Goal: Task Accomplishment & Management: Use online tool/utility

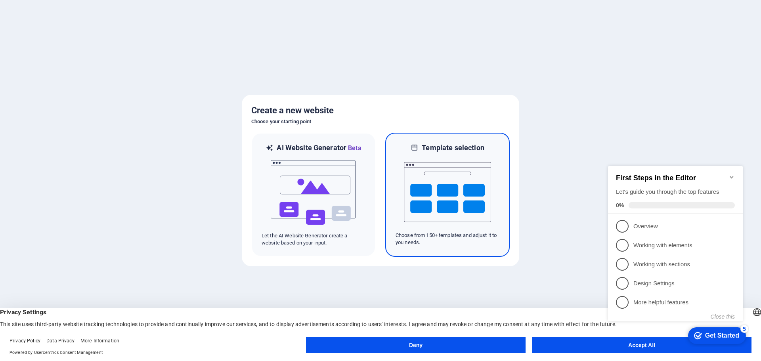
click at [440, 195] on img at bounding box center [447, 192] width 87 height 79
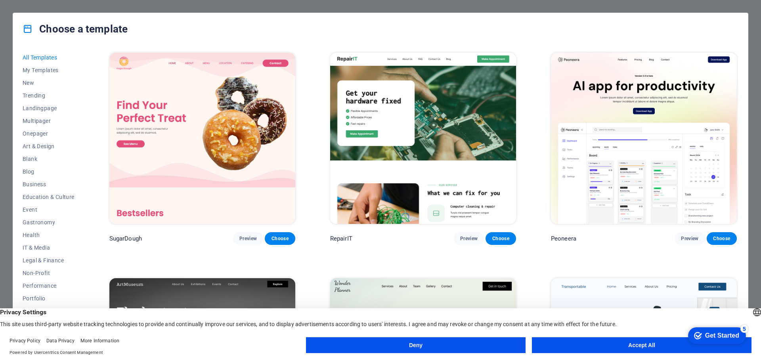
click at [629, 347] on button "Accept All" at bounding box center [642, 345] width 220 height 16
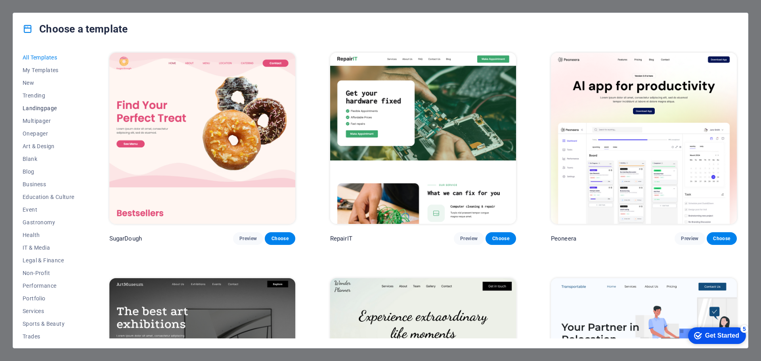
click at [53, 109] on span "Landingpage" at bounding box center [49, 108] width 52 height 6
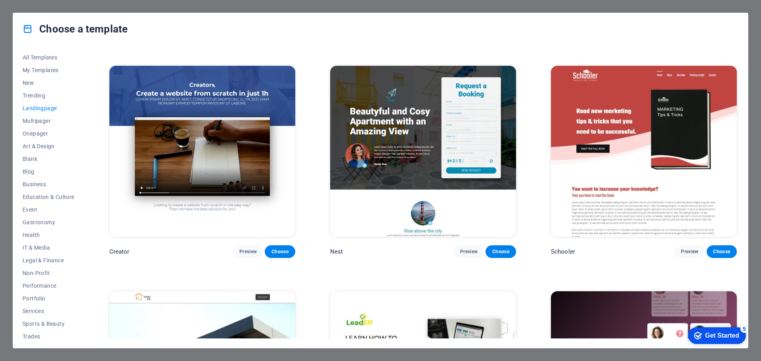
scroll to position [1149, 0]
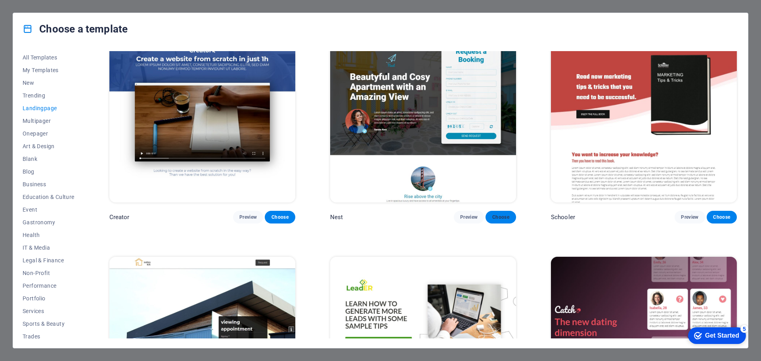
click at [506, 214] on span "Choose" at bounding box center [500, 217] width 17 height 6
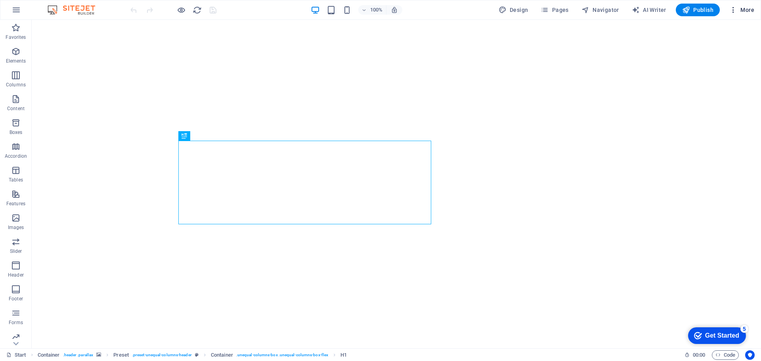
click at [740, 11] on span "More" at bounding box center [741, 10] width 25 height 8
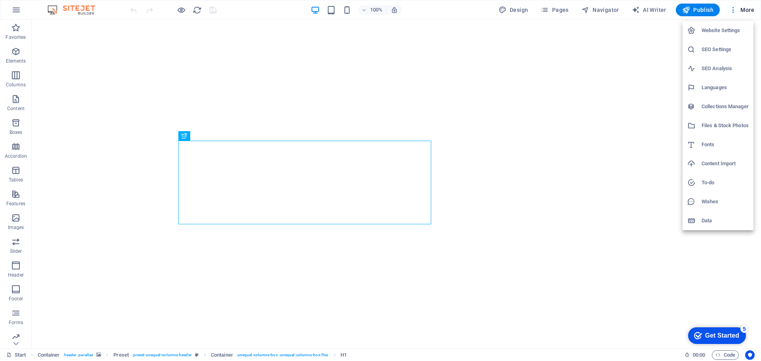
click at [729, 30] on h6 "Website Settings" at bounding box center [724, 31] width 47 height 10
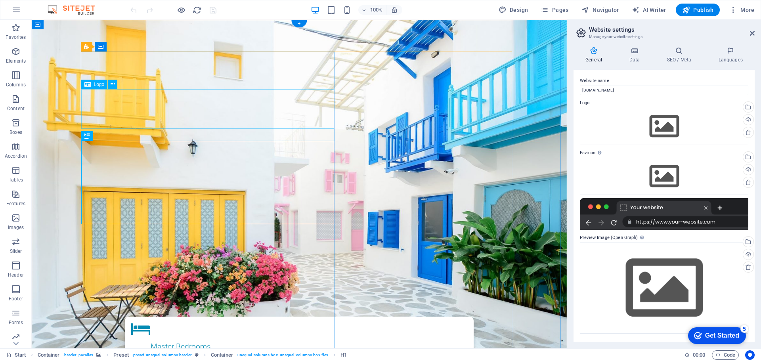
click at [113, 84] on icon at bounding box center [113, 84] width 4 height 8
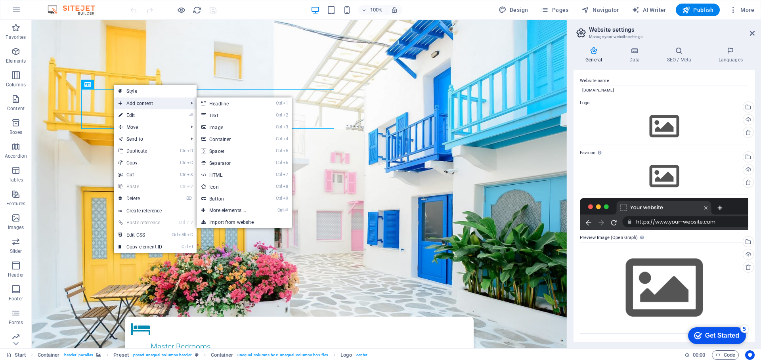
click at [163, 103] on span "Add content" at bounding box center [149, 103] width 71 height 12
click at [218, 128] on link "Ctrl 3 Image" at bounding box center [229, 127] width 65 height 12
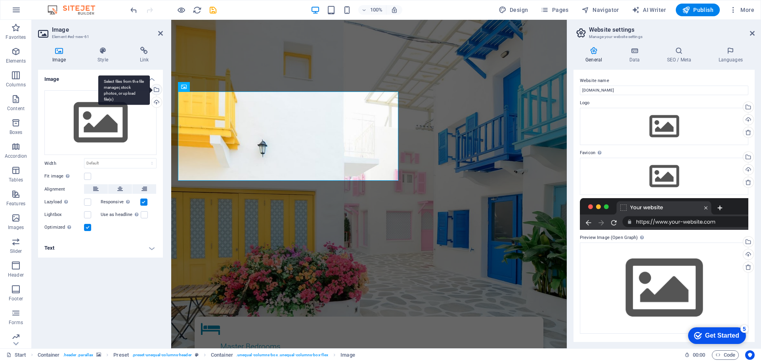
click at [157, 91] on div "Select files from the file manager, stock photos, or upload file(s)" at bounding box center [156, 90] width 12 height 12
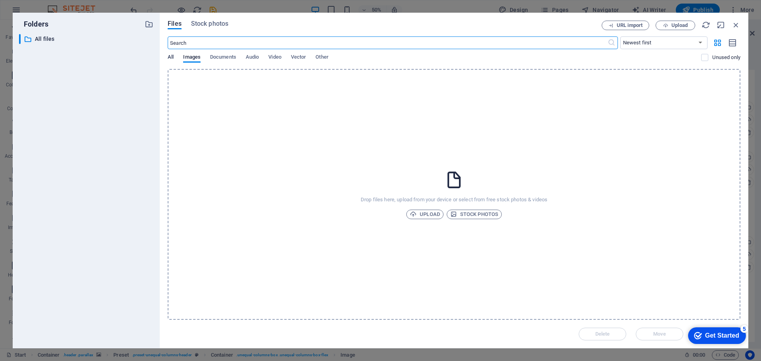
click at [171, 59] on span "All" at bounding box center [171, 57] width 6 height 11
click at [192, 60] on span "Images" at bounding box center [191, 57] width 17 height 11
click at [418, 216] on span "Upload" at bounding box center [425, 215] width 30 height 10
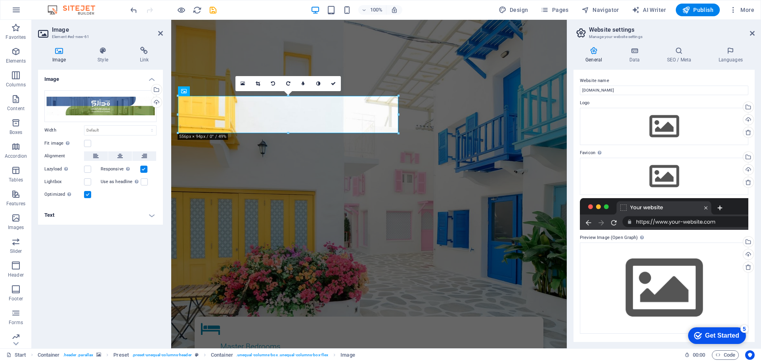
click at [144, 260] on div "Image Drag files here, click to choose files or select files from Files or our …" at bounding box center [100, 206] width 125 height 272
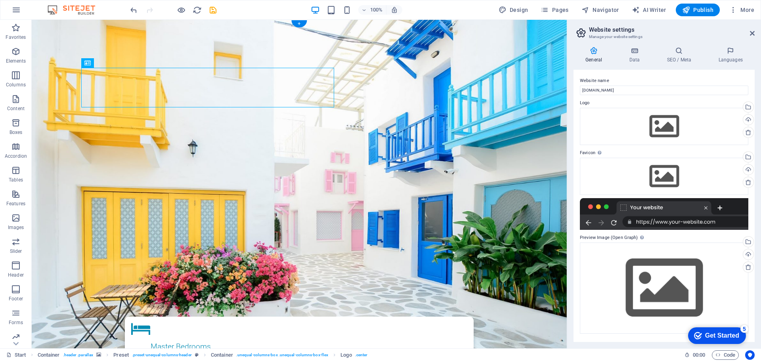
click at [67, 135] on figure at bounding box center [299, 199] width 535 height 359
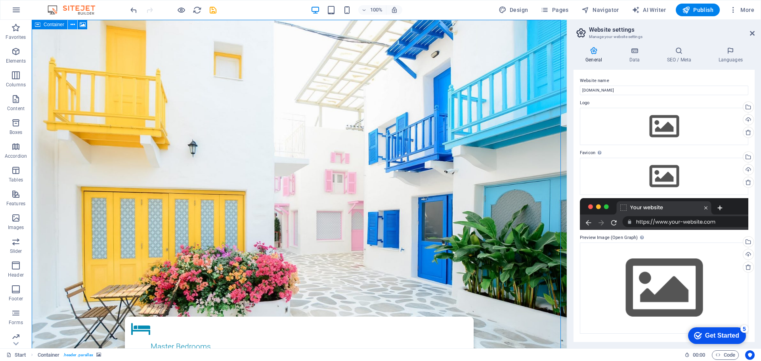
click at [74, 25] on icon at bounding box center [73, 25] width 4 height 8
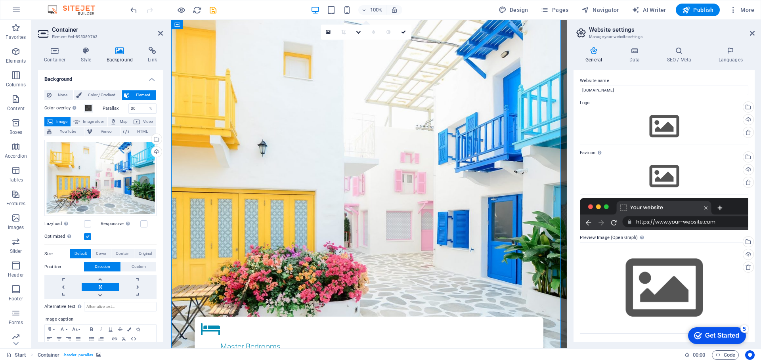
click at [62, 119] on span "Image" at bounding box center [61, 122] width 13 height 10
click at [61, 162] on div "Drag files here, click to choose files or select files from Files or our free s…" at bounding box center [100, 178] width 112 height 76
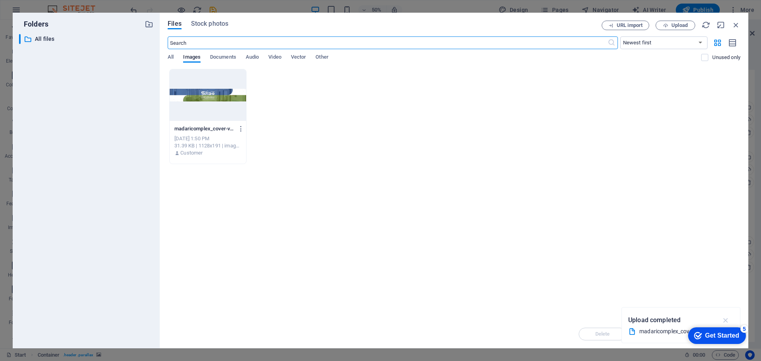
click at [726, 319] on icon "button" at bounding box center [725, 320] width 9 height 9
click at [332, 145] on div "madaricomplex_cover-v13TztIJRxOZUTwbB2PZAQ.jpeg madaricomplex_cover-v13TztIJRxO…" at bounding box center [454, 116] width 573 height 95
click at [668, 26] on icon "button" at bounding box center [665, 25] width 5 height 5
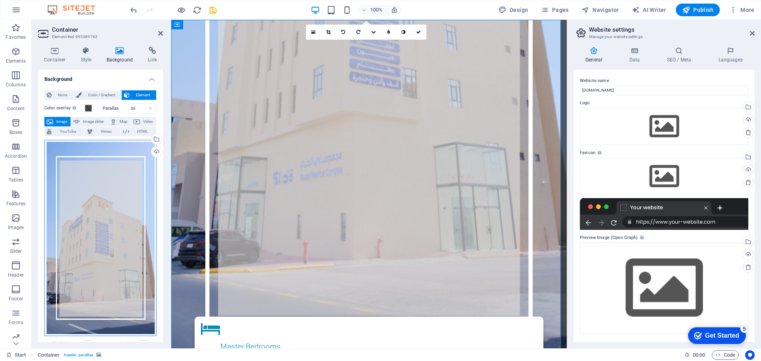
click at [98, 198] on div "Drag files here, click to choose files or select files from Files or our free s…" at bounding box center [100, 238] width 112 height 196
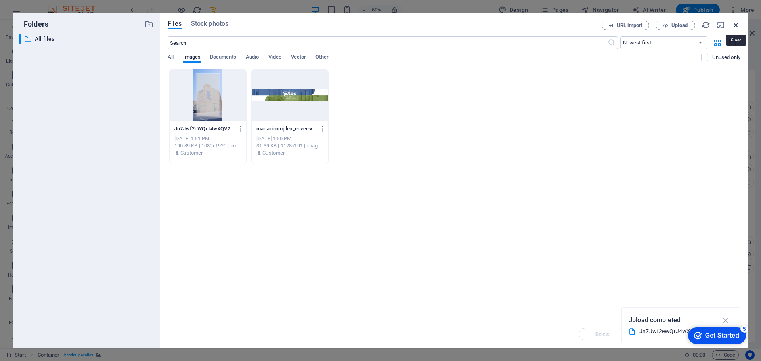
click at [734, 27] on icon "button" at bounding box center [735, 25] width 9 height 9
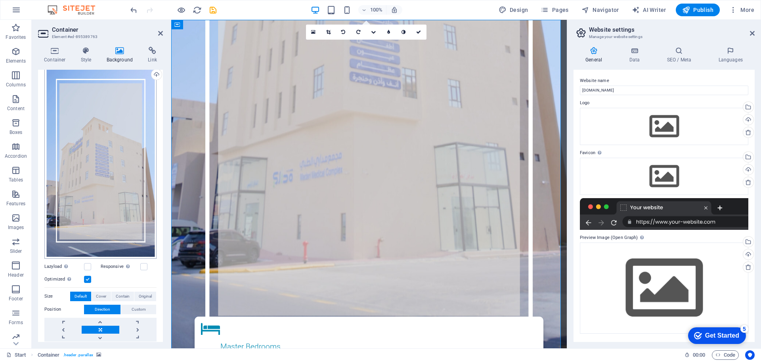
scroll to position [40, 0]
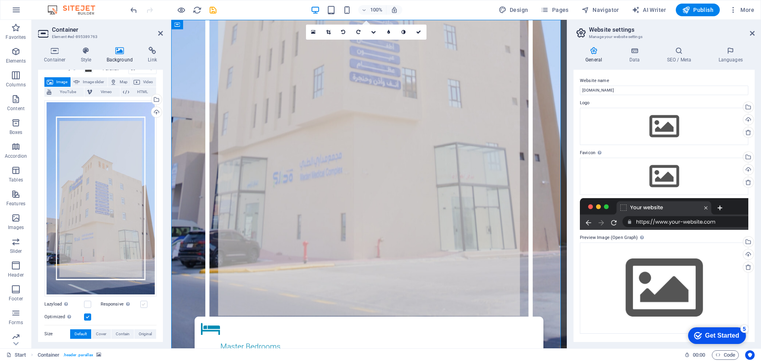
click at [145, 301] on label at bounding box center [143, 304] width 7 height 7
click at [0, 0] on input "Responsive Automatically load retina image and smartphone optimized sizes." at bounding box center [0, 0] width 0 height 0
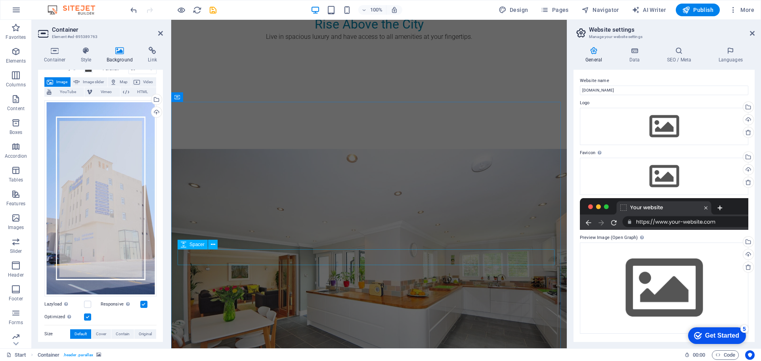
scroll to position [1292, 0]
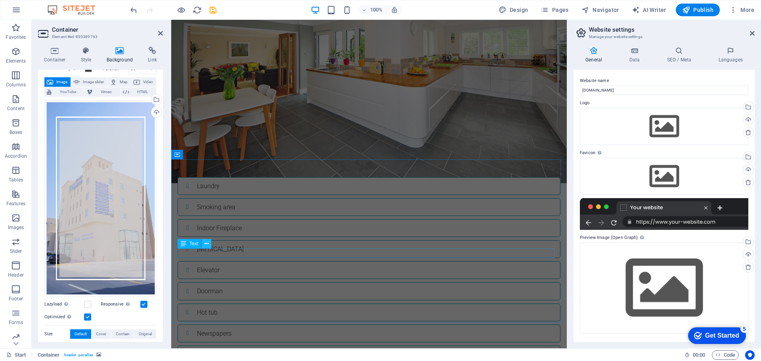
click at [206, 244] on icon at bounding box center [206, 244] width 4 height 8
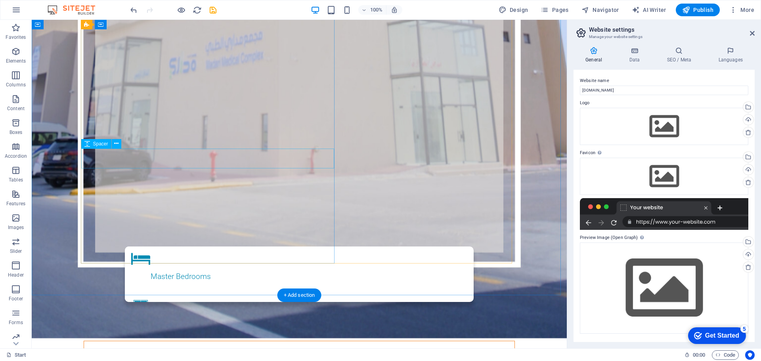
scroll to position [198, 0]
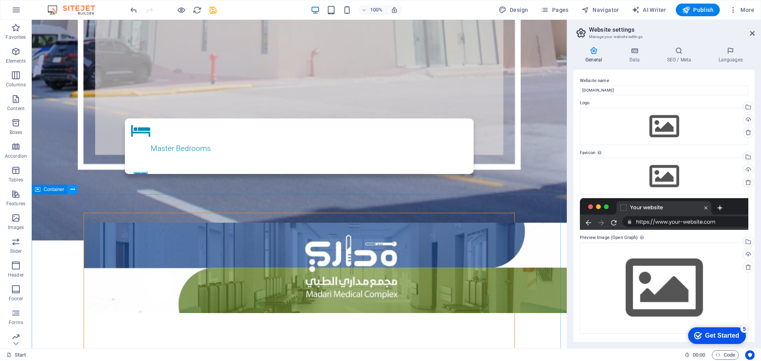
click at [72, 189] on icon at bounding box center [73, 189] width 4 height 8
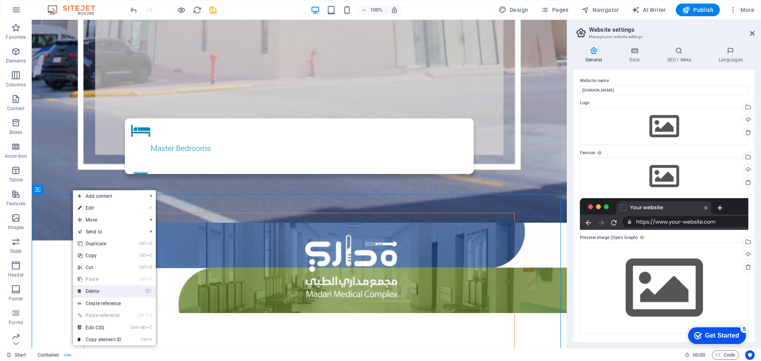
click at [113, 293] on link "⌦ Delete" at bounding box center [99, 291] width 53 height 12
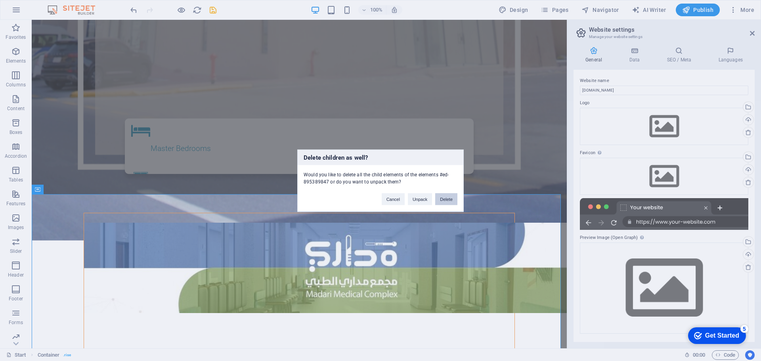
click at [438, 200] on button "Delete" at bounding box center [446, 199] width 22 height 12
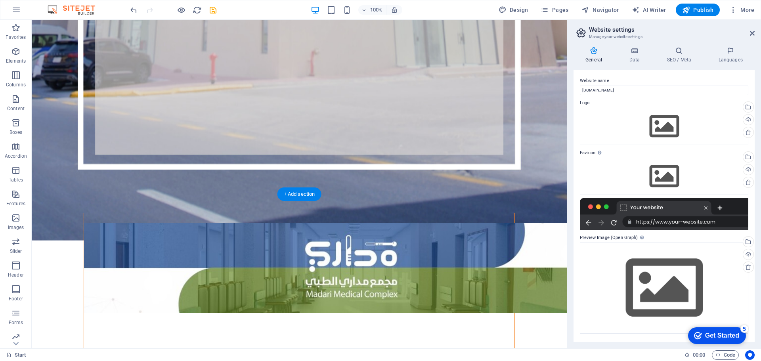
click at [72, 190] on icon at bounding box center [73, 189] width 4 height 8
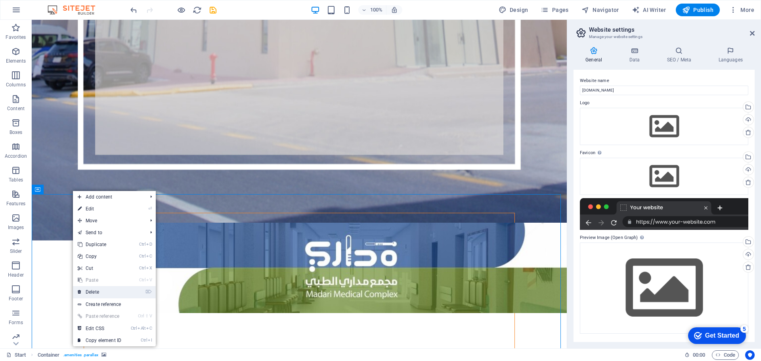
click at [99, 290] on link "⌦ Delete" at bounding box center [99, 292] width 53 height 12
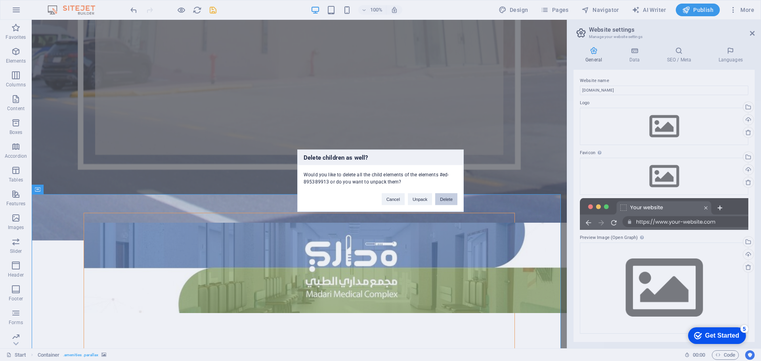
click at [443, 197] on button "Delete" at bounding box center [446, 199] width 22 height 12
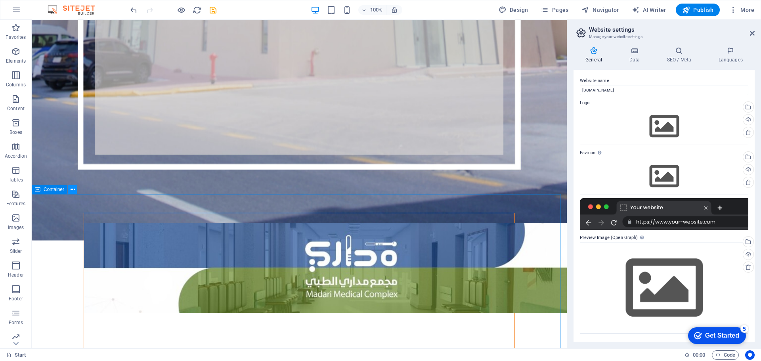
click at [73, 191] on icon at bounding box center [73, 189] width 4 height 8
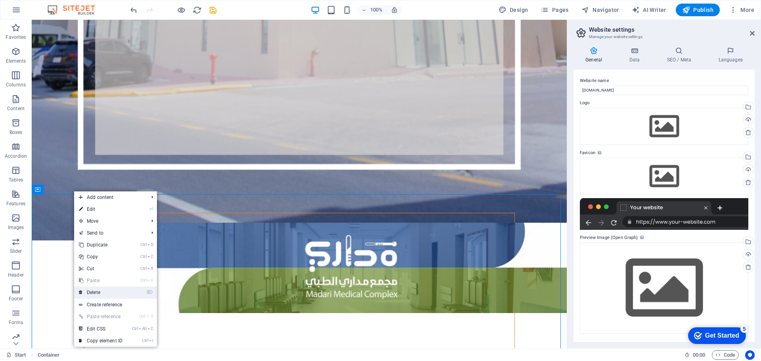
click at [103, 292] on link "⌦ Delete" at bounding box center [100, 292] width 53 height 12
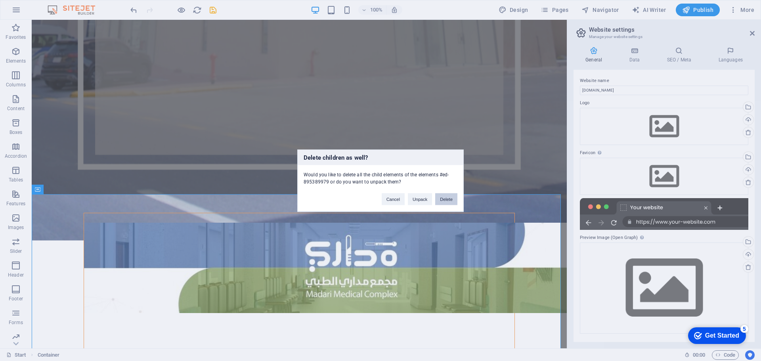
click at [446, 201] on button "Delete" at bounding box center [446, 199] width 22 height 12
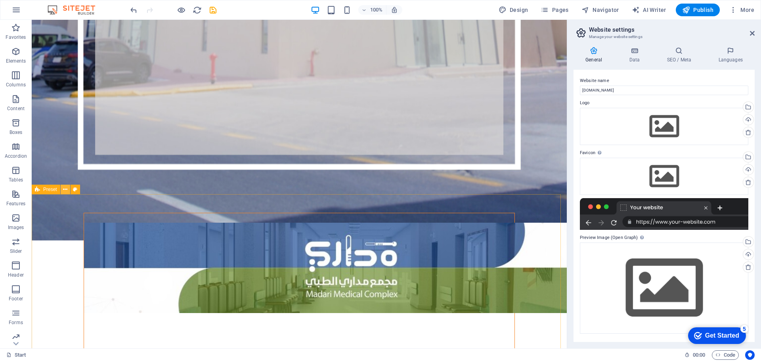
click at [65, 191] on icon at bounding box center [65, 189] width 4 height 8
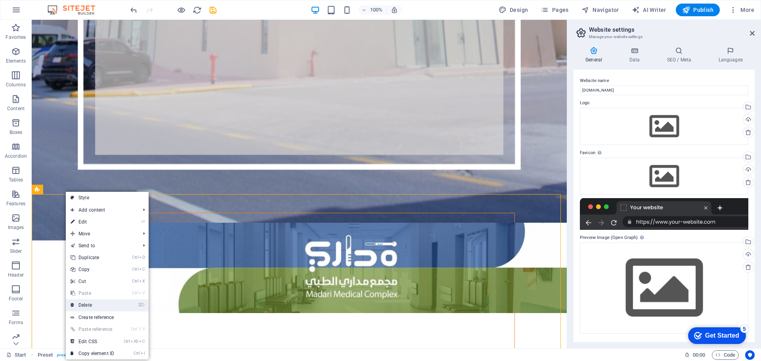
click at [94, 303] on link "⌦ Delete" at bounding box center [92, 305] width 53 height 12
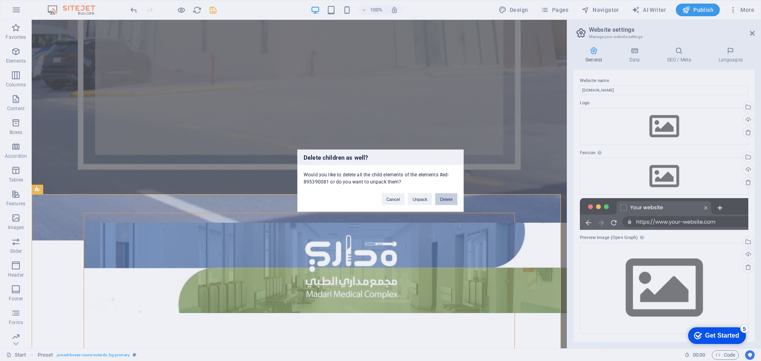
click at [450, 199] on button "Delete" at bounding box center [446, 199] width 22 height 12
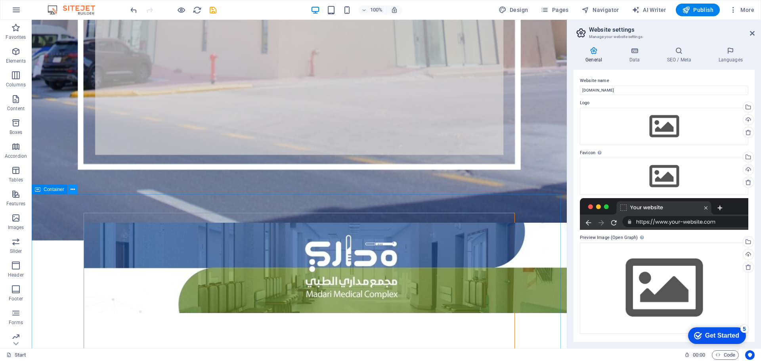
click at [72, 191] on icon at bounding box center [73, 189] width 4 height 8
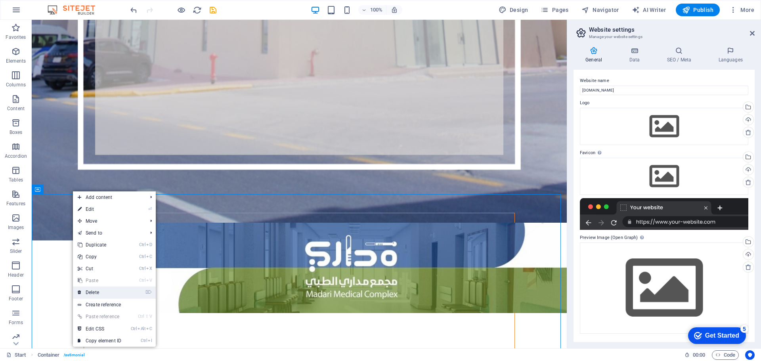
click at [94, 292] on link "⌦ Delete" at bounding box center [99, 292] width 53 height 12
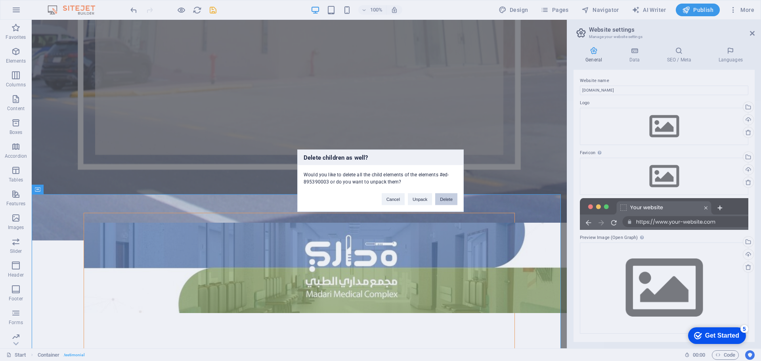
click at [449, 203] on button "Delete" at bounding box center [446, 199] width 22 height 12
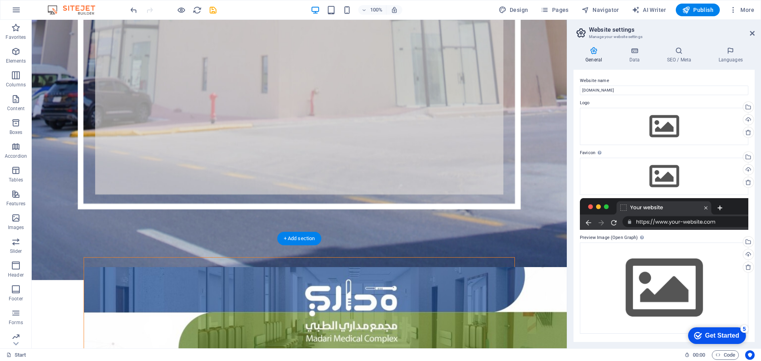
scroll to position [233, 0]
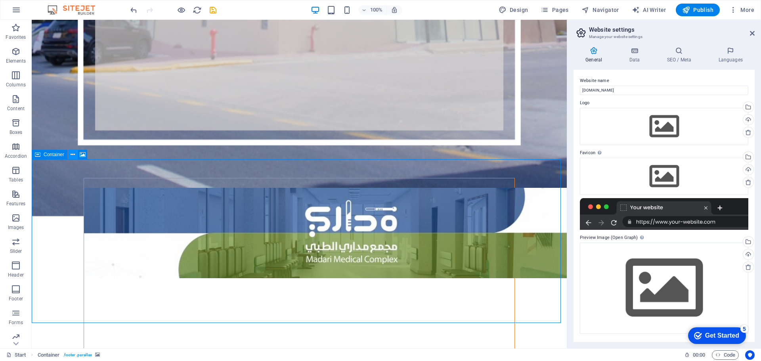
click at [71, 155] on icon at bounding box center [73, 155] width 4 height 8
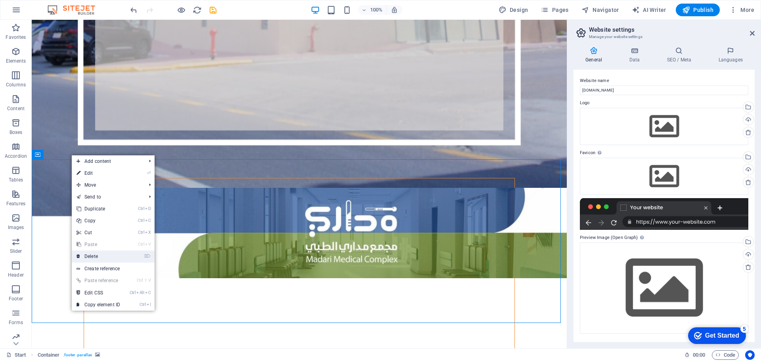
click at [103, 255] on link "⌦ Delete" at bounding box center [98, 256] width 53 height 12
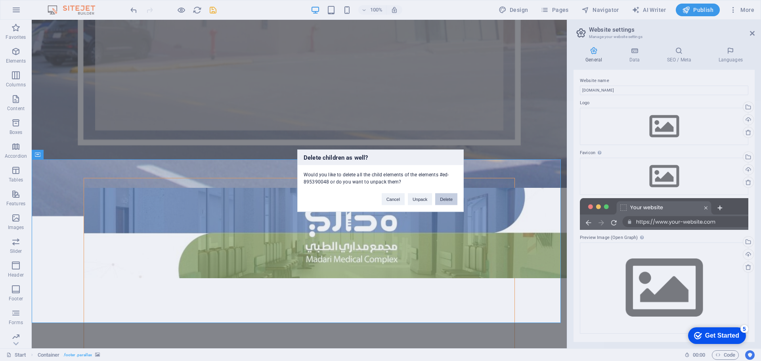
click at [442, 199] on button "Delete" at bounding box center [446, 199] width 22 height 12
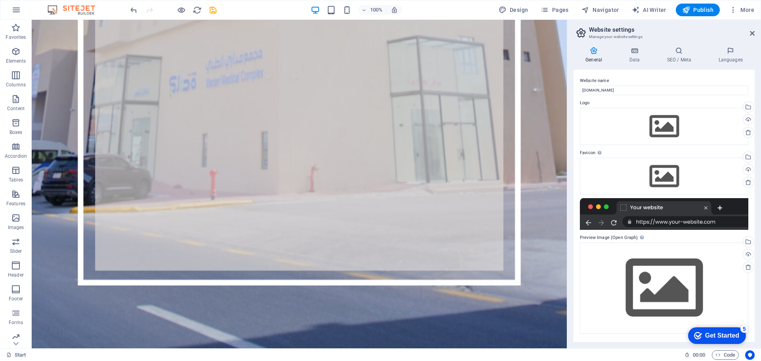
scroll to position [0, 0]
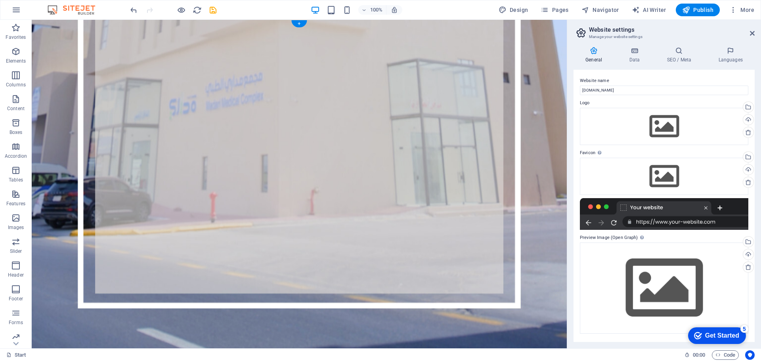
click at [66, 84] on figure at bounding box center [299, 199] width 535 height 359
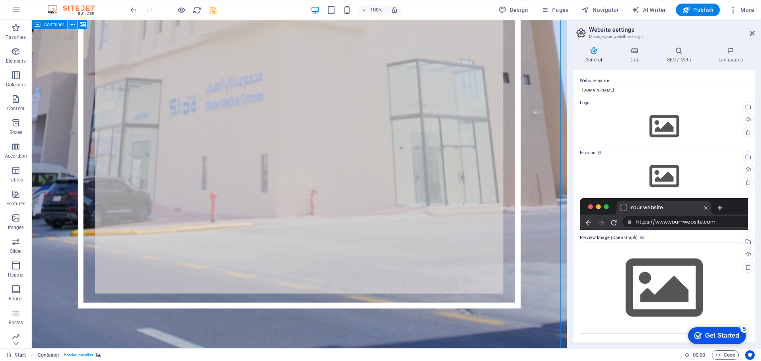
click at [74, 25] on icon at bounding box center [73, 25] width 4 height 8
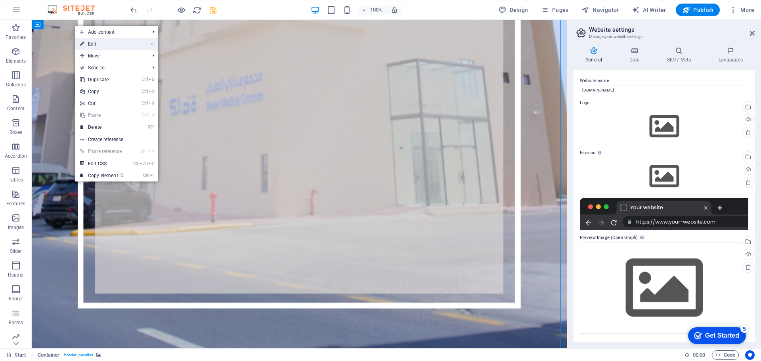
click at [99, 43] on link "⏎ Edit" at bounding box center [101, 44] width 53 height 12
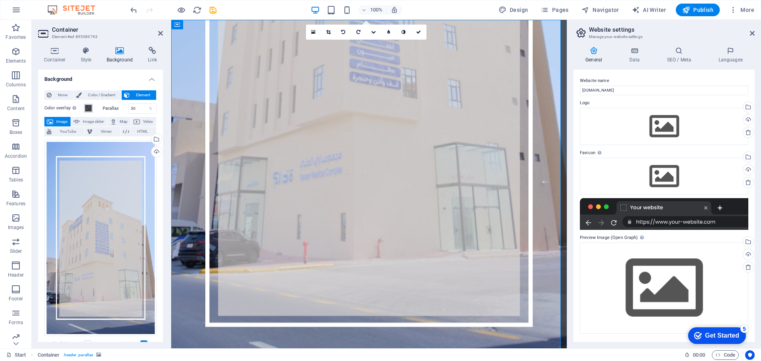
click at [88, 109] on span at bounding box center [88, 108] width 6 height 6
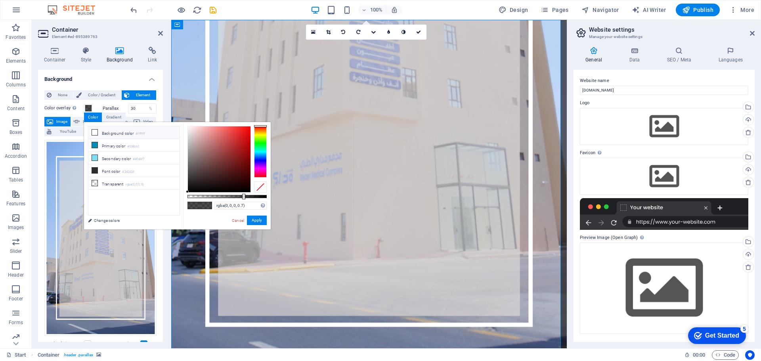
click at [95, 134] on icon at bounding box center [95, 133] width 6 height 6
click at [96, 146] on icon at bounding box center [95, 145] width 6 height 6
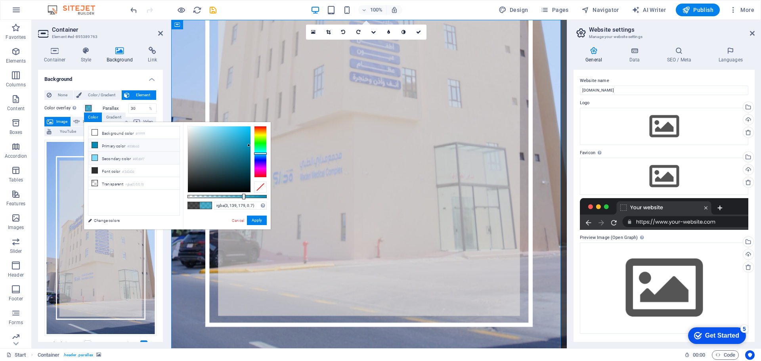
click at [96, 158] on icon at bounding box center [95, 158] width 6 height 6
click at [94, 134] on icon at bounding box center [95, 133] width 6 height 6
type input "rgba(255, 255, 255, 0.7)"
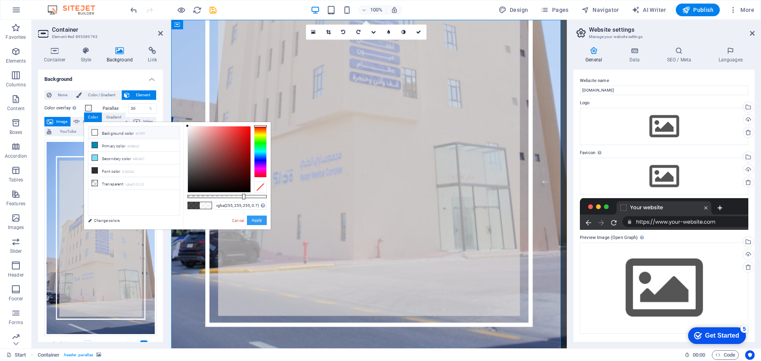
click at [262, 222] on button "Apply" at bounding box center [257, 221] width 20 height 10
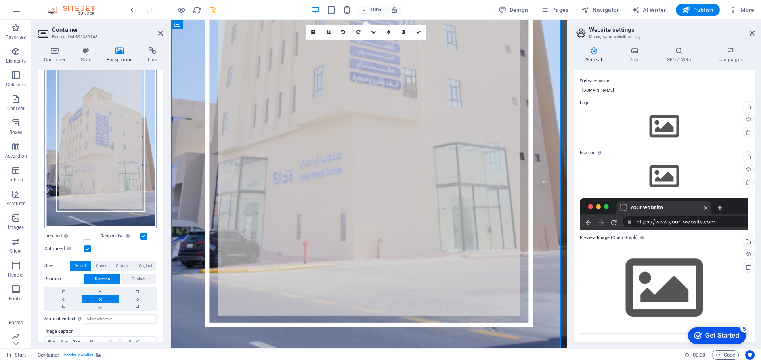
scroll to position [119, 0]
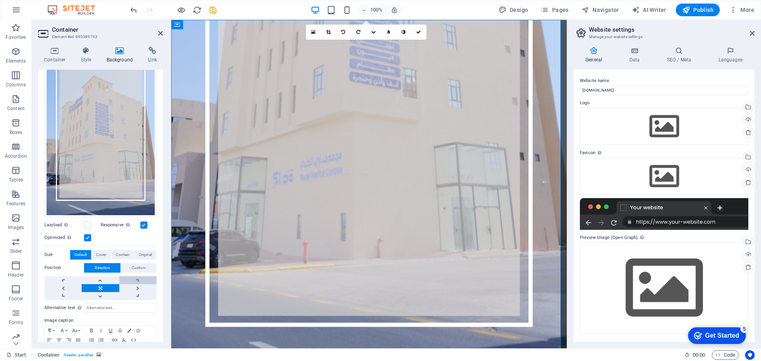
click at [139, 276] on link at bounding box center [137, 280] width 37 height 8
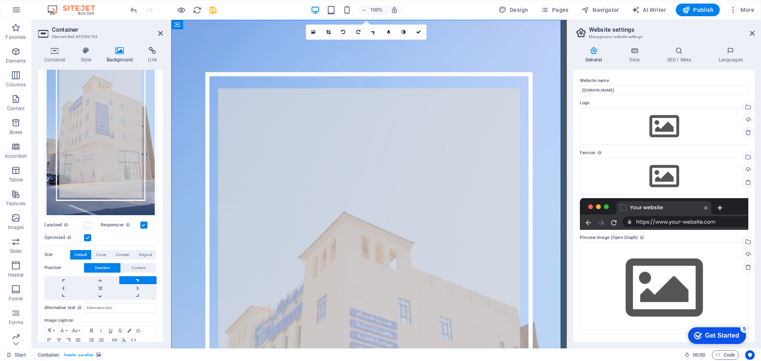
click at [139, 276] on link at bounding box center [137, 280] width 37 height 8
click at [57, 276] on link at bounding box center [62, 280] width 37 height 8
click at [99, 285] on link at bounding box center [100, 288] width 37 height 8
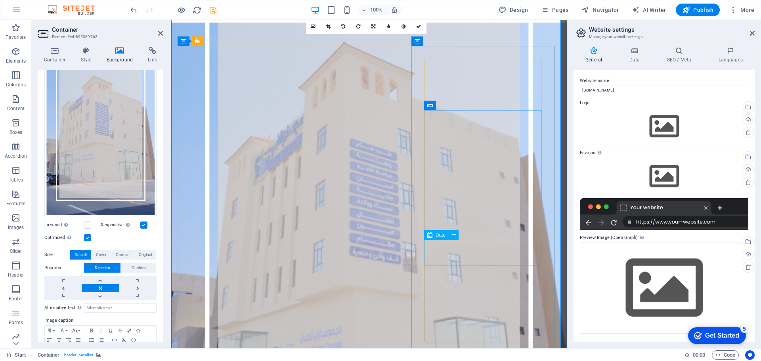
scroll to position [0, 0]
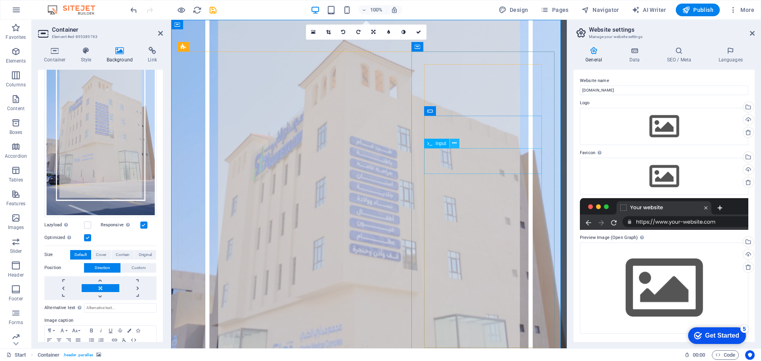
click at [456, 145] on icon at bounding box center [454, 143] width 4 height 8
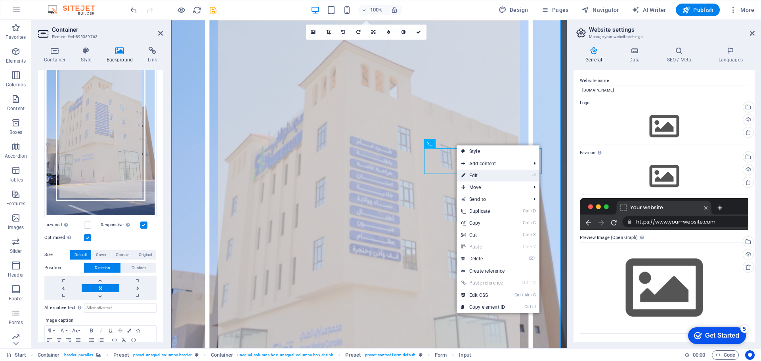
click at [500, 175] on link "⏎ Edit" at bounding box center [482, 176] width 53 height 12
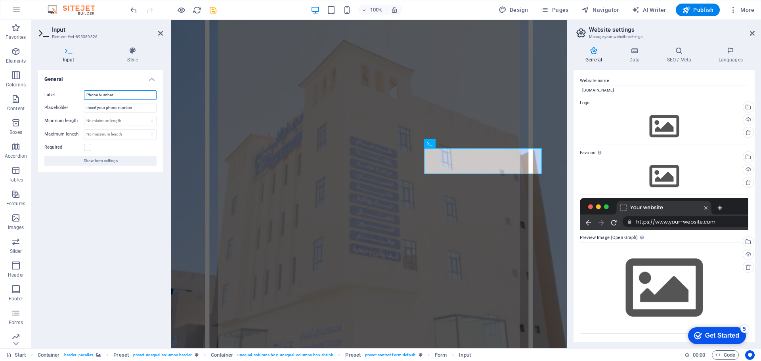
click at [108, 96] on input "Phone Number" at bounding box center [120, 95] width 73 height 10
type input "رقم الجوال"
click at [107, 108] on input "Insert your phone number" at bounding box center [120, 108] width 73 height 10
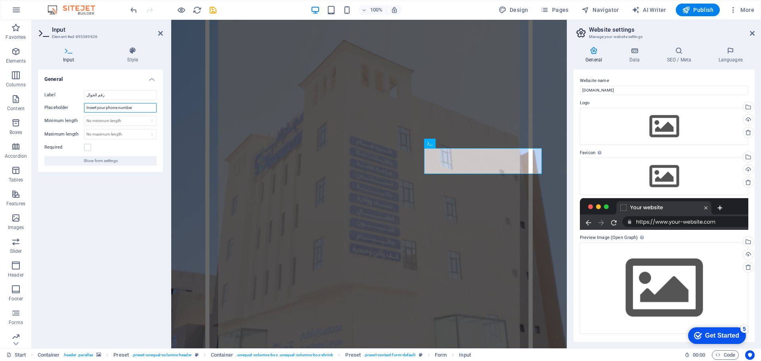
click at [107, 108] on input "Insert your phone number" at bounding box center [120, 108] width 73 height 10
type input "05XXXXXXXX"
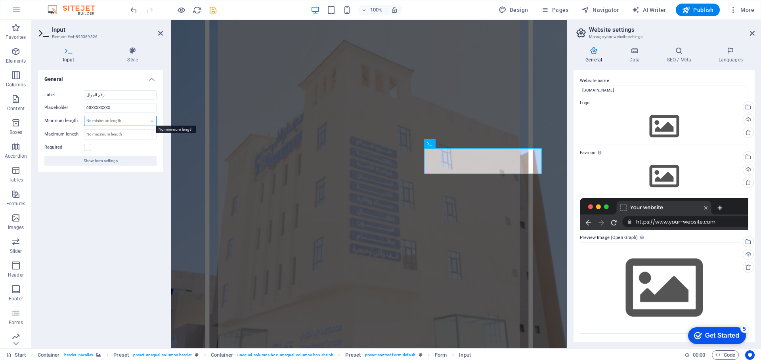
click at [130, 122] on select "No minimum length chars" at bounding box center [120, 121] width 72 height 10
click at [128, 119] on select "No minimum length chars" at bounding box center [120, 121] width 72 height 10
click at [152, 120] on select "No minimum length chars" at bounding box center [120, 121] width 72 height 10
select select "characters"
click at [145, 116] on select "No minimum length chars" at bounding box center [120, 121] width 72 height 10
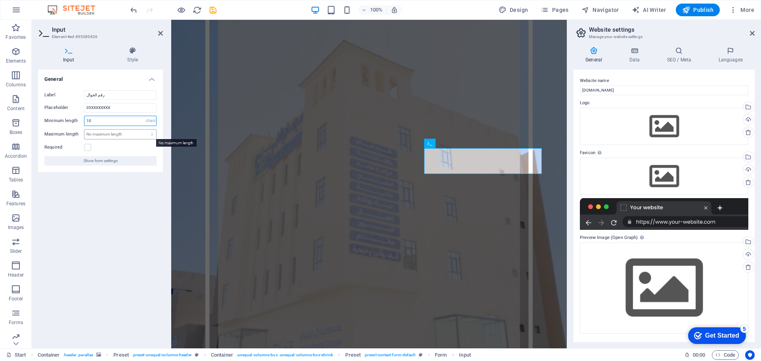
type input "10"
click at [124, 135] on select "No maximum length chars" at bounding box center [120, 135] width 72 height 10
select select "characters"
click at [145, 130] on select "No maximum length chars" at bounding box center [120, 135] width 72 height 10
type input "10"
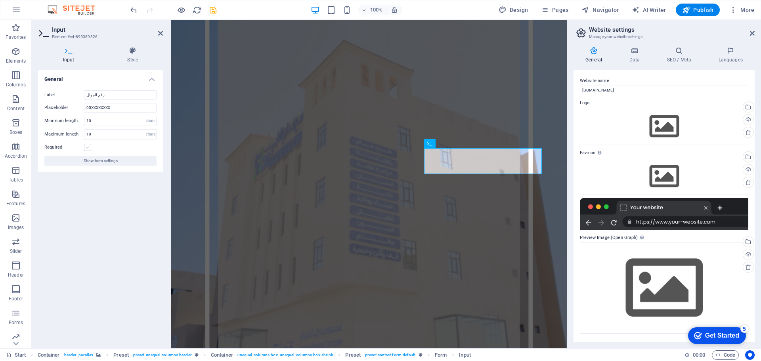
click at [86, 150] on label at bounding box center [87, 147] width 7 height 7
click at [0, 0] on input "Required" at bounding box center [0, 0] width 0 height 0
click at [100, 160] on span "Show form settings" at bounding box center [101, 161] width 34 height 10
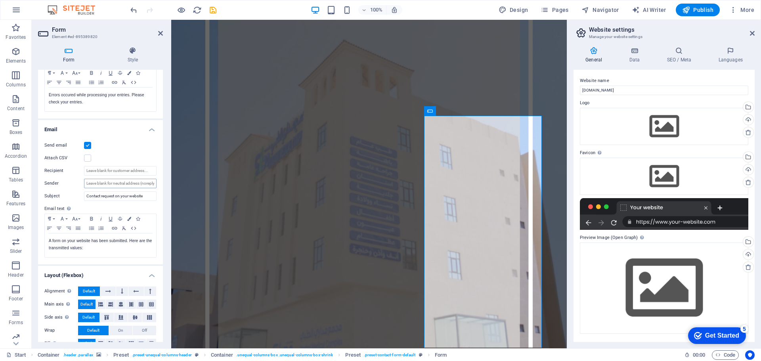
scroll to position [166, 0]
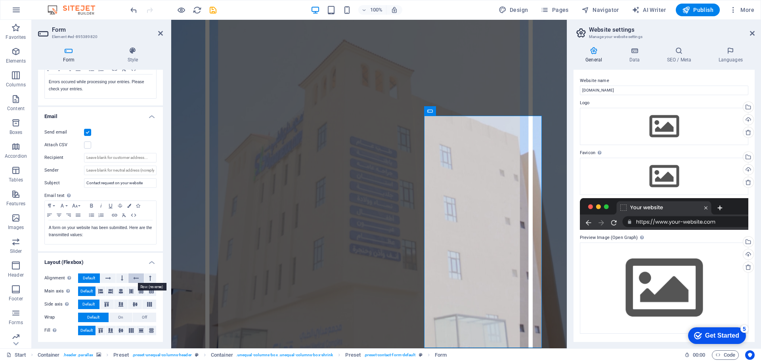
click at [136, 278] on icon at bounding box center [136, 278] width 6 height 10
click at [87, 277] on span "Default" at bounding box center [89, 278] width 12 height 10
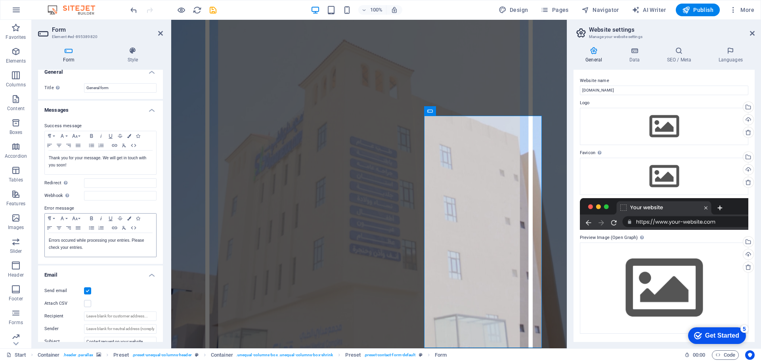
scroll to position [0, 0]
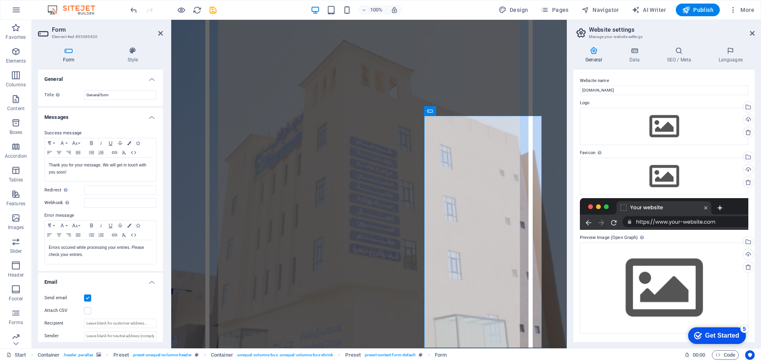
click at [152, 119] on h4 "Messages" at bounding box center [100, 115] width 125 height 14
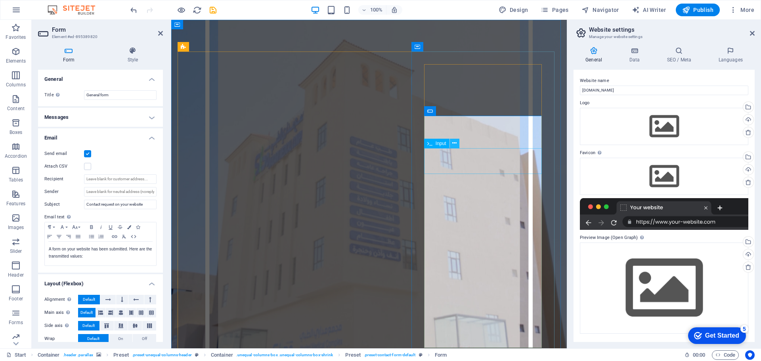
click at [454, 143] on icon at bounding box center [454, 143] width 4 height 8
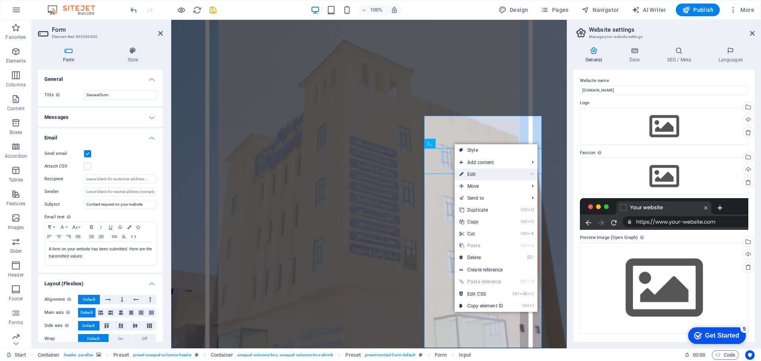
click at [478, 172] on link "⏎ Edit" at bounding box center [480, 174] width 53 height 12
select select "characters"
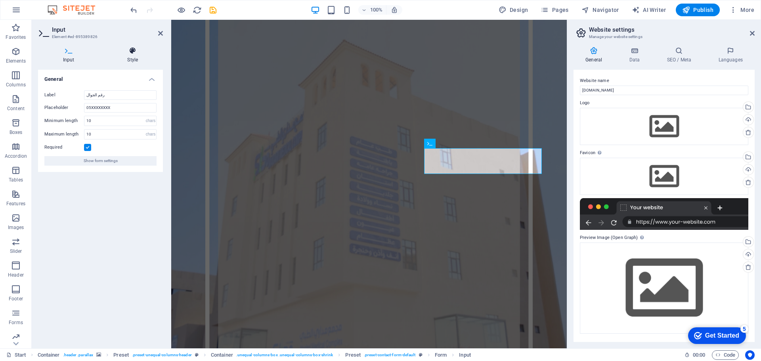
click at [135, 52] on icon at bounding box center [133, 51] width 61 height 8
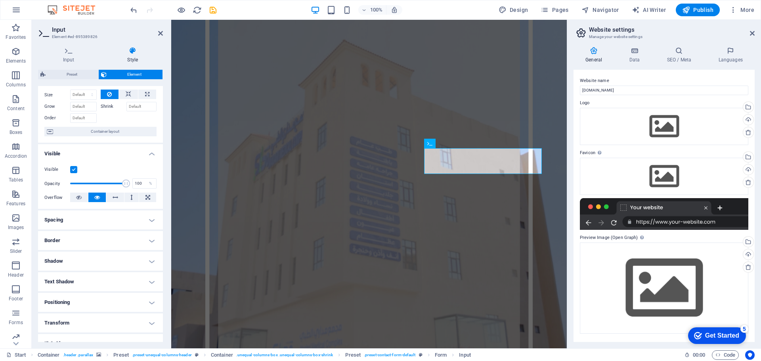
scroll to position [40, 0]
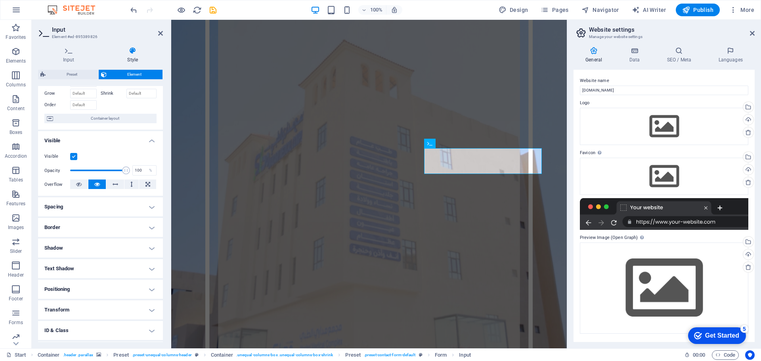
click at [145, 289] on h4 "Positioning" at bounding box center [100, 289] width 125 height 19
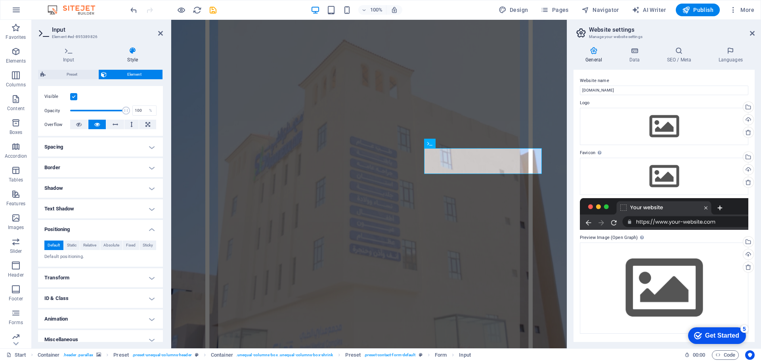
scroll to position [107, 0]
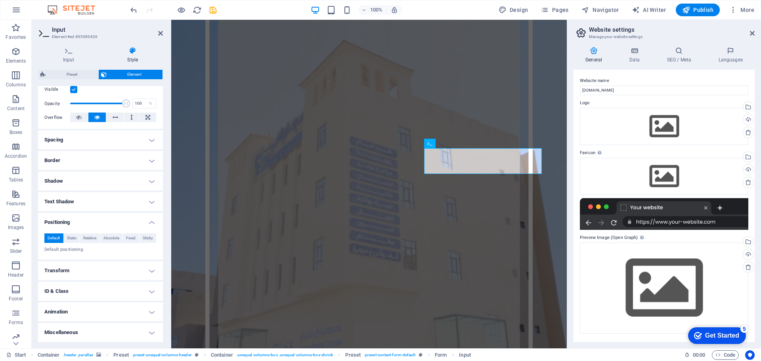
click at [147, 292] on h4 "ID & Class" at bounding box center [100, 291] width 125 height 19
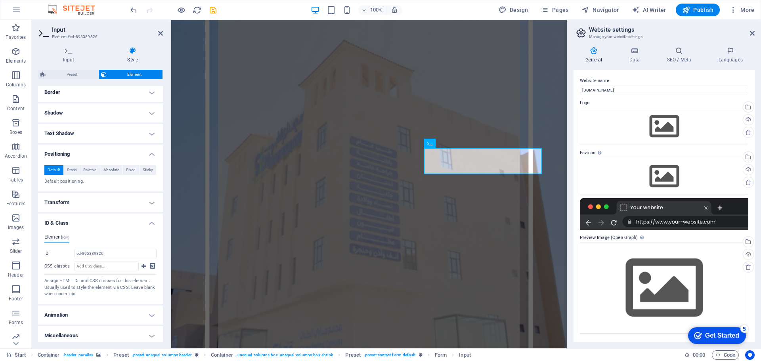
scroll to position [178, 0]
click at [153, 331] on h4 "Miscellaneous" at bounding box center [100, 332] width 125 height 19
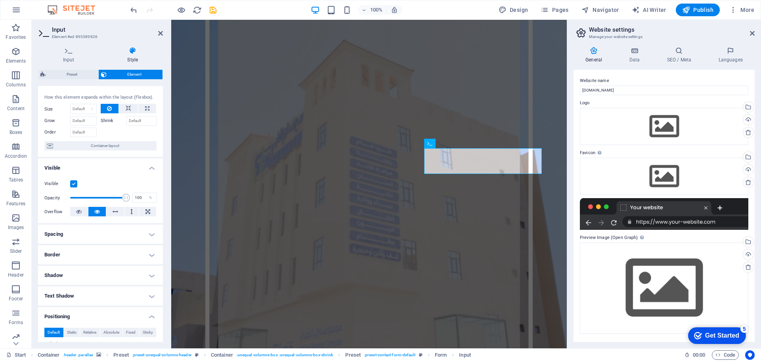
scroll to position [0, 0]
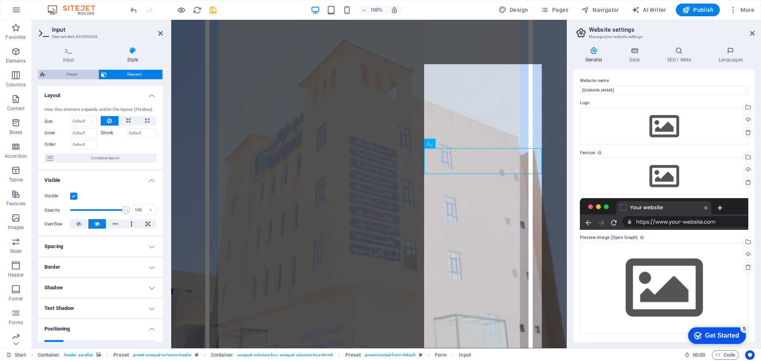
click at [70, 75] on span "Preset" at bounding box center [72, 75] width 48 height 10
select select "px"
select select "rem"
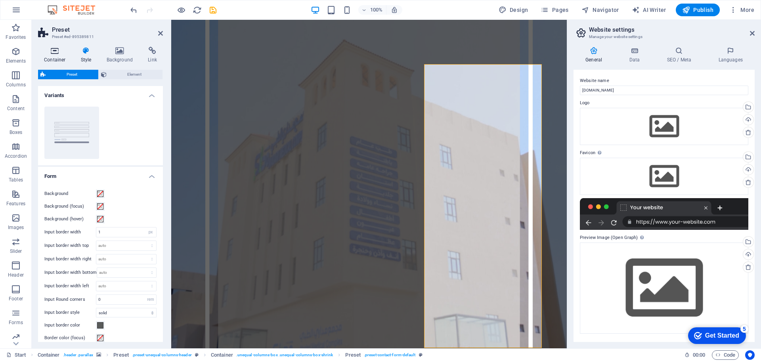
click at [54, 50] on icon at bounding box center [55, 51] width 34 height 8
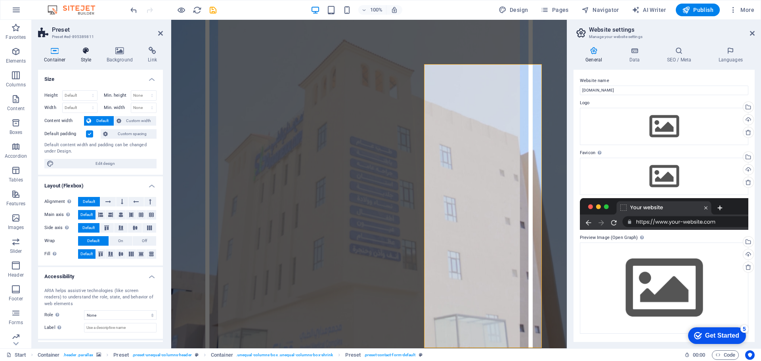
click at [87, 52] on icon at bounding box center [86, 51] width 23 height 8
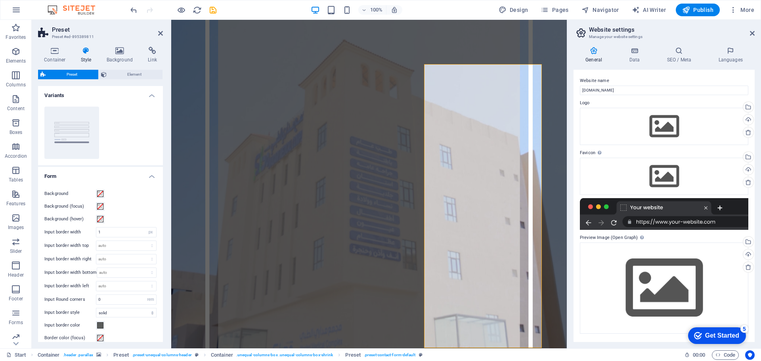
click at [334, 37] on figure at bounding box center [368, 199] width 395 height 359
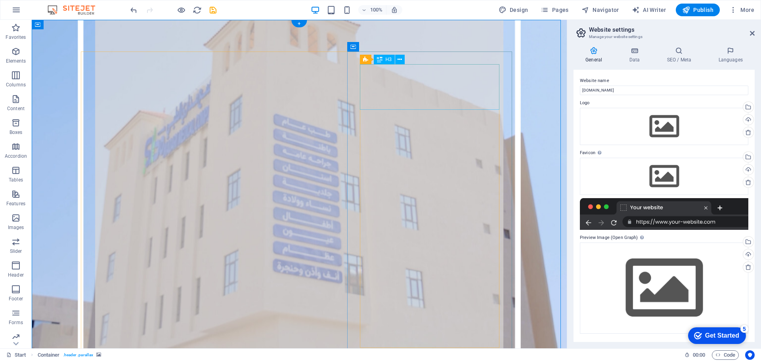
click at [401, 59] on icon at bounding box center [399, 59] width 4 height 8
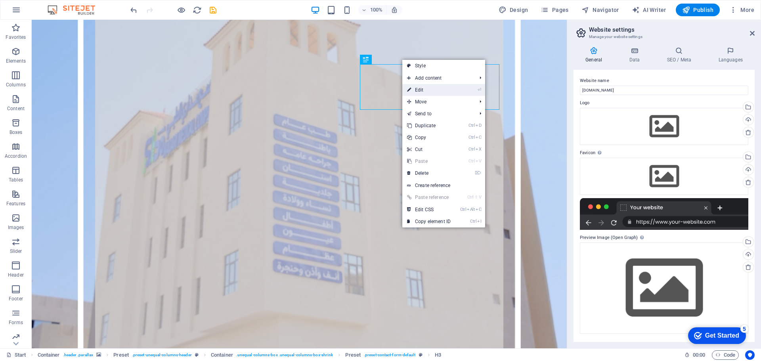
click at [441, 87] on link "⏎ Edit" at bounding box center [428, 90] width 53 height 12
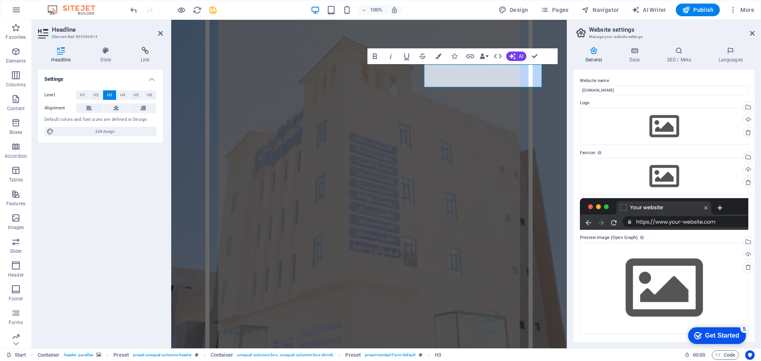
click at [104, 201] on div "Settings Level H1 H2 H3 H4 H5 H6 Alignment Default colors and font sizes are de…" at bounding box center [100, 206] width 125 height 272
click at [116, 134] on span "Edit design" at bounding box center [105, 132] width 98 height 10
select select "px"
select select "300"
select select "px"
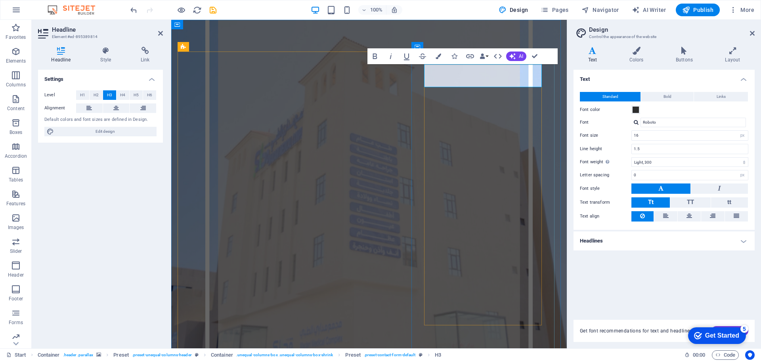
click at [108, 55] on h4 "Style" at bounding box center [107, 55] width 40 height 17
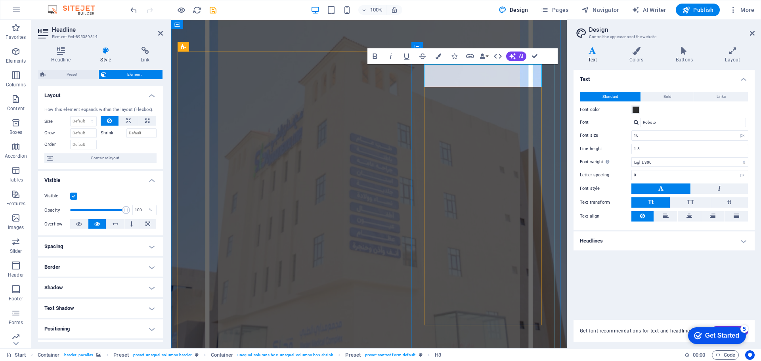
click at [439, 55] on icon "button" at bounding box center [438, 56] width 6 height 6
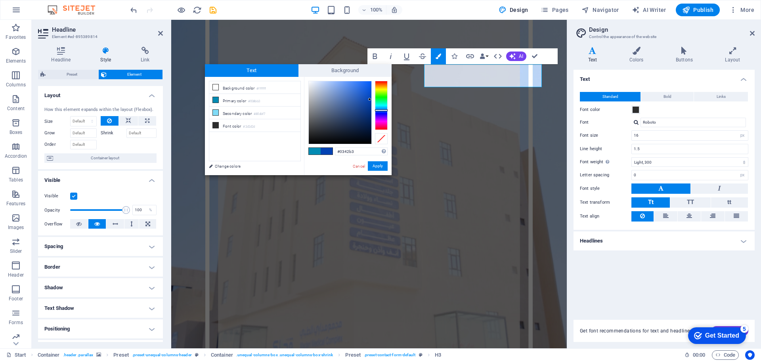
click at [381, 110] on div at bounding box center [381, 110] width 13 height 2
click at [383, 164] on button "Apply" at bounding box center [378, 166] width 20 height 10
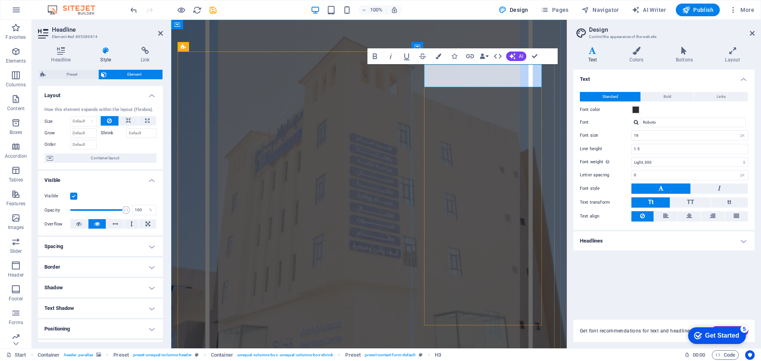
click at [437, 57] on icon "button" at bounding box center [438, 56] width 6 height 6
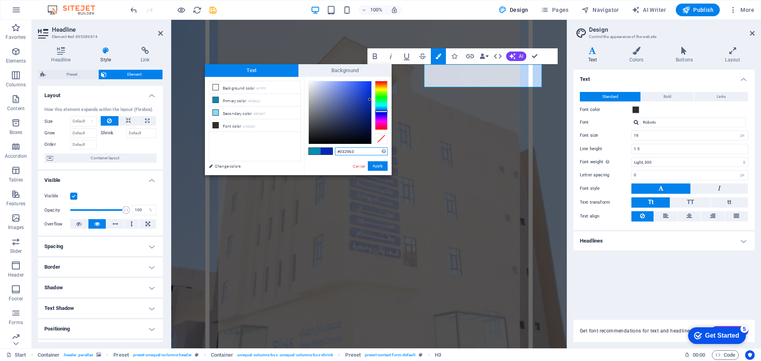
click at [383, 111] on div at bounding box center [381, 112] width 13 height 2
click at [330, 151] on span at bounding box center [327, 151] width 12 height 7
type input "#0342b3"
click at [383, 110] on div at bounding box center [381, 110] width 13 height 2
click at [328, 150] on span at bounding box center [327, 151] width 12 height 7
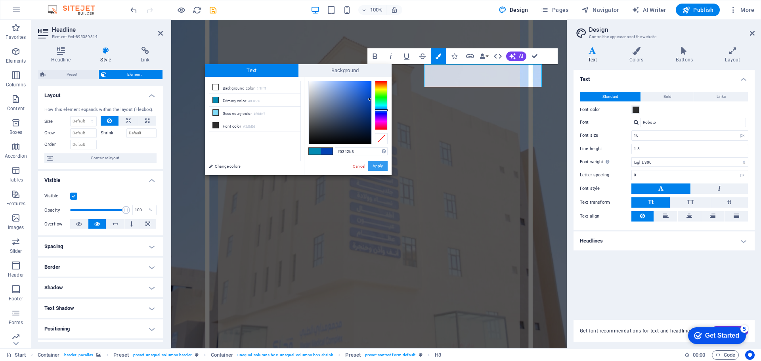
click at [377, 169] on button "Apply" at bounding box center [378, 166] width 20 height 10
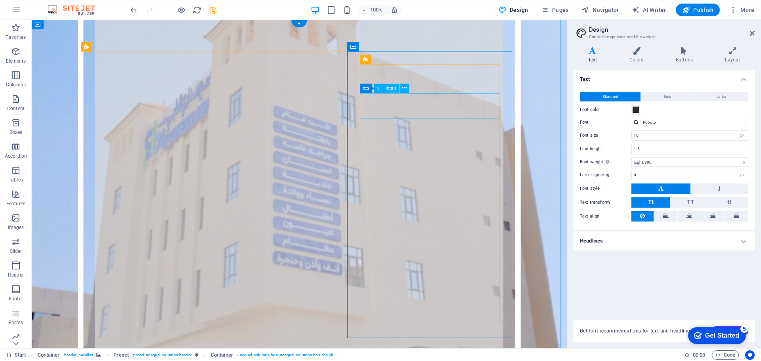
click at [404, 90] on icon at bounding box center [404, 88] width 4 height 8
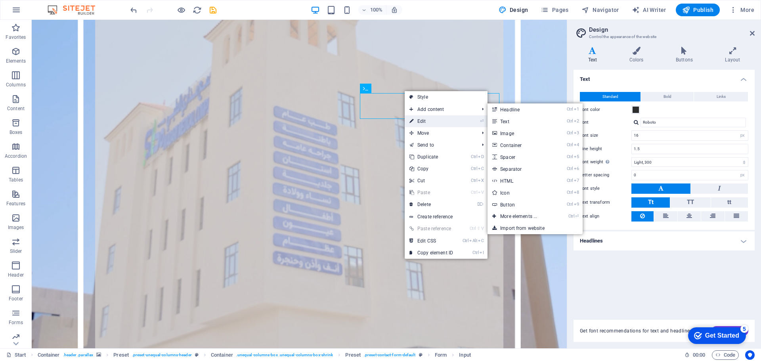
drag, startPoint x: 279, startPoint y: 102, endPoint x: 443, endPoint y: 122, distance: 164.9
click at [443, 122] on link "⏎ Edit" at bounding box center [431, 121] width 53 height 12
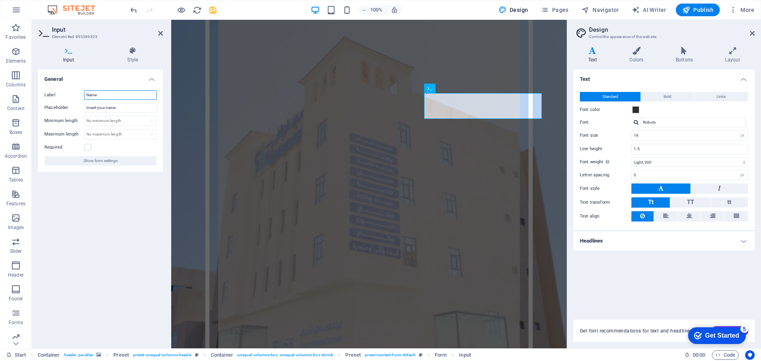
click at [118, 96] on input "Name" at bounding box center [120, 95] width 73 height 10
type input "الإسم"
click at [116, 106] on input "Insert your name" at bounding box center [120, 108] width 73 height 10
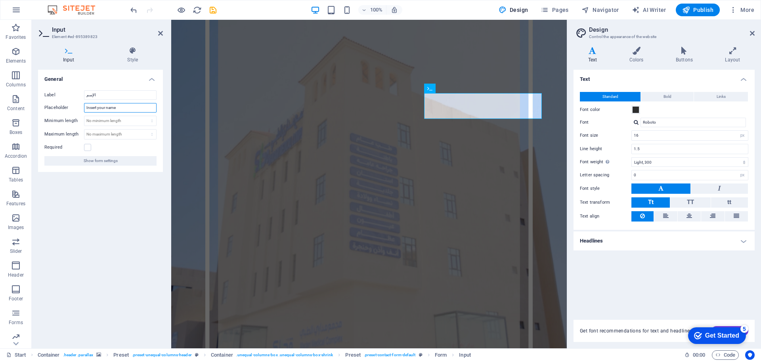
click at [116, 106] on input "Insert your name" at bounding box center [120, 108] width 73 height 10
type input "الرجاء كتابة الاسم كاملاَ"
click at [496, 40] on figure at bounding box center [368, 196] width 395 height 353
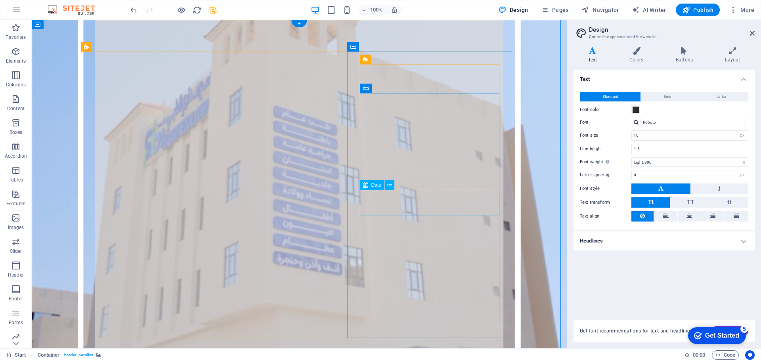
click at [388, 188] on icon at bounding box center [389, 185] width 4 height 8
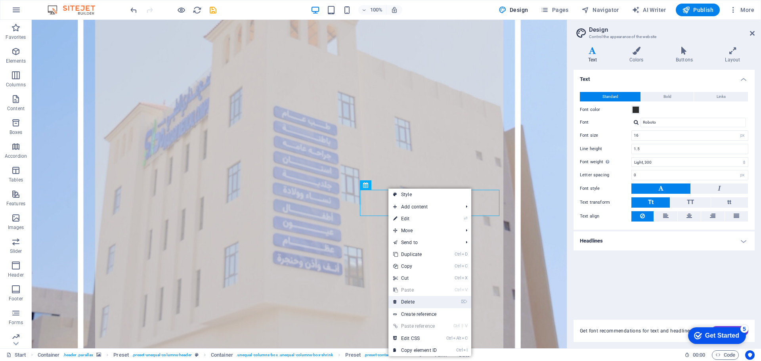
click at [424, 300] on link "⌦ Delete" at bounding box center [414, 302] width 53 height 12
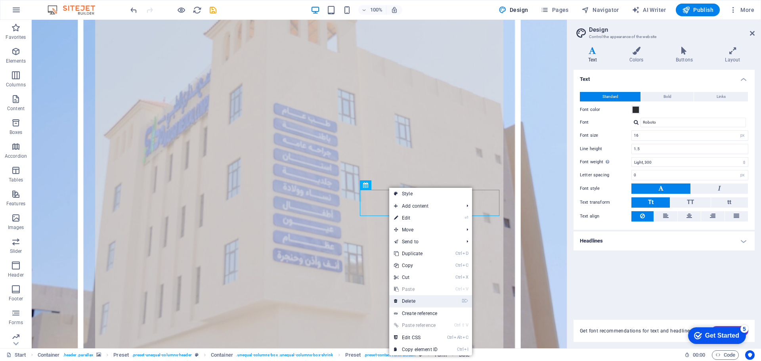
click at [407, 300] on link "⌦ Delete" at bounding box center [415, 301] width 53 height 12
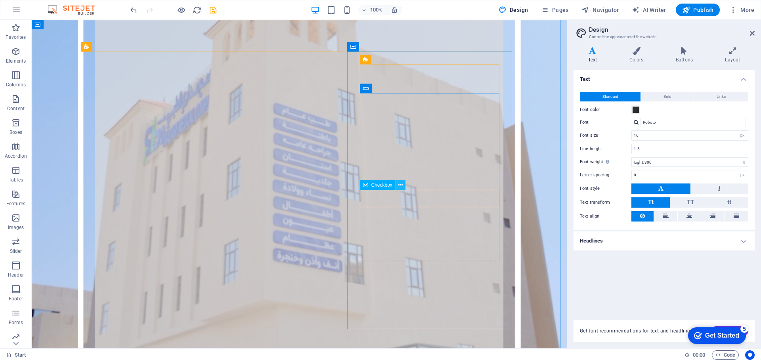
click at [401, 187] on icon at bounding box center [400, 185] width 4 height 8
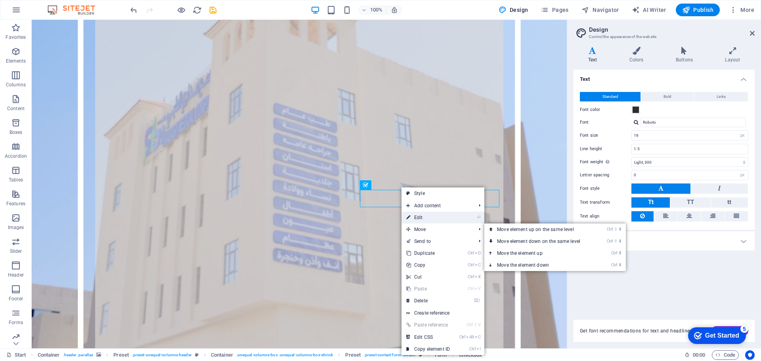
click at [436, 220] on link "⏎ Edit" at bounding box center [427, 218] width 53 height 12
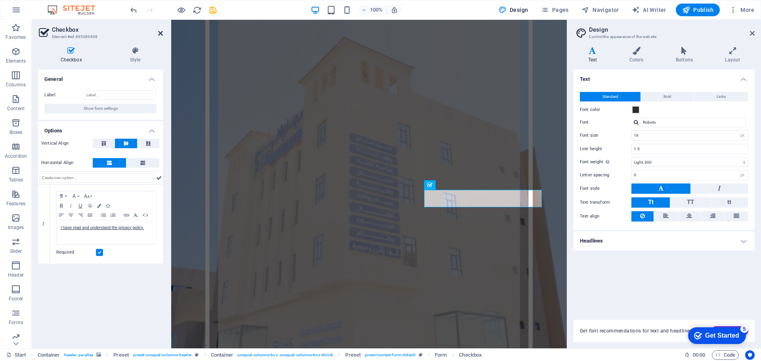
drag, startPoint x: 160, startPoint y: 33, endPoint x: 130, endPoint y: 61, distance: 41.2
click at [160, 33] on icon at bounding box center [160, 33] width 5 height 6
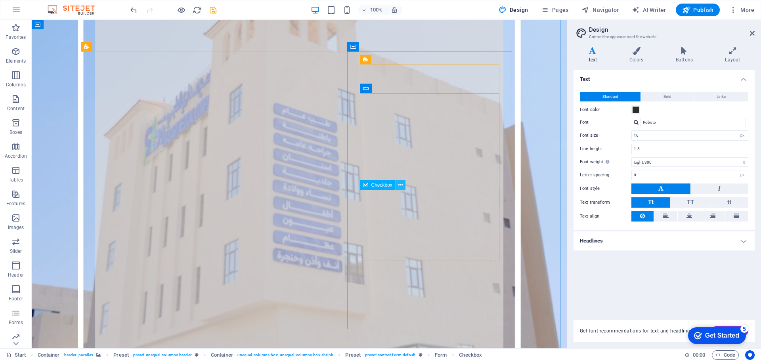
click at [400, 184] on icon at bounding box center [400, 185] width 4 height 8
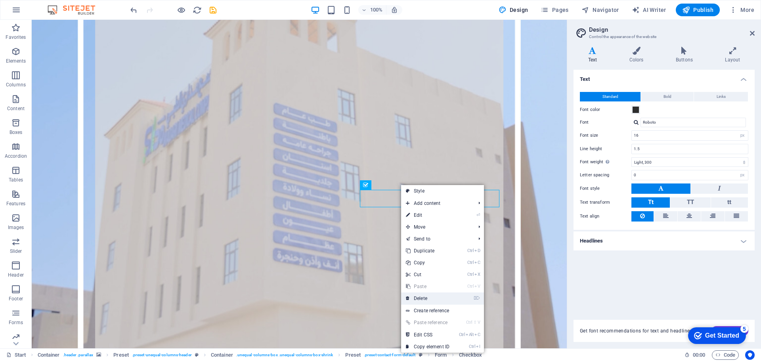
click at [427, 296] on link "⌦ Delete" at bounding box center [427, 298] width 53 height 12
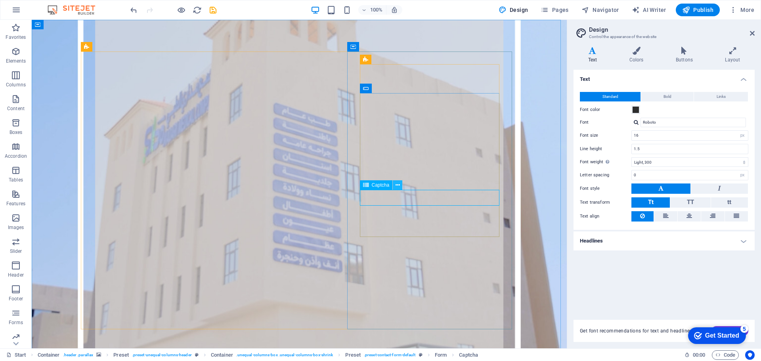
click at [399, 186] on icon at bounding box center [397, 185] width 4 height 8
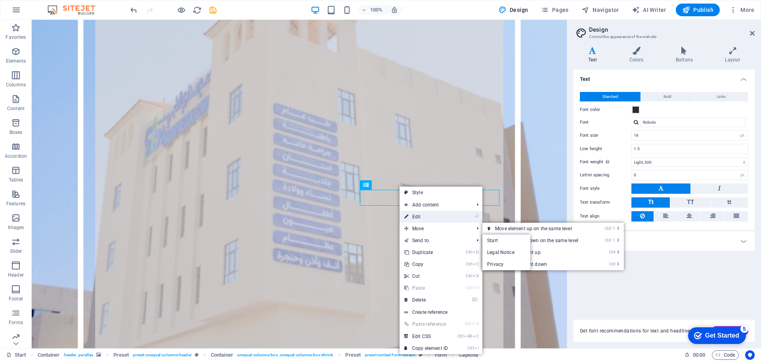
click at [439, 221] on link "⏎ Edit" at bounding box center [425, 217] width 53 height 12
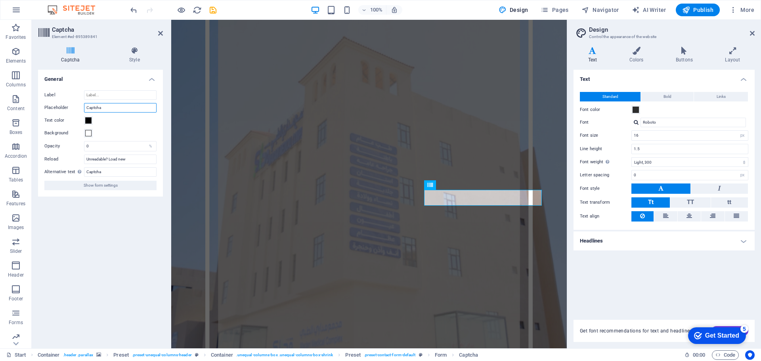
click at [111, 109] on input "Captcha" at bounding box center [120, 108] width 73 height 10
type input "الرمز"
click at [85, 231] on div "Turnstile Turnstile by Cloudfare is a third-party integration that offers acces…" at bounding box center [100, 206] width 125 height 272
click at [130, 50] on icon at bounding box center [134, 51] width 57 height 8
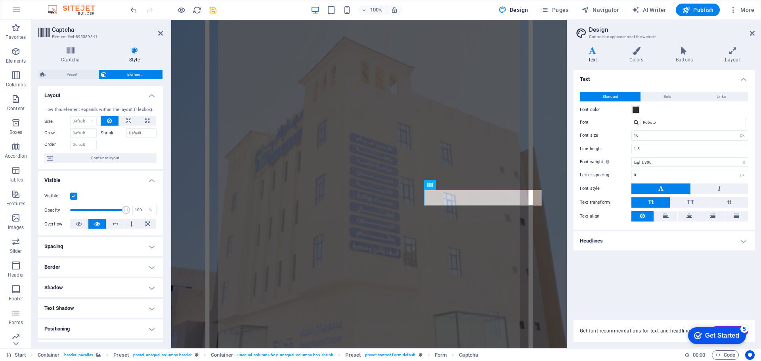
click at [149, 180] on h4 "Visible" at bounding box center [100, 178] width 125 height 14
click at [149, 285] on h4 "Positioning" at bounding box center [100, 283] width 125 height 19
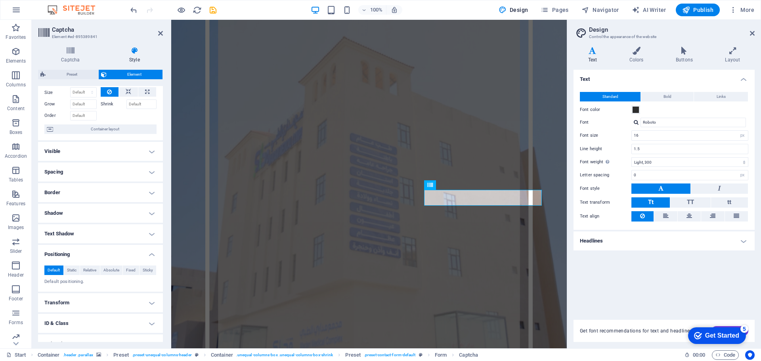
scroll to position [40, 0]
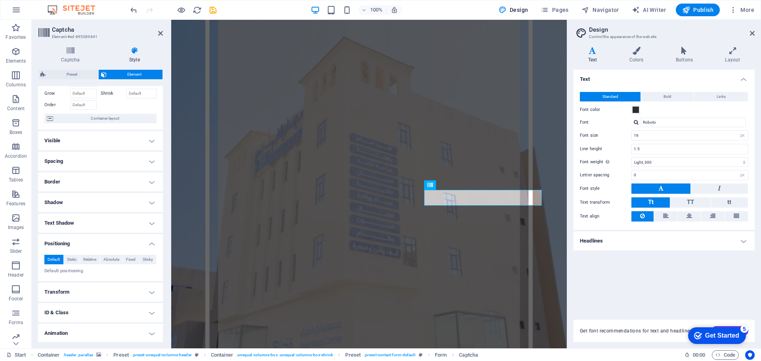
click at [149, 244] on h4 "Positioning" at bounding box center [100, 241] width 125 height 14
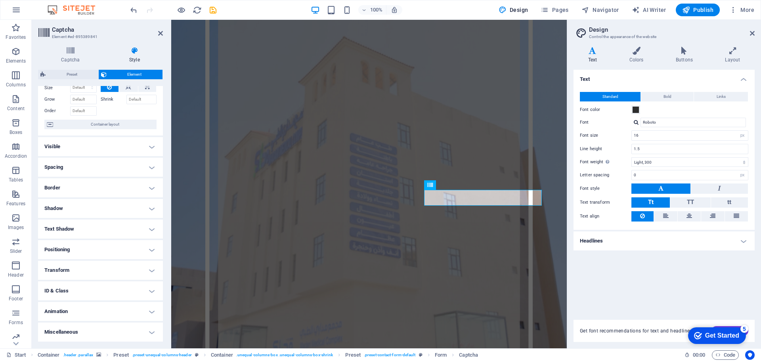
scroll to position [34, 0]
click at [159, 34] on icon at bounding box center [160, 33] width 5 height 6
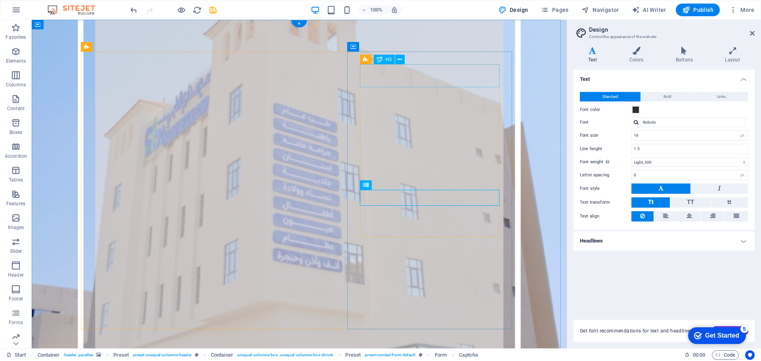
click at [399, 60] on icon at bounding box center [399, 59] width 4 height 8
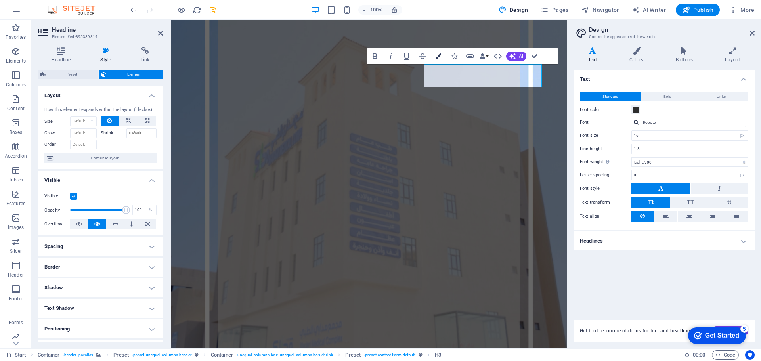
click at [437, 54] on icon "button" at bounding box center [438, 56] width 6 height 6
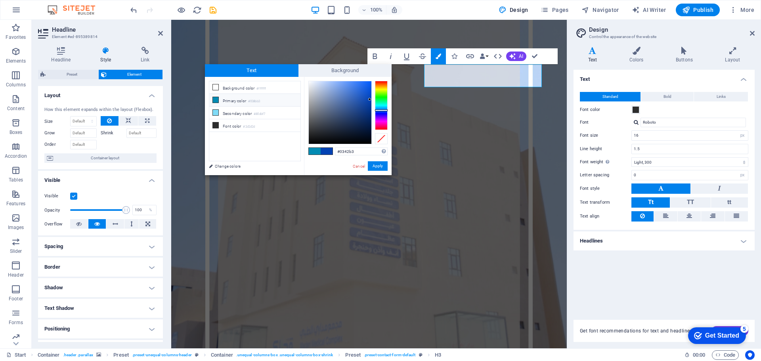
click at [223, 99] on li "Primary color #038bb3" at bounding box center [254, 100] width 91 height 13
type input "#038bb3"
click at [377, 165] on button "Apply" at bounding box center [378, 166] width 20 height 10
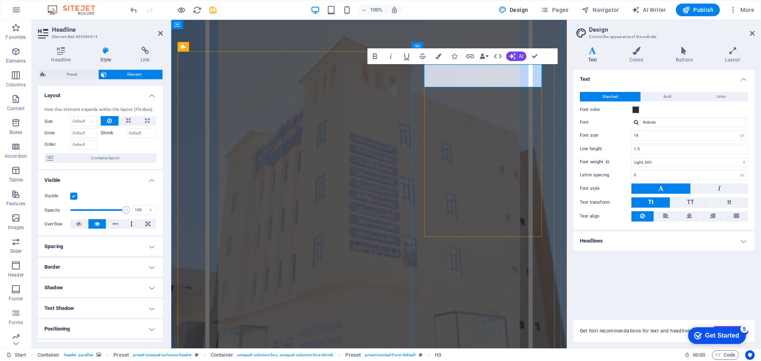
click at [477, 38] on figure at bounding box center [368, 196] width 395 height 353
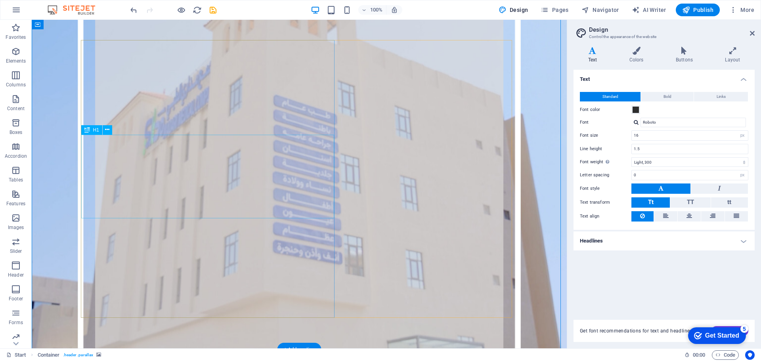
scroll to position [0, 0]
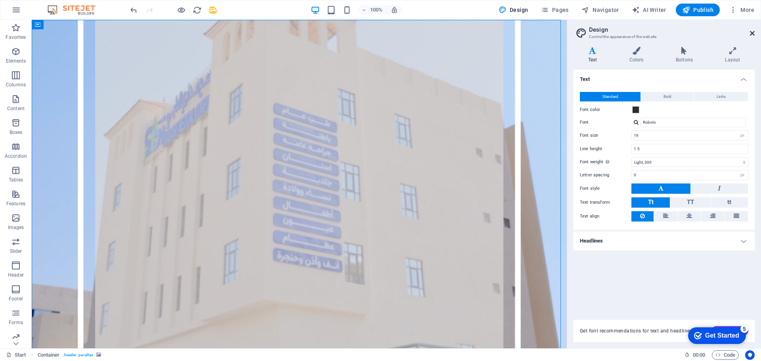
click at [754, 34] on icon at bounding box center [752, 33] width 5 height 6
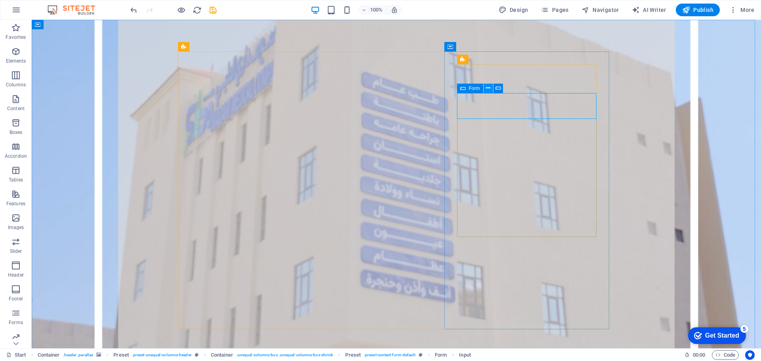
click at [488, 153] on icon at bounding box center [488, 153] width 4 height 8
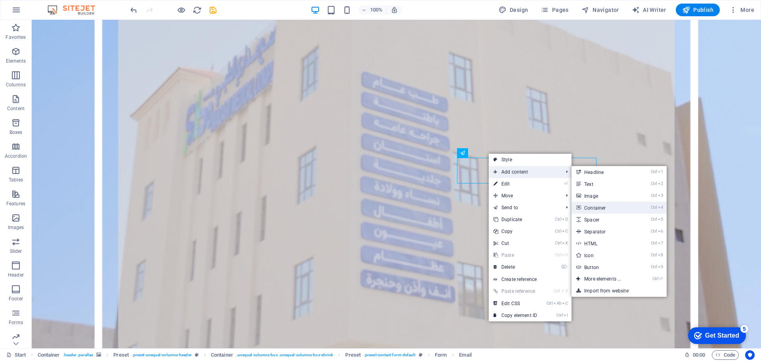
click at [610, 210] on link "Ctrl 4 Container" at bounding box center [603, 208] width 65 height 12
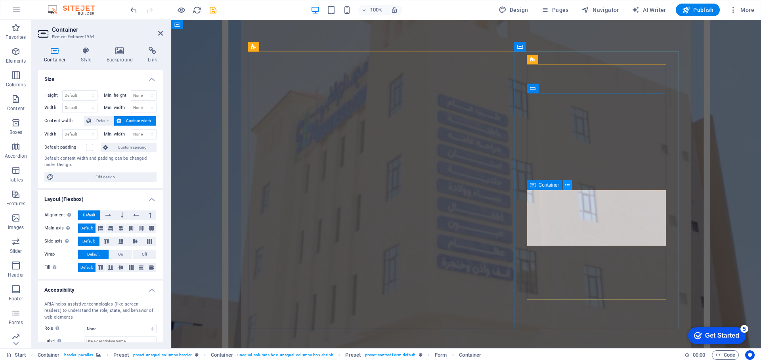
click at [568, 186] on icon at bounding box center [567, 185] width 4 height 8
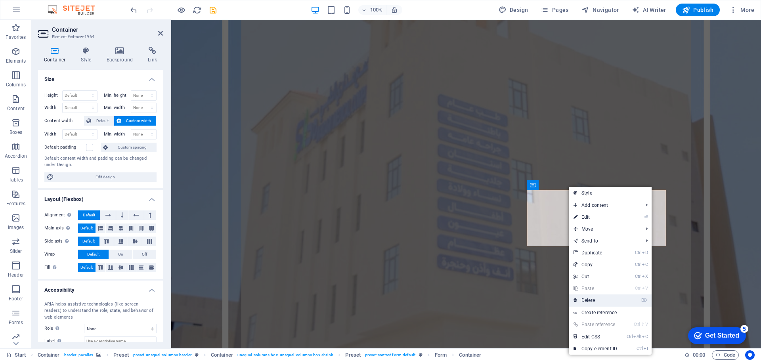
click at [593, 302] on link "⌦ Delete" at bounding box center [595, 300] width 53 height 12
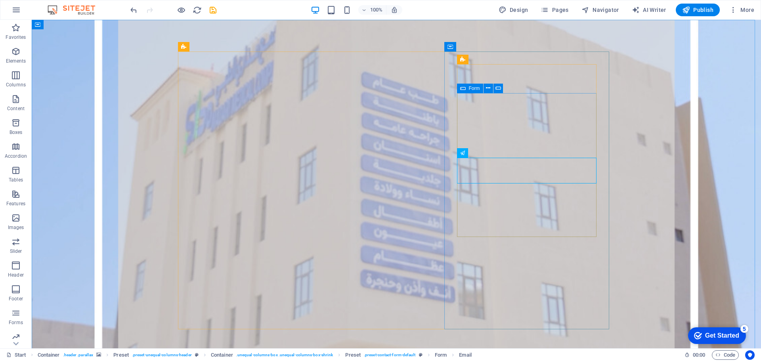
click at [462, 88] on icon at bounding box center [463, 89] width 6 height 10
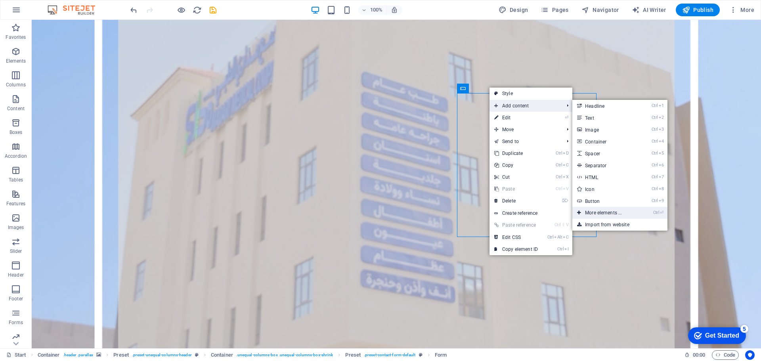
click at [610, 211] on link "Ctrl ⏎ More elements ..." at bounding box center [604, 213] width 65 height 12
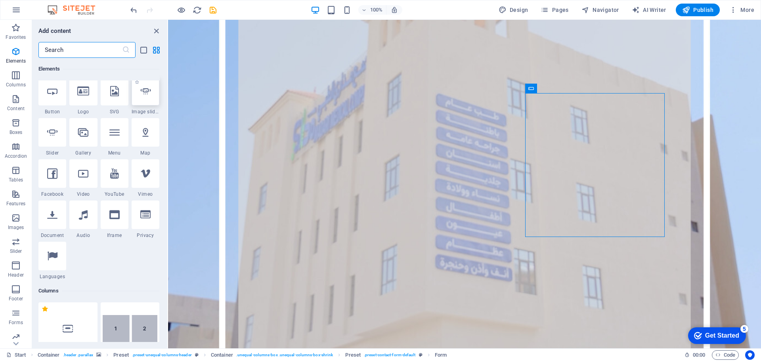
scroll to position [203, 0]
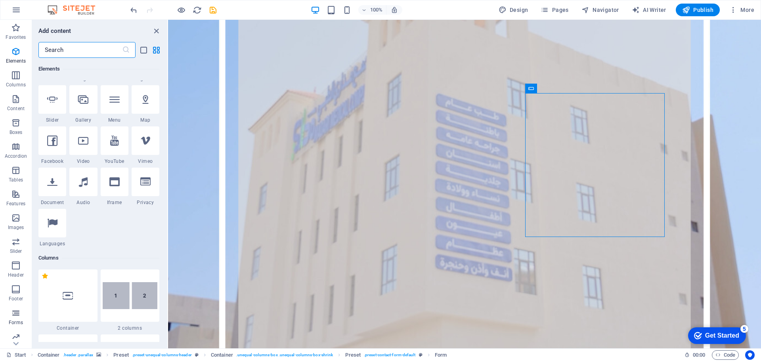
click at [18, 313] on icon "button" at bounding box center [16, 313] width 10 height 10
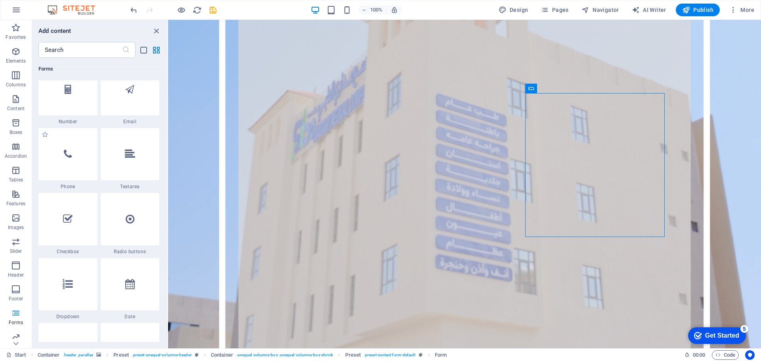
scroll to position [6102, 0]
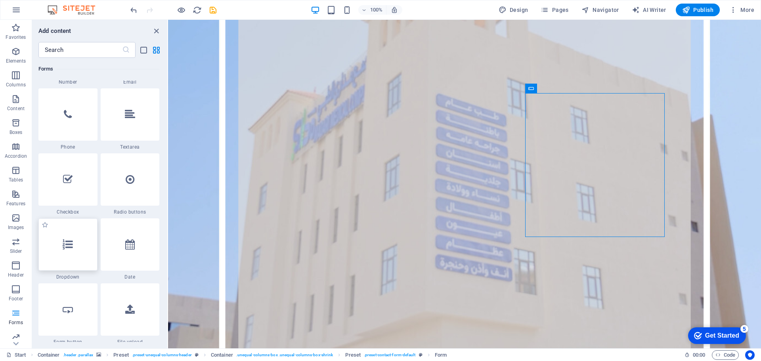
click at [65, 248] on icon at bounding box center [68, 244] width 10 height 10
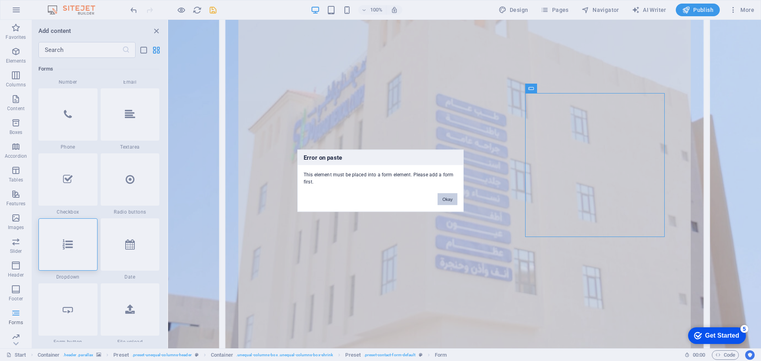
drag, startPoint x: 447, startPoint y: 201, endPoint x: 241, endPoint y: 179, distance: 207.5
click at [447, 201] on button "Okay" at bounding box center [447, 199] width 20 height 12
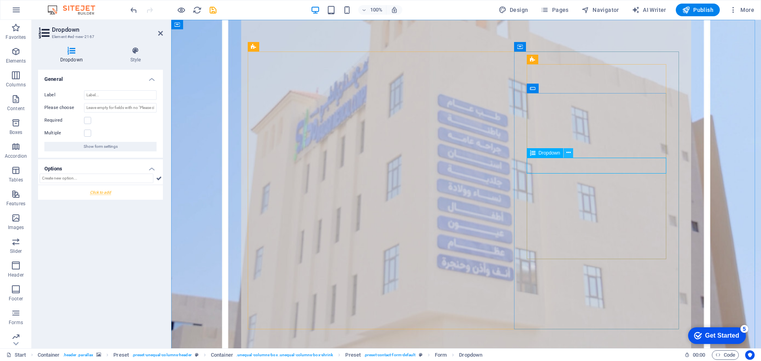
click at [568, 153] on icon at bounding box center [568, 153] width 4 height 8
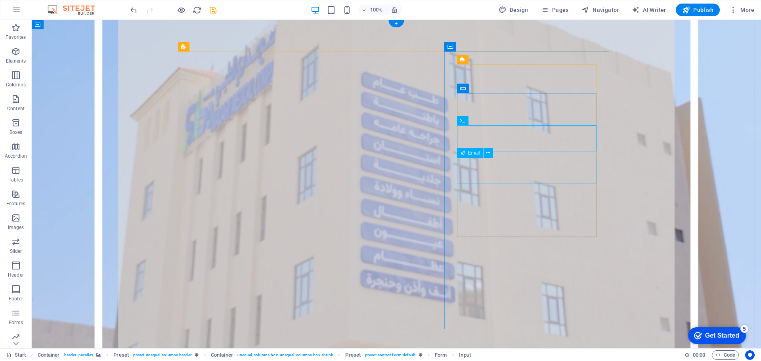
click at [628, 155] on figure at bounding box center [396, 189] width 729 height 338
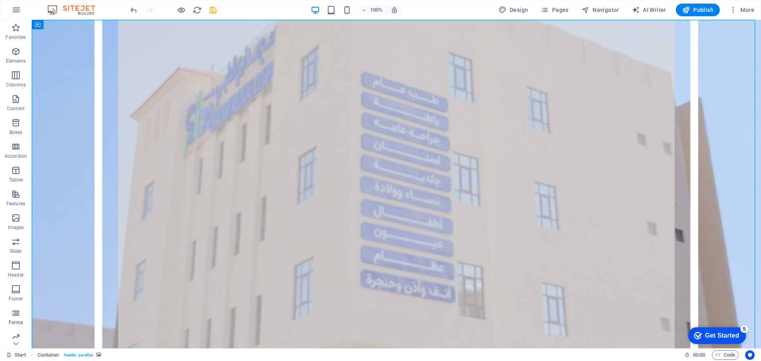
click at [17, 317] on icon "button" at bounding box center [16, 313] width 10 height 10
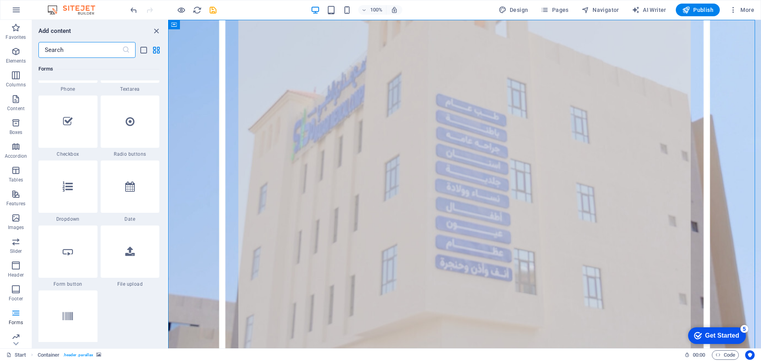
scroll to position [6221, 0]
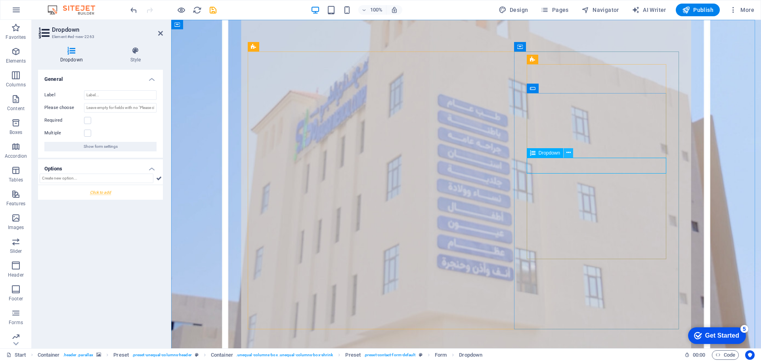
click at [568, 153] on icon at bounding box center [568, 153] width 4 height 8
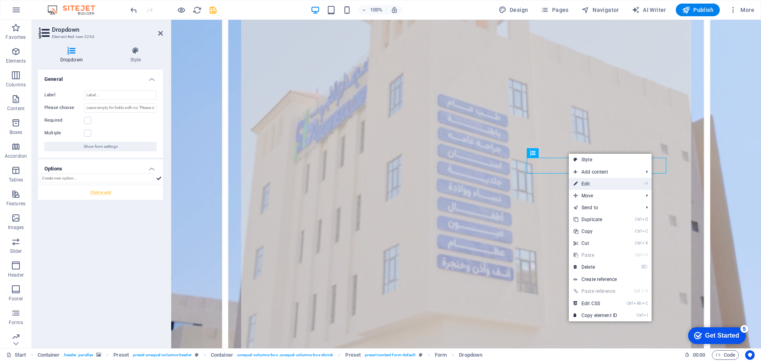
click at [608, 183] on link "⏎ Edit" at bounding box center [595, 184] width 53 height 12
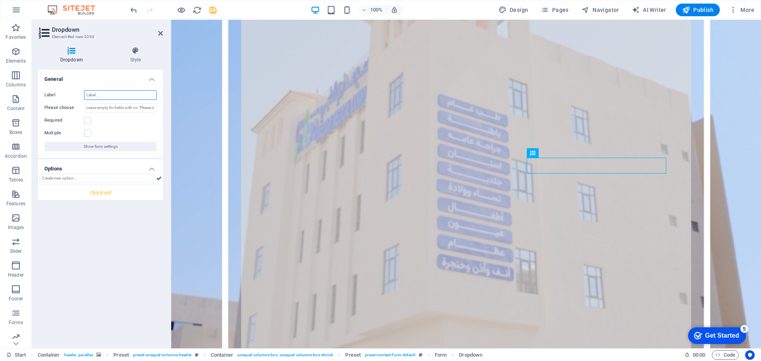
click at [110, 98] on input "Label" at bounding box center [120, 95] width 73 height 10
type input "القسم"
click at [128, 177] on input "text" at bounding box center [97, 179] width 114 height 10
click at [98, 209] on div "General Label القسم Please choose Required Multiple Show form settings Options …" at bounding box center [100, 206] width 125 height 272
click at [98, 194] on div at bounding box center [100, 192] width 125 height 15
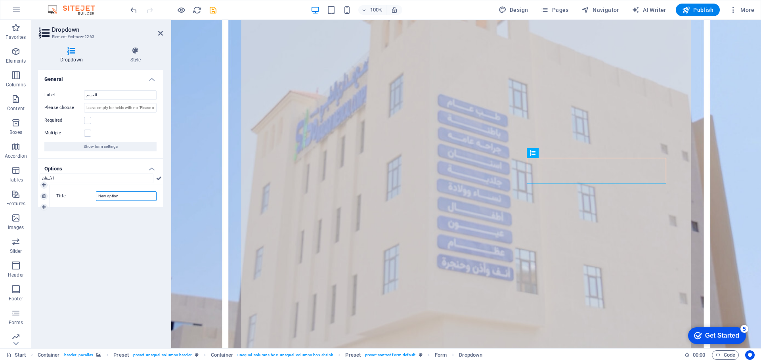
click at [110, 196] on input "New option" at bounding box center [126, 196] width 61 height 10
click at [61, 178] on input "الأسنان" at bounding box center [97, 179] width 114 height 10
type input "ع"
type input "المختبر"
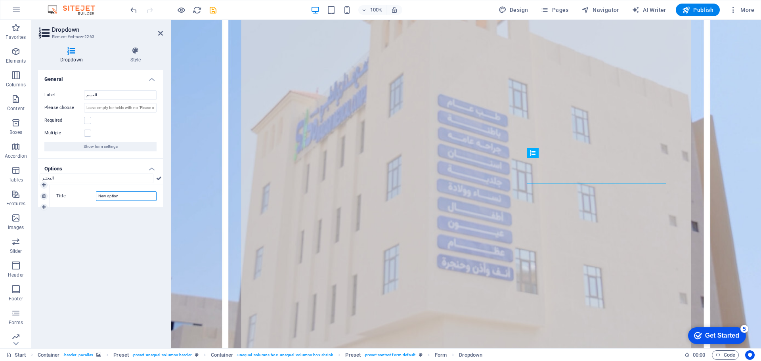
click at [120, 199] on input "New option" at bounding box center [126, 196] width 61 height 10
click at [120, 198] on input "New option" at bounding box center [126, 196] width 61 height 10
type input "عيادة الباطنية"
click at [109, 218] on div "General Label القسم Please choose Required Multiple Show form settings Options …" at bounding box center [100, 206] width 125 height 272
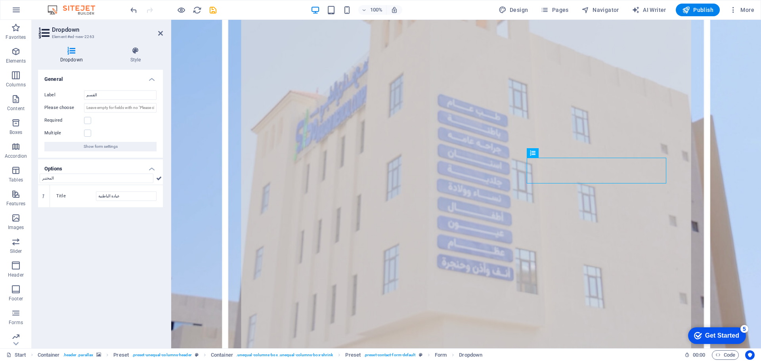
click at [0, 0] on icon at bounding box center [0, 0] width 0 height 0
click at [115, 221] on div "General Label القسم Please choose Required Multiple Show form settings Options …" at bounding box center [100, 206] width 125 height 272
click at [116, 209] on div "General Label القسم Please choose Required Multiple Show form settings Options …" at bounding box center [100, 206] width 125 height 272
click at [103, 192] on div at bounding box center [100, 192] width 125 height 15
click at [109, 199] on input "New option" at bounding box center [126, 196] width 61 height 10
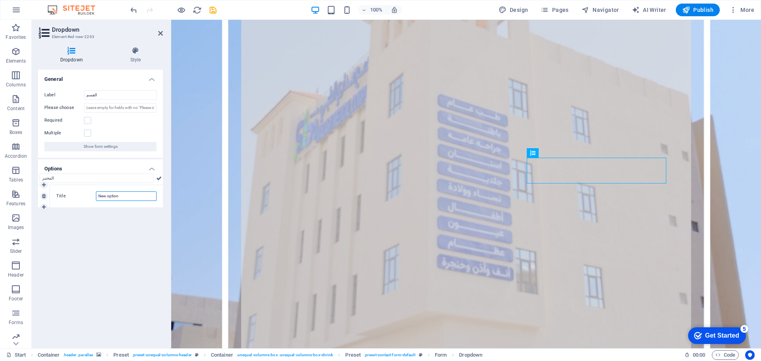
click at [120, 196] on input "New option" at bounding box center [126, 196] width 61 height 10
type input "عيادة الباطنية"
click at [106, 222] on div "General Label القسم Please choose Required Multiple Show form settings Options …" at bounding box center [100, 206] width 125 height 272
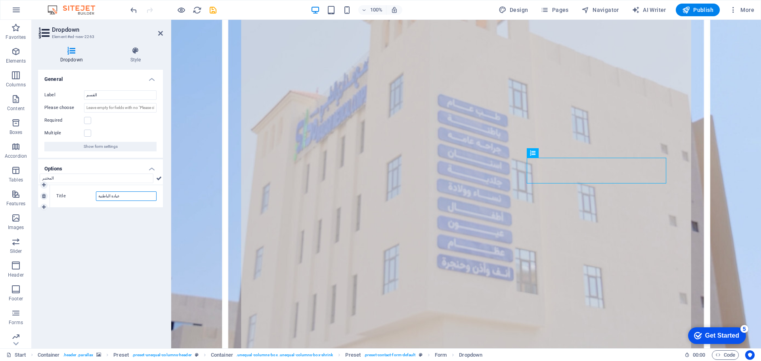
click at [124, 196] on input "عيادة الباطنية" at bounding box center [126, 196] width 61 height 10
click at [75, 246] on div "General Label القسم Please choose Required Multiple Show form settings Options …" at bounding box center [100, 206] width 125 height 272
click at [159, 178] on icon at bounding box center [159, 179] width 6 height 10
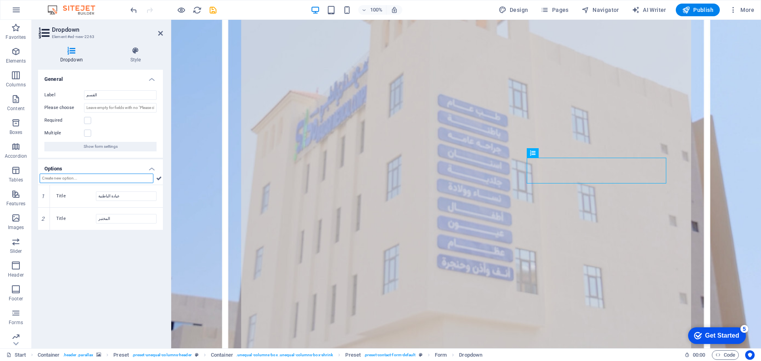
click at [73, 179] on input "text" at bounding box center [97, 179] width 114 height 10
drag, startPoint x: 43, startPoint y: 220, endPoint x: 44, endPoint y: 197, distance: 23.8
click at [76, 179] on input "text" at bounding box center [97, 179] width 114 height 10
type input "عيادة الأطفال"
click at [157, 181] on icon at bounding box center [159, 179] width 6 height 10
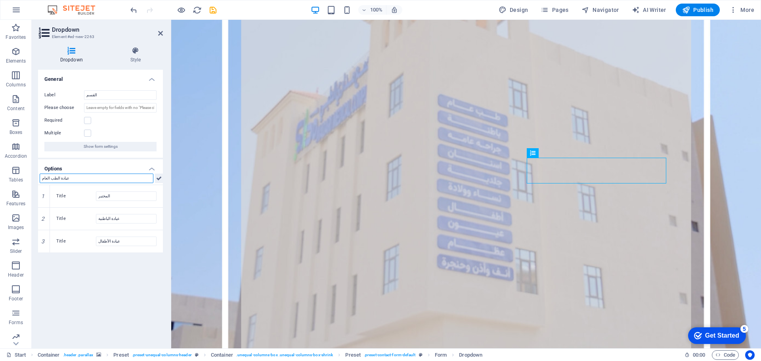
type input "عيادة الطب العام"
click at [160, 176] on icon at bounding box center [159, 179] width 6 height 10
click at [129, 177] on input "text" at bounding box center [97, 179] width 114 height 10
type input "عيادة العيون"
click at [158, 178] on icon at bounding box center [159, 179] width 6 height 10
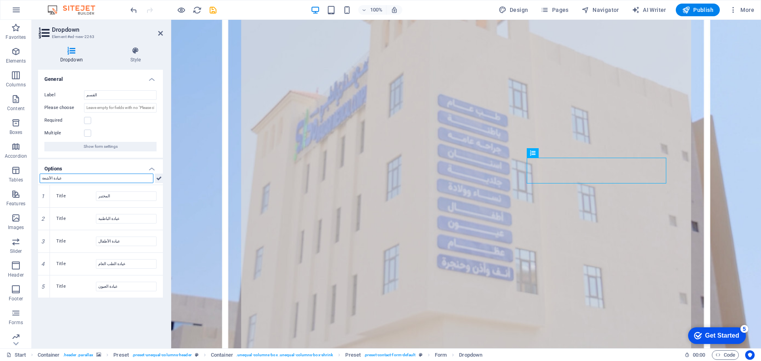
type input "عيادة الأشعة"
click at [160, 179] on icon at bounding box center [159, 179] width 6 height 10
click at [108, 179] on input "text" at bounding box center [97, 179] width 114 height 10
type input "عيادة الأسنان"
click at [158, 178] on icon at bounding box center [159, 179] width 6 height 10
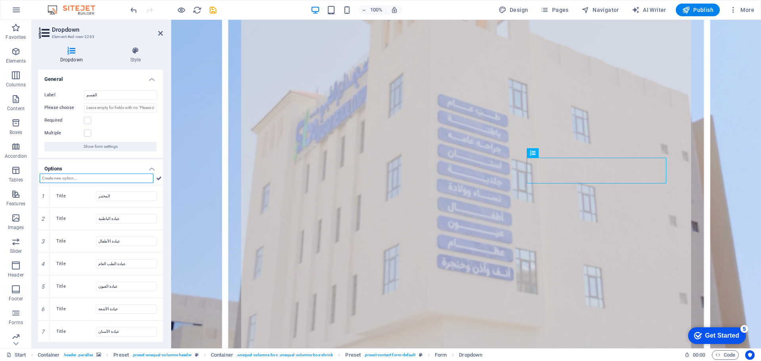
click at [111, 177] on input "text" at bounding box center [97, 179] width 114 height 10
type input "عيادة النساء و الولادة"
click at [158, 176] on icon at bounding box center [159, 179] width 6 height 10
click at [115, 179] on input "text" at bounding box center [97, 179] width 114 height 10
paste input "عيادة الجلدية و التجميل و الليزر"
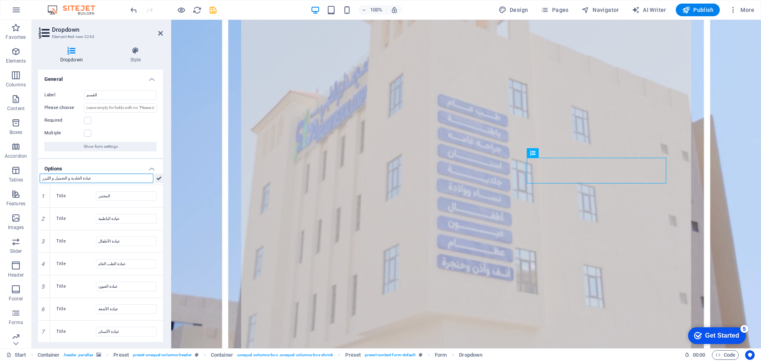
type input "عيادة الجلدية و التجميل و الليزر"
click at [157, 178] on icon at bounding box center [159, 179] width 6 height 10
paste input "الجراحة العامة و المناظیر"
type input "الجراحة العامة و المناظیر"
click at [157, 180] on icon at bounding box center [159, 179] width 6 height 10
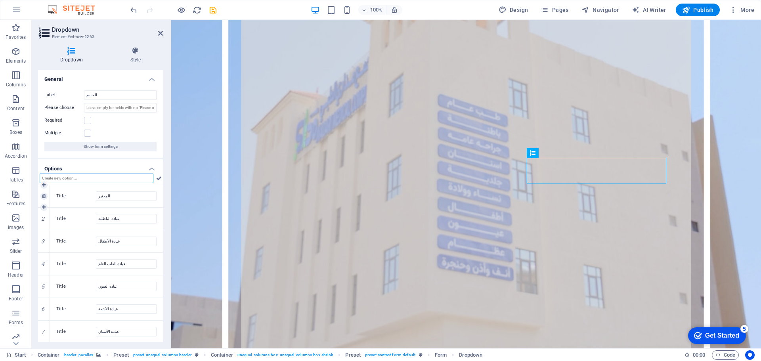
paste input "الجراحة التجمیلیة"
type input "الجراحة التجمیلیة"
drag, startPoint x: 159, startPoint y: 176, endPoint x: 29, endPoint y: 170, distance: 130.5
click at [159, 176] on icon at bounding box center [159, 179] width 6 height 10
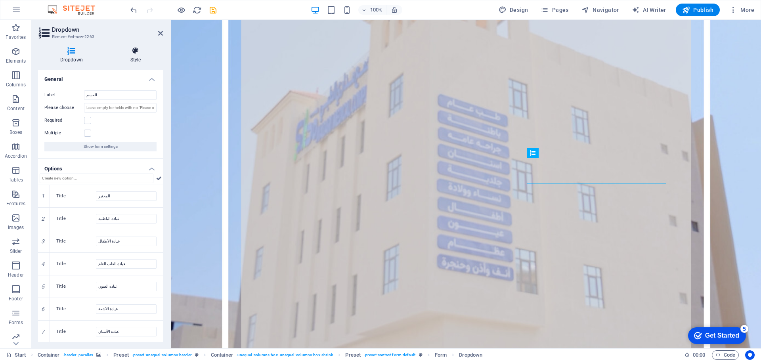
click at [161, 54] on icon at bounding box center [135, 51] width 55 height 8
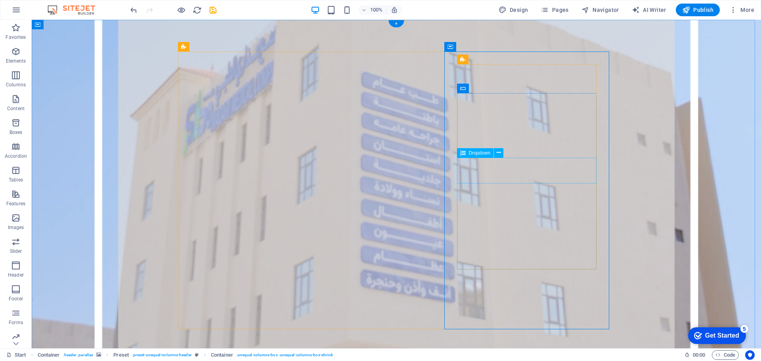
click at [483, 154] on span "Dropdown" at bounding box center [480, 153] width 22 height 5
click at [500, 155] on icon at bounding box center [498, 153] width 4 height 8
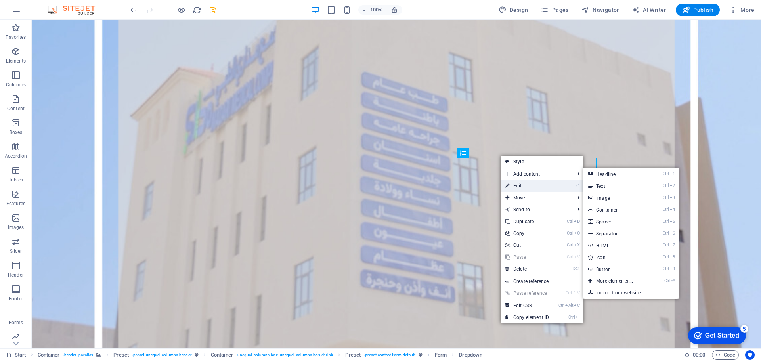
click at [528, 184] on link "⏎ Edit" at bounding box center [526, 186] width 53 height 12
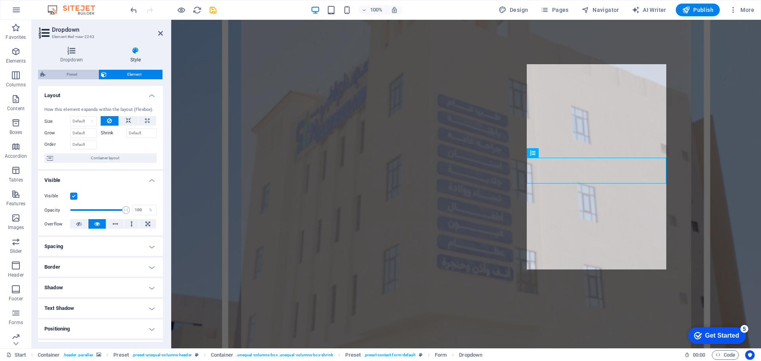
click at [69, 75] on span "Preset" at bounding box center [72, 75] width 48 height 10
select select "px"
select select "rem"
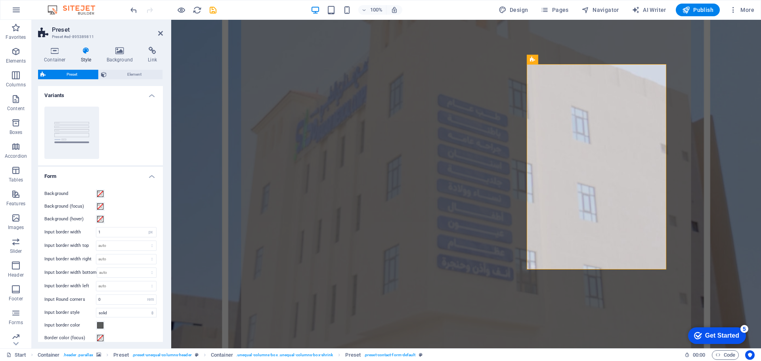
click at [151, 176] on h4 "Form" at bounding box center [100, 174] width 125 height 14
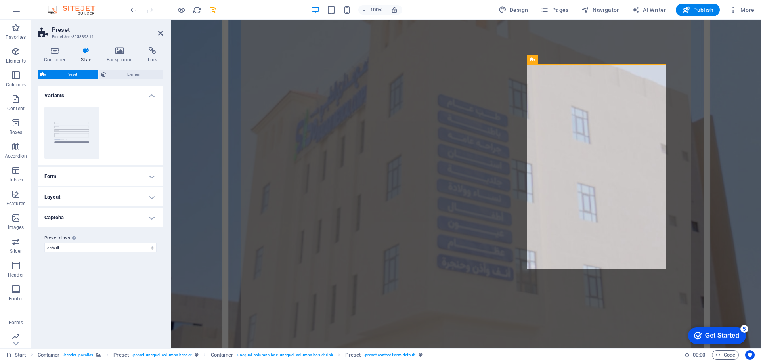
click at [151, 196] on h4 "Layout" at bounding box center [100, 196] width 125 height 19
click at [151, 196] on h4 "Layout" at bounding box center [100, 194] width 125 height 14
click at [54, 53] on icon at bounding box center [55, 51] width 34 height 8
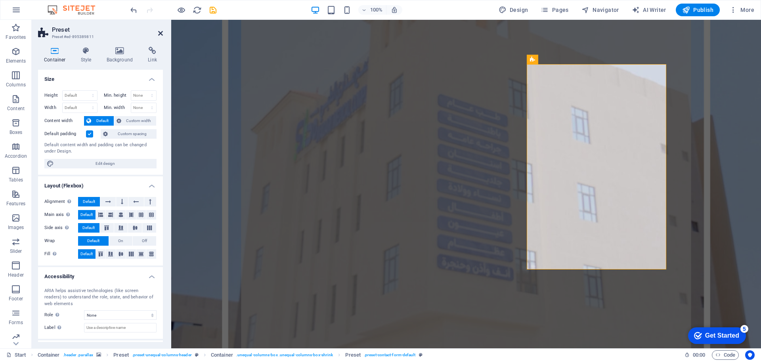
click at [160, 34] on icon at bounding box center [160, 33] width 5 height 6
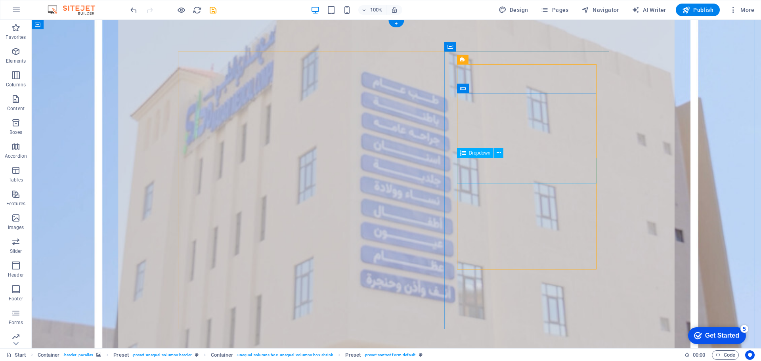
click at [498, 156] on icon at bounding box center [498, 153] width 4 height 8
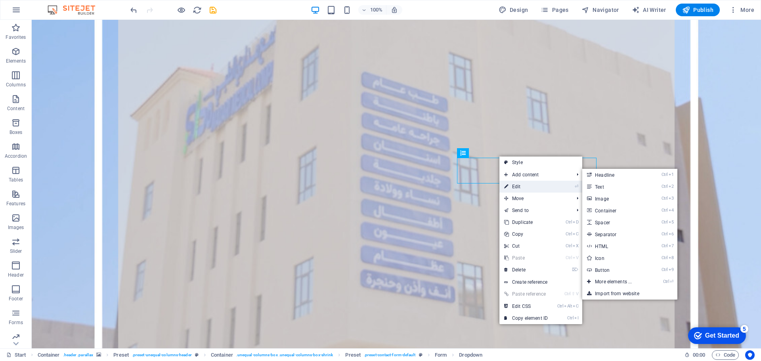
click at [523, 184] on link "⏎ Edit" at bounding box center [525, 187] width 53 height 12
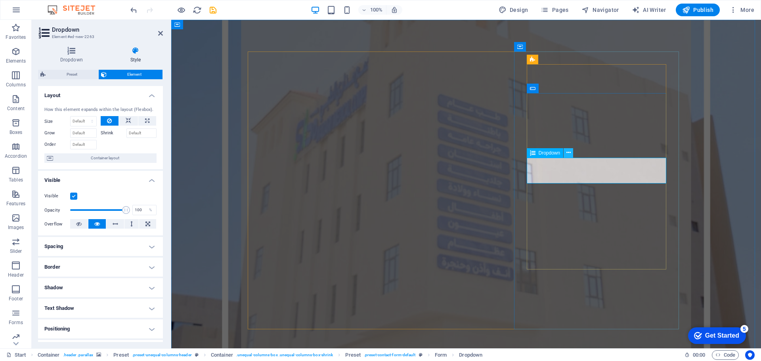
click at [567, 154] on icon at bounding box center [568, 153] width 4 height 8
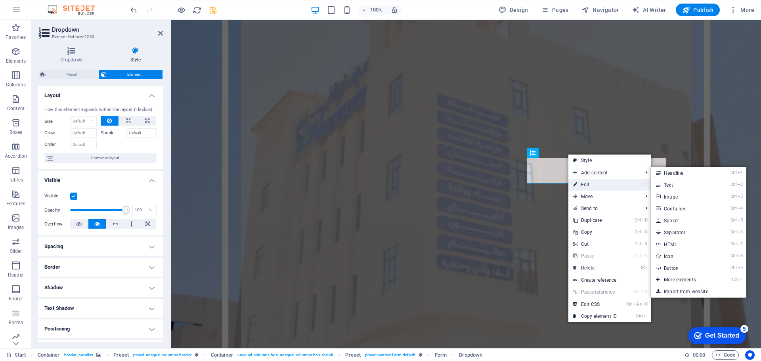
click at [587, 185] on link "⏎ Edit" at bounding box center [594, 185] width 53 height 12
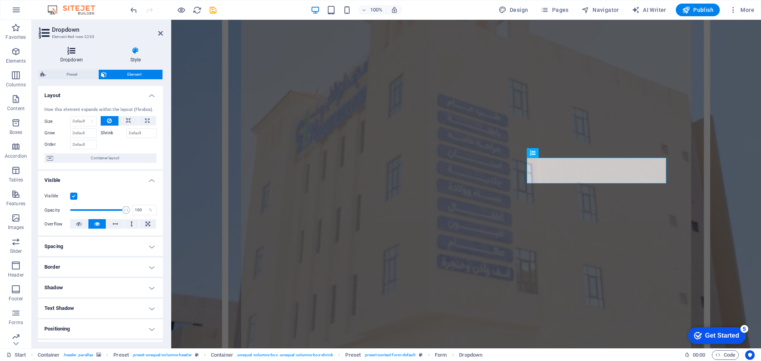
click at [80, 53] on icon at bounding box center [71, 51] width 67 height 8
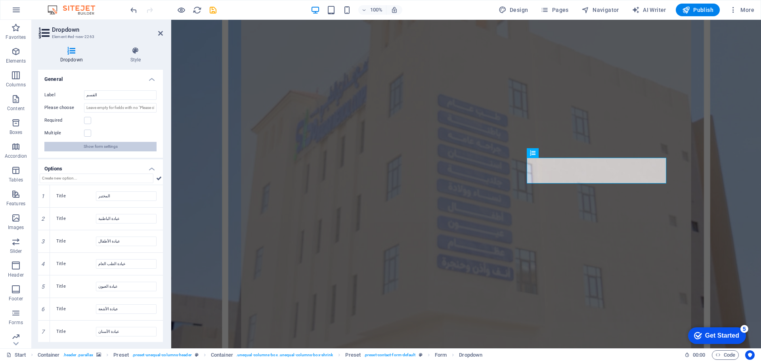
click at [116, 148] on span "Show form settings" at bounding box center [101, 147] width 34 height 10
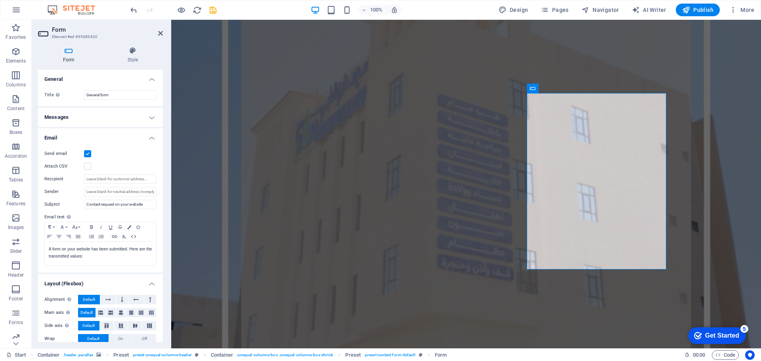
click at [152, 116] on h4 "Messages" at bounding box center [100, 117] width 125 height 19
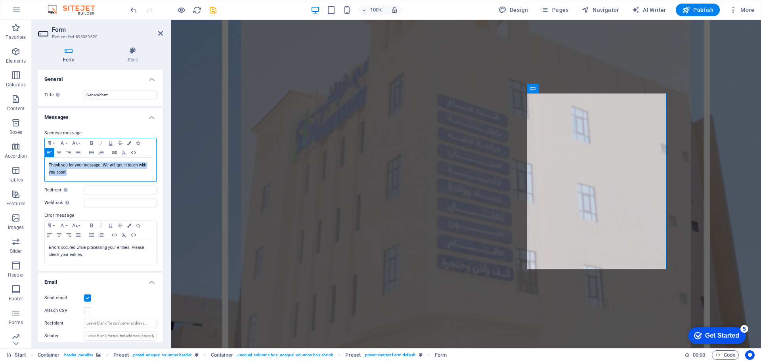
drag, startPoint x: 86, startPoint y: 174, endPoint x: 47, endPoint y: 166, distance: 40.1
click at [47, 166] on div "Thank you for your message. We will get in touch with you soon!" at bounding box center [100, 170] width 111 height 24
click at [65, 174] on div "سنتواصل معكم قريبا" at bounding box center [100, 172] width 103 height 7
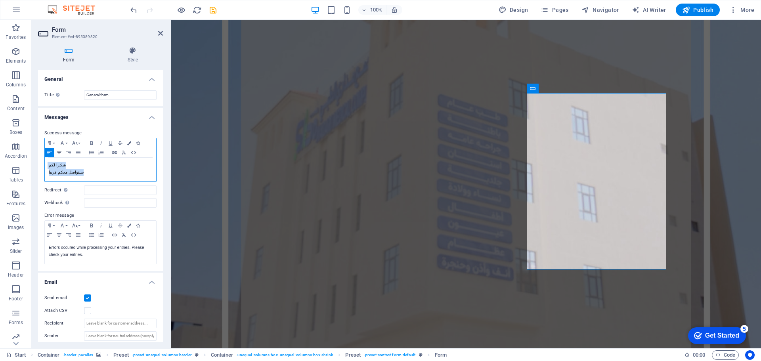
click at [59, 152] on icon "button" at bounding box center [59, 152] width 10 height 6
click at [51, 166] on p "شكراَ لكم سنتواصل معكم قريبا" at bounding box center [100, 169] width 103 height 14
click at [59, 154] on icon "button" at bounding box center [59, 152] width 5 height 3
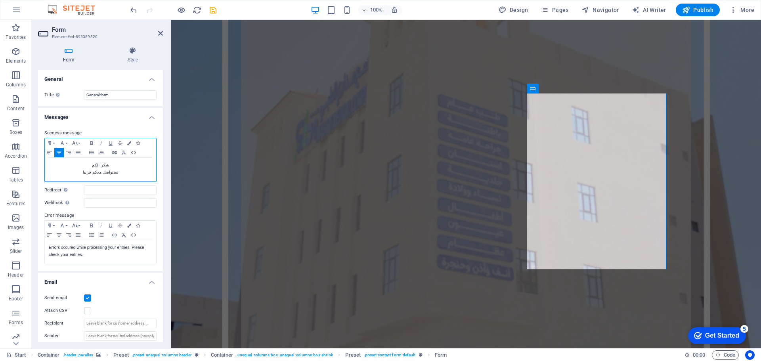
click at [120, 174] on div "سنتواصل معكم قريبا" at bounding box center [100, 172] width 103 height 7
click at [107, 173] on span "سنتواصل معكم قريبا" at bounding box center [100, 172] width 35 height 4
click at [86, 172] on span "​ سنتواصل معكم قريبا" at bounding box center [100, 172] width 32 height 4
drag, startPoint x: 86, startPoint y: 172, endPoint x: 114, endPoint y: 164, distance: 28.8
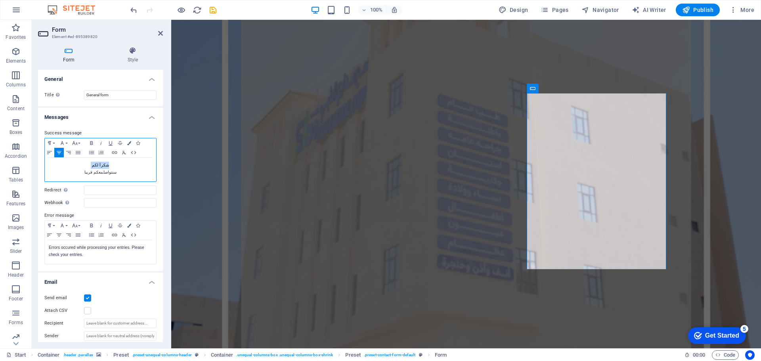
click at [114, 164] on p "شكراَ لكم ​ سنتواصل معكم قريبا" at bounding box center [100, 169] width 103 height 14
click at [103, 166] on p "شكراَ لكم ​ سنتواصل معكم قريبا" at bounding box center [100, 169] width 103 height 14
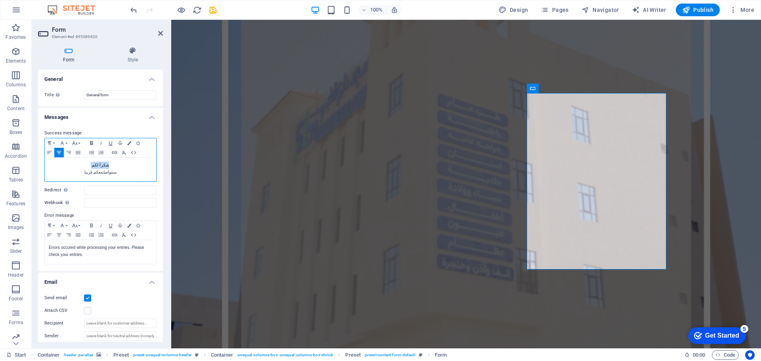
click at [91, 144] on icon "button" at bounding box center [92, 143] width 10 height 6
click at [78, 143] on button "Font Size" at bounding box center [76, 143] width 13 height 10
click at [86, 192] on link "18" at bounding box center [84, 194] width 29 height 12
click at [120, 171] on div "​ سنتواصل معكم قريبا" at bounding box center [100, 173] width 103 height 7
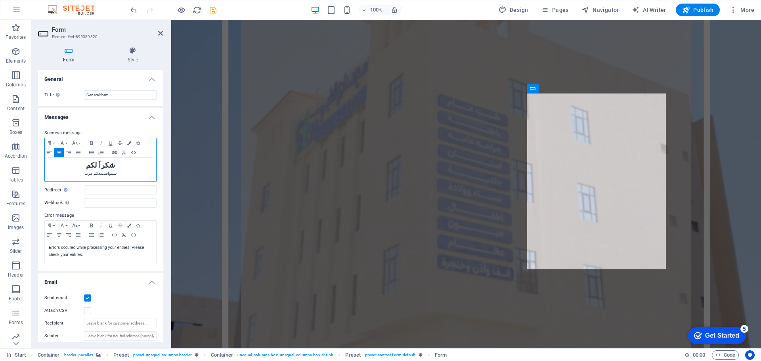
click at [105, 166] on span "شكراَ لكم" at bounding box center [100, 165] width 29 height 8
click at [129, 144] on icon "button" at bounding box center [129, 143] width 4 height 4
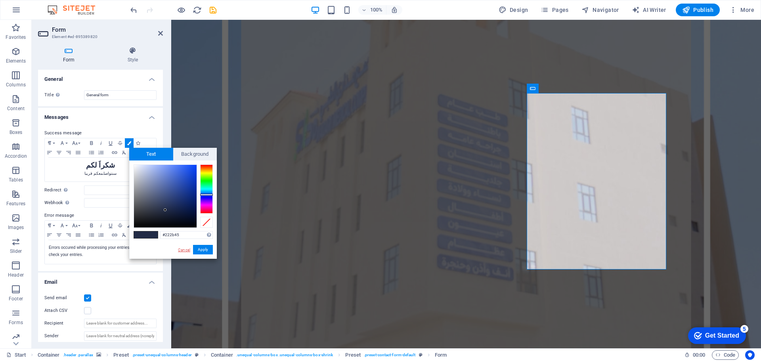
drag, startPoint x: 186, startPoint y: 248, endPoint x: 11, endPoint y: 226, distance: 176.1
click at [186, 248] on link "Cancel" at bounding box center [184, 250] width 14 height 6
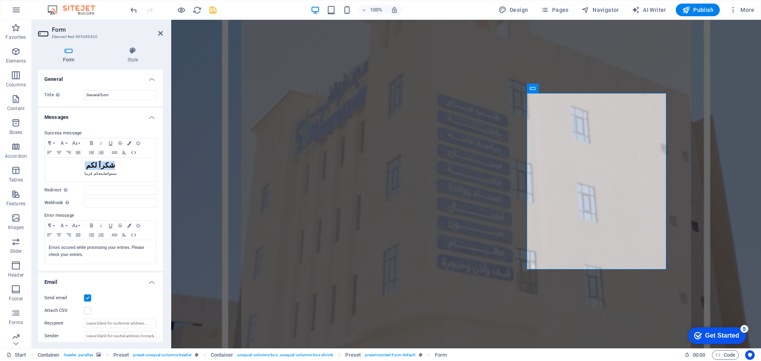
click at [40, 185] on div "Success message Paragraph Format Normal Heading 1 Heading 2 Heading 3 Heading 4…" at bounding box center [100, 196] width 125 height 149
click at [80, 254] on p "Errors occured while processing your entries. Please check your entries." at bounding box center [100, 251] width 103 height 14
click at [53, 246] on p "حدث خطأ ما الرجاء ادخال البيانات مرة أخرى" at bounding box center [100, 251] width 103 height 14
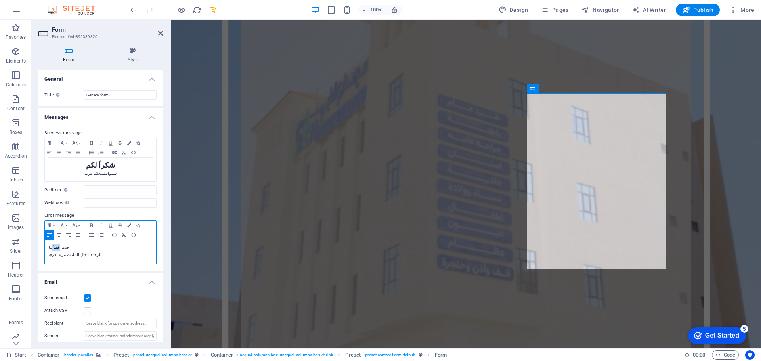
click at [53, 246] on p "حدث خطأ ما الرجاء ادخال البيانات مرة أخرى" at bounding box center [100, 251] width 103 height 14
click at [59, 237] on icon "button" at bounding box center [59, 235] width 10 height 6
click at [127, 254] on p "حدث خطأ ما الرجاء ادخال البيانات مرة أخرى" at bounding box center [100, 251] width 103 height 14
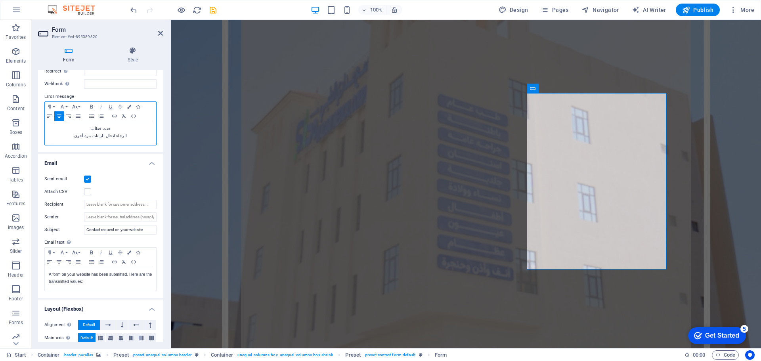
scroll to position [158, 0]
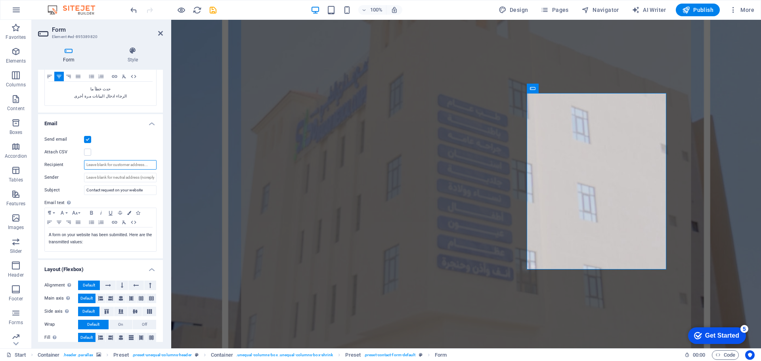
click at [96, 166] on input "Recipient" at bounding box center [120, 165] width 73 height 10
type input "ف"
type input "tech.support@madaricomplex.com"
click at [124, 149] on div "Attach CSV" at bounding box center [100, 152] width 112 height 10
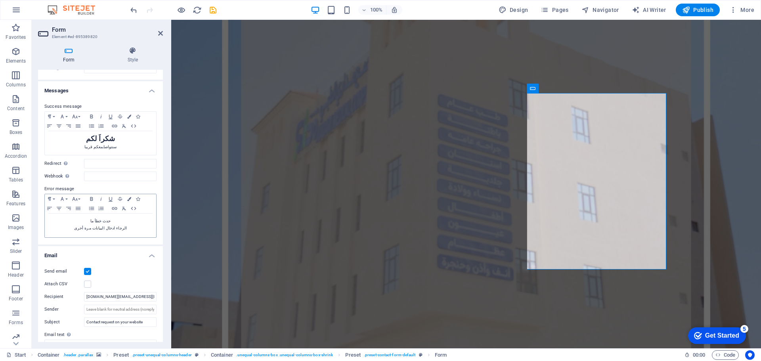
scroll to position [40, 0]
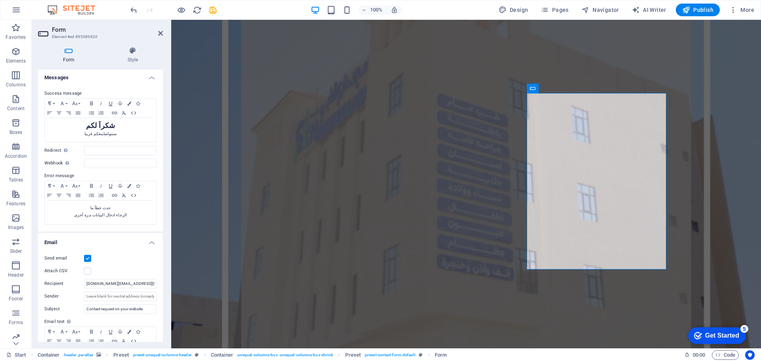
click at [151, 243] on h4 "Email" at bounding box center [100, 240] width 125 height 14
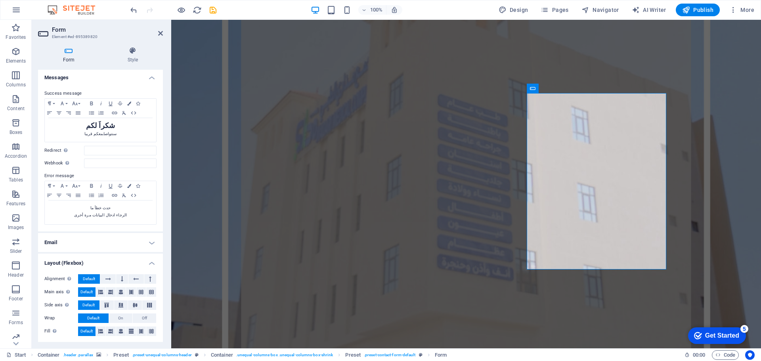
click at [153, 261] on h4 "Layout (Flexbox)" at bounding box center [100, 261] width 125 height 14
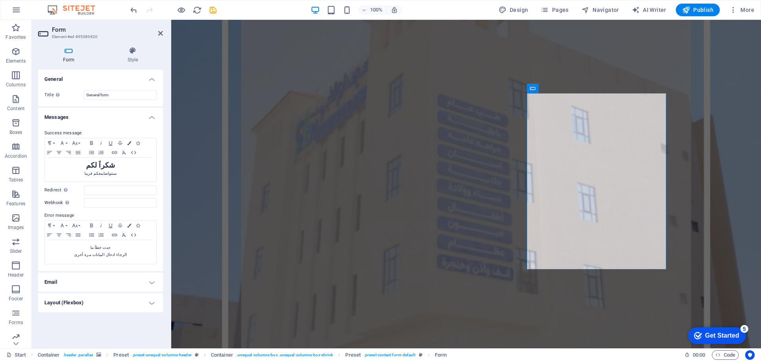
scroll to position [0, 0]
click at [569, 154] on icon at bounding box center [568, 153] width 4 height 8
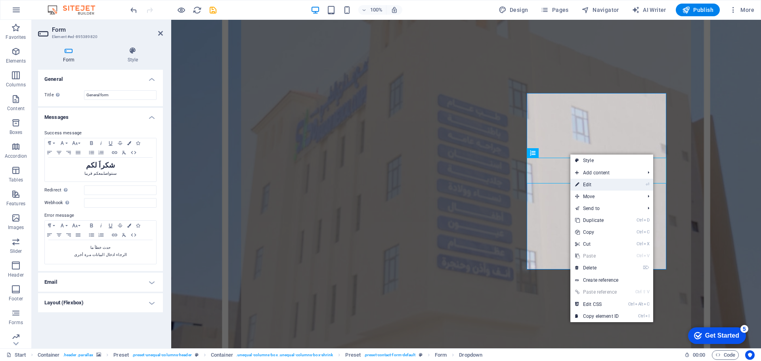
click at [585, 187] on link "⏎ Edit" at bounding box center [596, 185] width 53 height 12
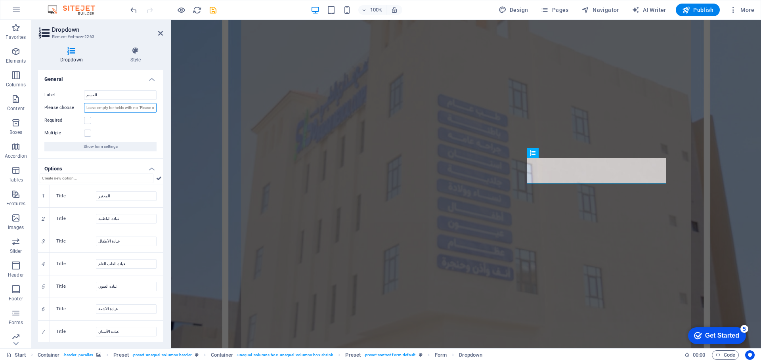
click at [129, 108] on input "Please choose" at bounding box center [120, 108] width 73 height 10
type input "Please choose section"
click at [115, 121] on div "Required" at bounding box center [100, 121] width 112 height 10
click at [170, 84] on div at bounding box center [170, 184] width 2 height 328
click at [162, 34] on icon at bounding box center [160, 33] width 5 height 6
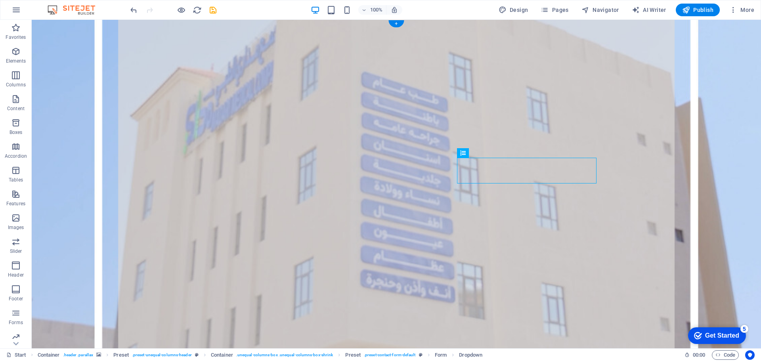
click at [634, 212] on figure at bounding box center [396, 189] width 729 height 338
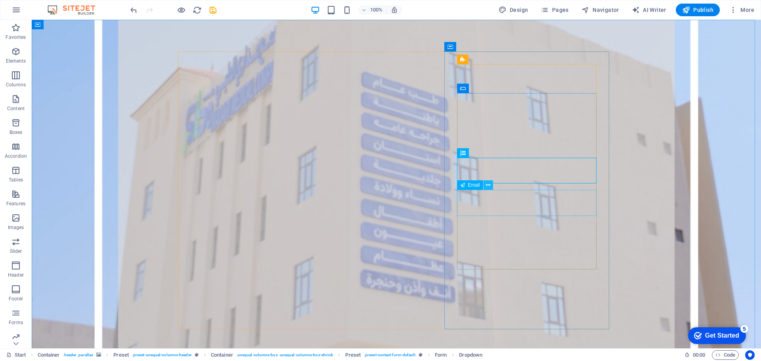
click at [489, 185] on icon at bounding box center [488, 185] width 4 height 8
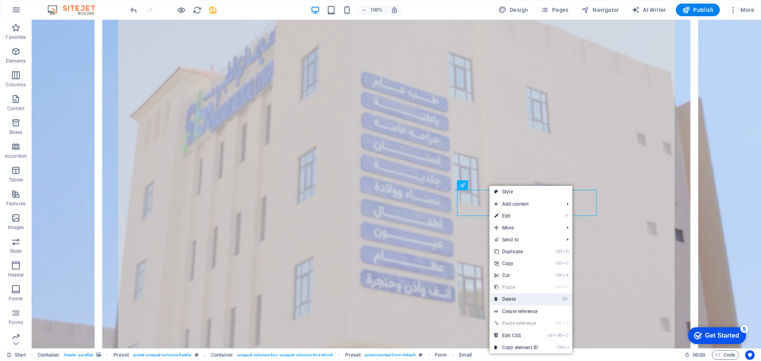
click at [517, 296] on link "⌦ Delete" at bounding box center [515, 299] width 53 height 12
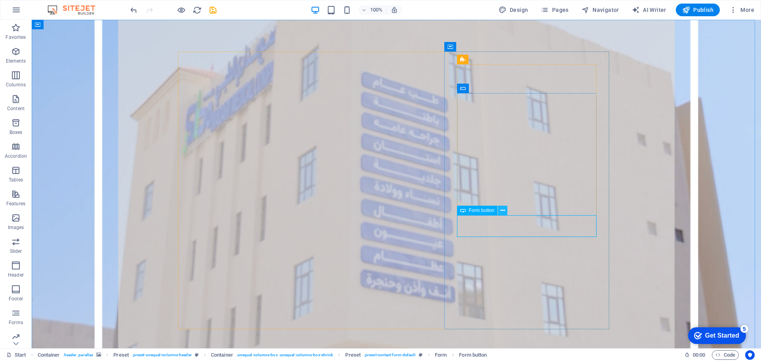
click at [504, 211] on icon at bounding box center [502, 210] width 4 height 8
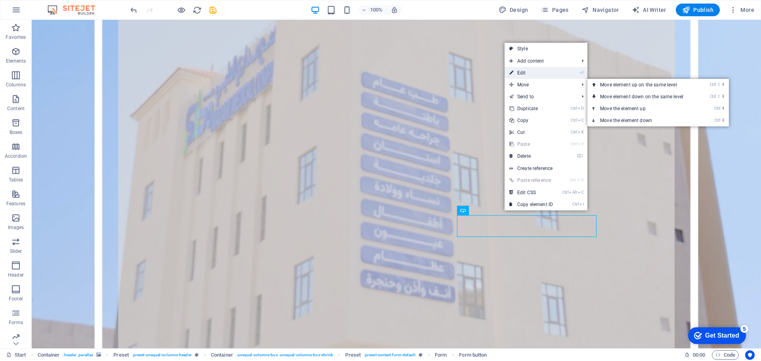
click at [535, 75] on link "⏎ Edit" at bounding box center [530, 73] width 53 height 12
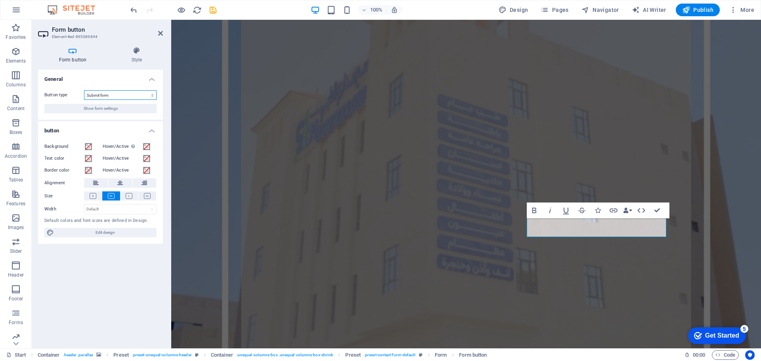
click at [103, 94] on select "Submit form Reset form No action" at bounding box center [120, 95] width 73 height 10
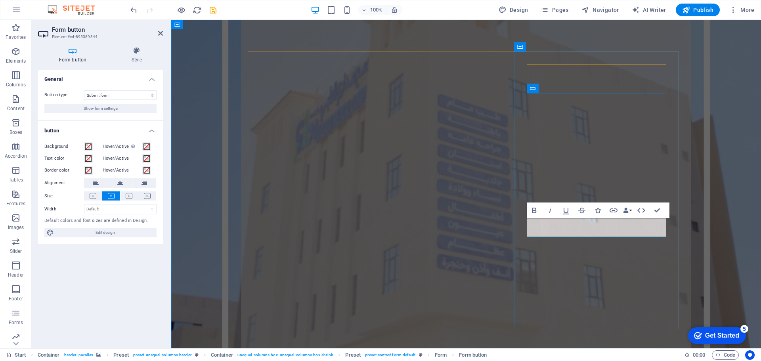
type button "Send request"
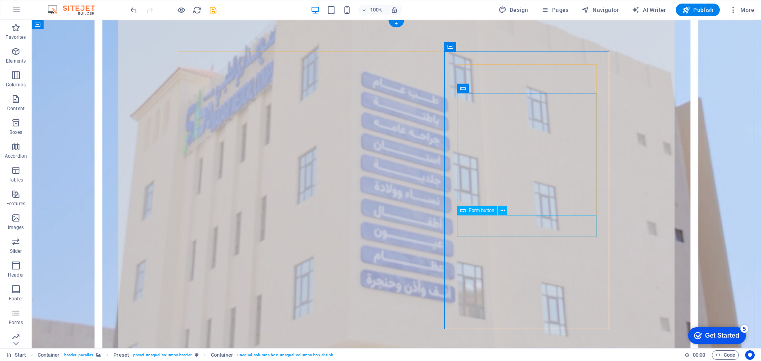
click at [502, 210] on icon at bounding box center [502, 210] width 4 height 8
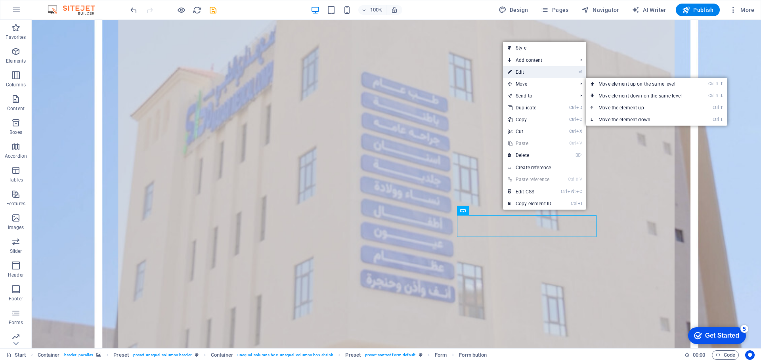
click at [519, 75] on link "⏎ Edit" at bounding box center [529, 72] width 53 height 12
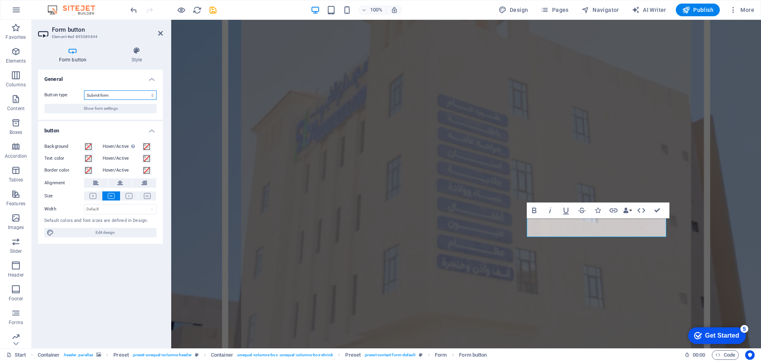
click at [132, 96] on select "Submit form Reset form No action" at bounding box center [120, 95] width 73 height 10
click at [100, 263] on div "General Button type Submit form Reset form No action Show form settings button …" at bounding box center [100, 206] width 125 height 272
click at [161, 34] on icon at bounding box center [160, 33] width 5 height 6
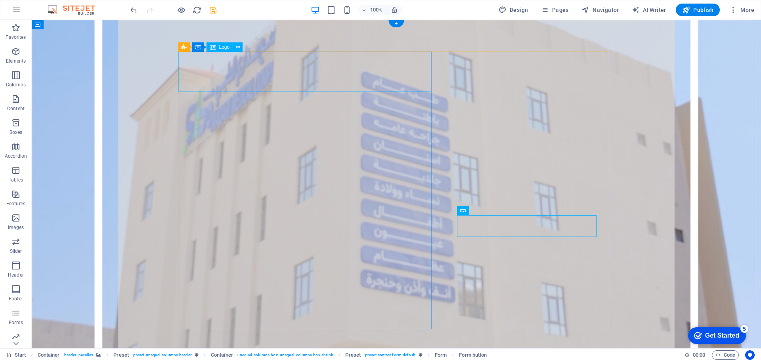
click at [236, 48] on icon at bounding box center [238, 47] width 4 height 8
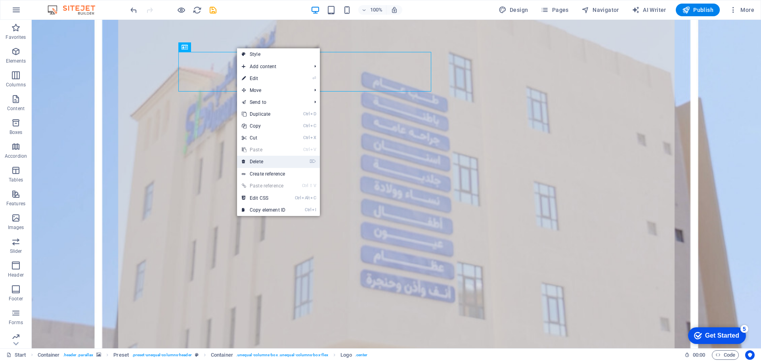
drag, startPoint x: 272, startPoint y: 158, endPoint x: 227, endPoint y: 147, distance: 45.9
click at [272, 158] on link "⌦ Delete" at bounding box center [263, 162] width 53 height 12
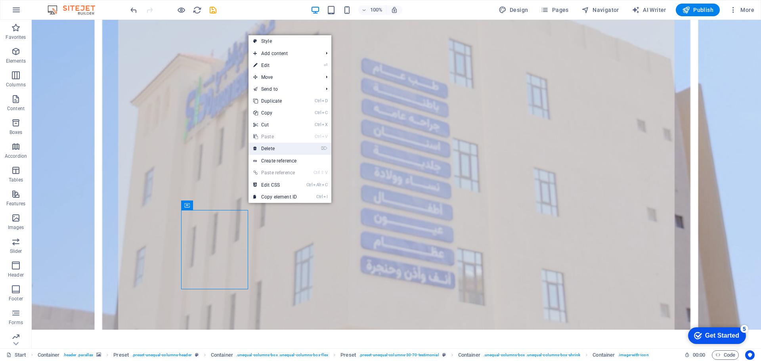
click at [288, 148] on link "⌦ Delete" at bounding box center [274, 149] width 53 height 12
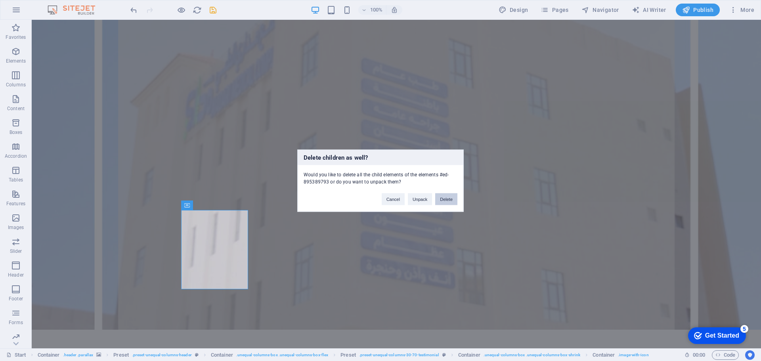
drag, startPoint x: 443, startPoint y: 202, endPoint x: 361, endPoint y: 189, distance: 82.9
click at [443, 202] on button "Delete" at bounding box center [446, 199] width 22 height 12
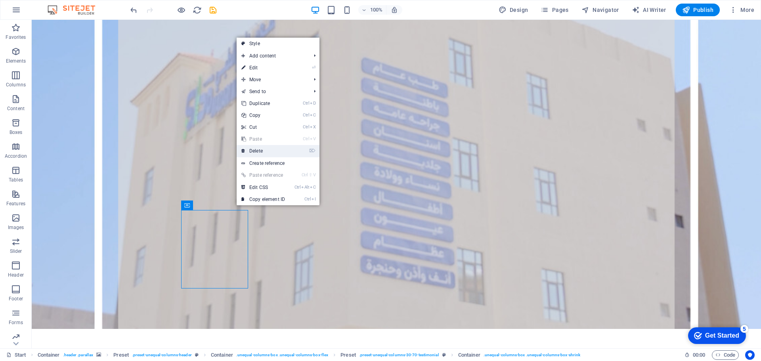
click at [271, 150] on link "⌦ Delete" at bounding box center [263, 151] width 53 height 12
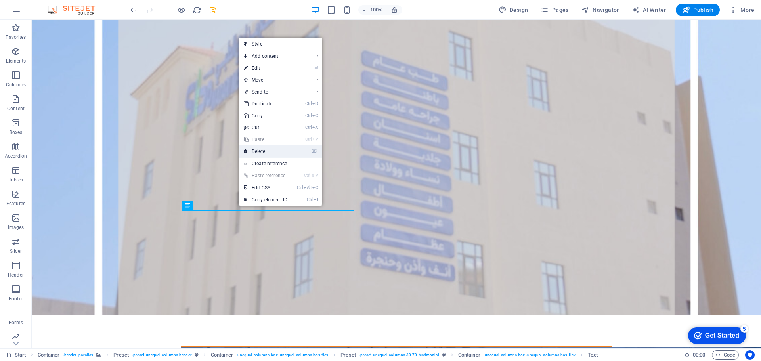
click at [277, 151] on link "⌦ Delete" at bounding box center [265, 151] width 53 height 12
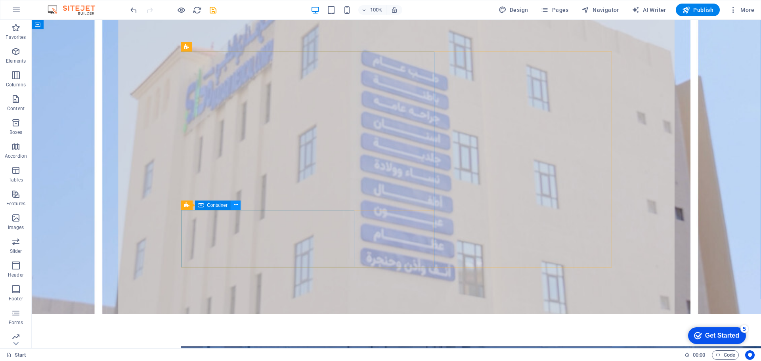
click at [239, 208] on button at bounding box center [236, 205] width 10 height 10
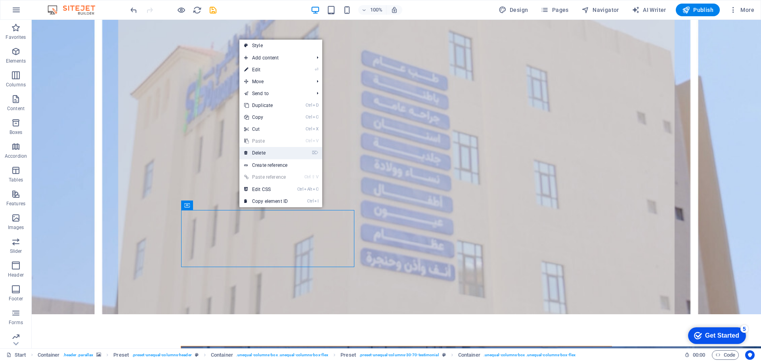
drag, startPoint x: 276, startPoint y: 150, endPoint x: 243, endPoint y: 132, distance: 37.8
click at [276, 150] on link "⌦ Delete" at bounding box center [265, 153] width 53 height 12
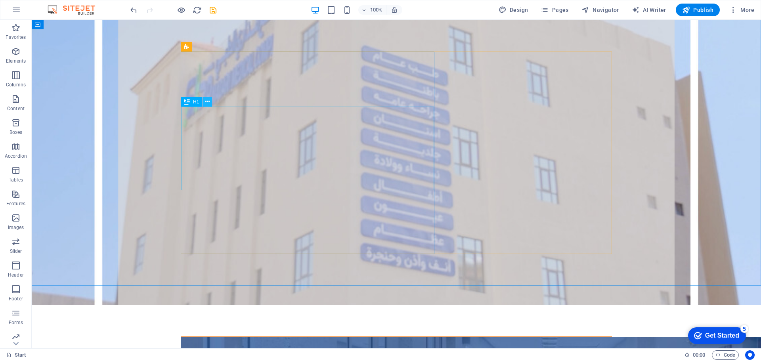
click at [208, 104] on icon at bounding box center [207, 101] width 4 height 8
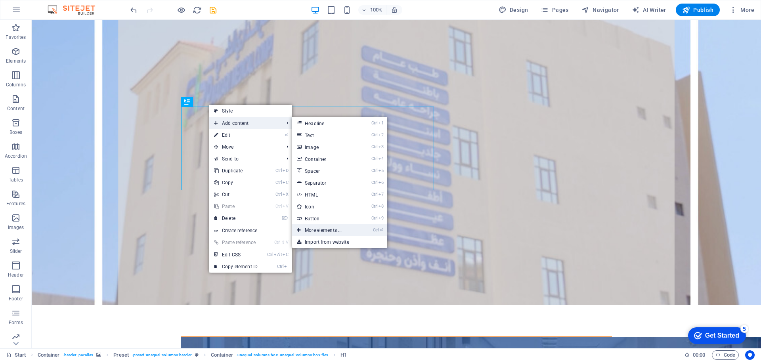
drag, startPoint x: 179, startPoint y: 210, endPoint x: 347, endPoint y: 230, distance: 169.6
click at [347, 230] on link "Ctrl ⏎ More elements ..." at bounding box center [324, 230] width 65 height 12
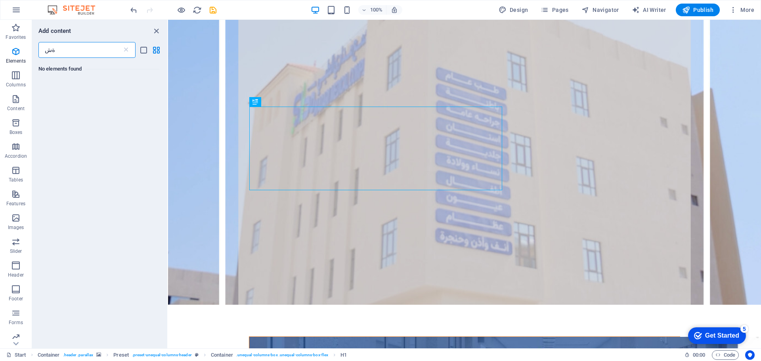
type input "ة"
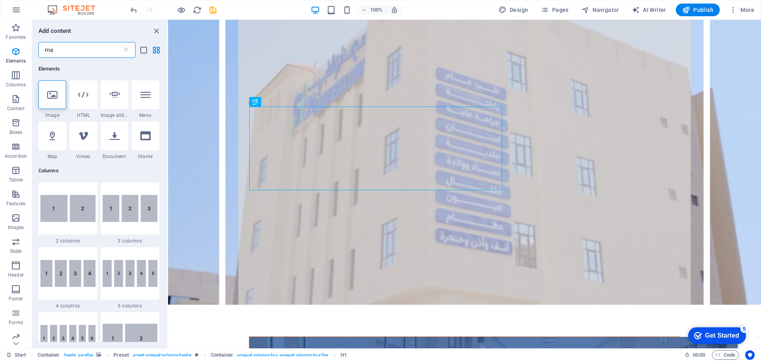
type input "map"
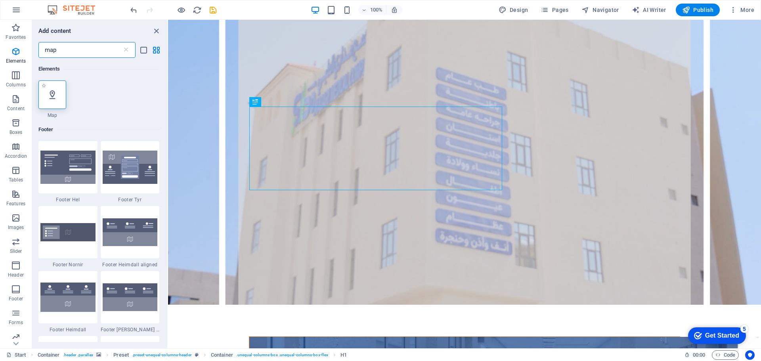
click at [57, 96] on icon at bounding box center [52, 95] width 10 height 10
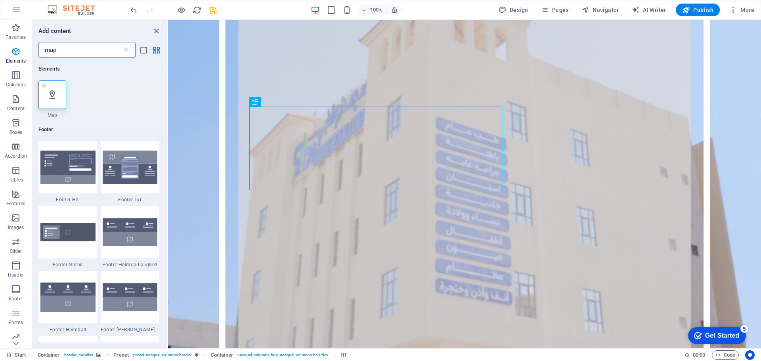
select select "1"
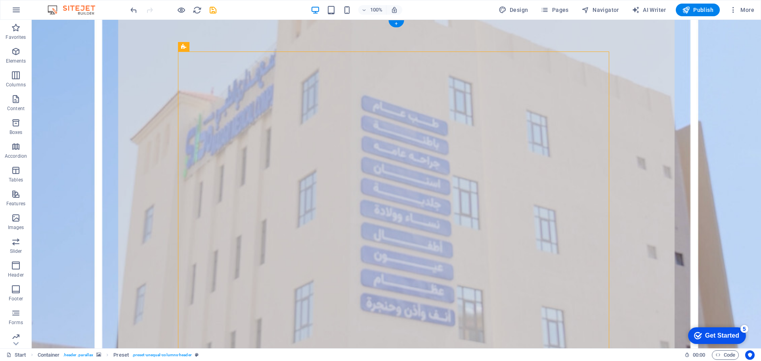
drag, startPoint x: 258, startPoint y: 72, endPoint x: 266, endPoint y: 264, distance: 191.9
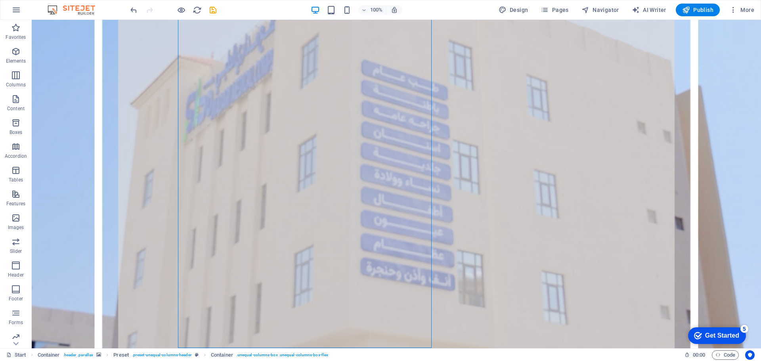
scroll to position [105, 0]
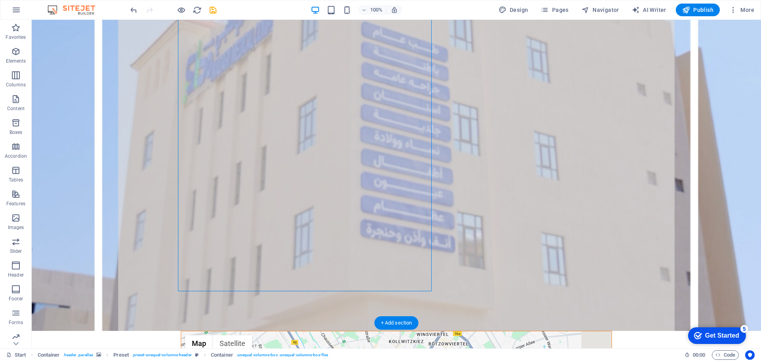
drag, startPoint x: 239, startPoint y: 67, endPoint x: 312, endPoint y: 251, distance: 198.0
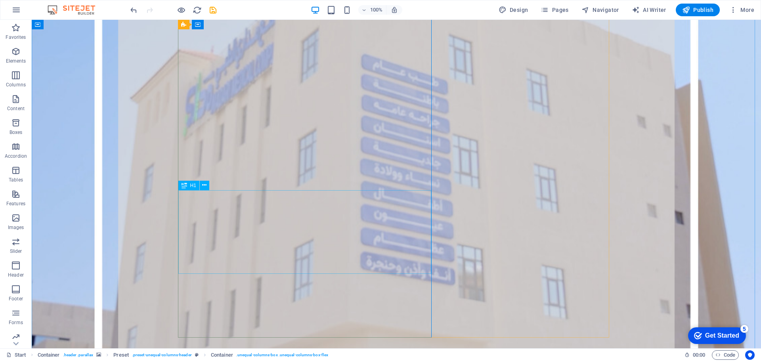
scroll to position [0, 0]
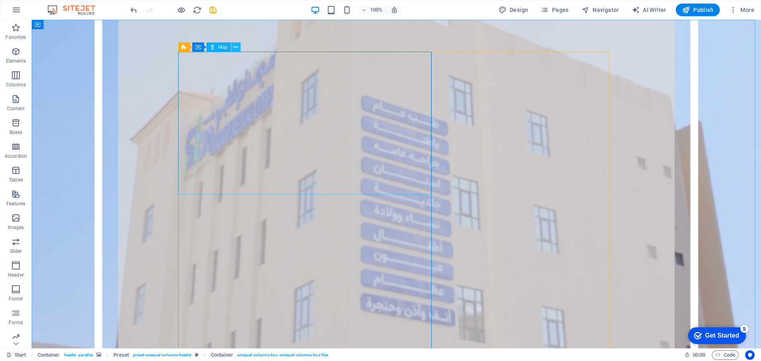
click at [236, 47] on icon at bounding box center [235, 47] width 4 height 8
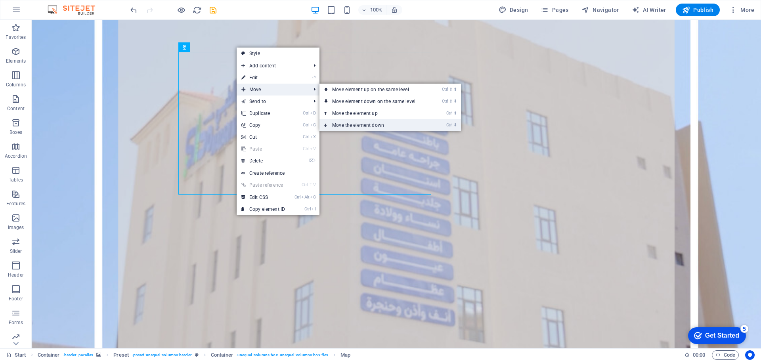
click at [399, 124] on link "Ctrl ⬇ Move the element down" at bounding box center [375, 125] width 112 height 12
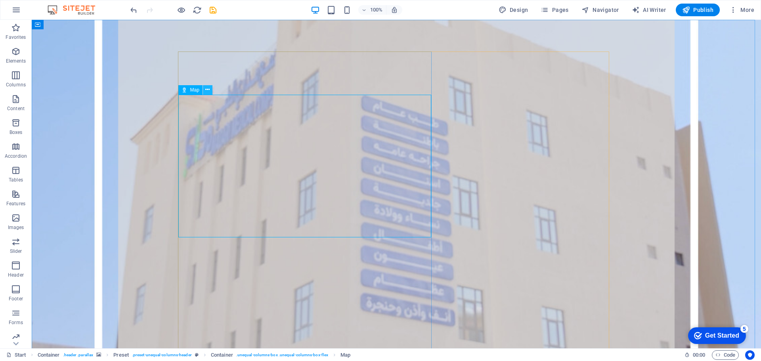
click at [208, 91] on icon at bounding box center [207, 90] width 4 height 8
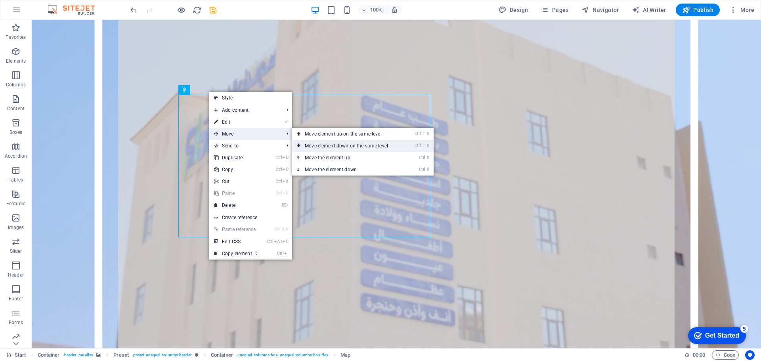
click at [334, 145] on link "Ctrl ⇧ ⬇ Move element down on the same level" at bounding box center [348, 146] width 112 height 12
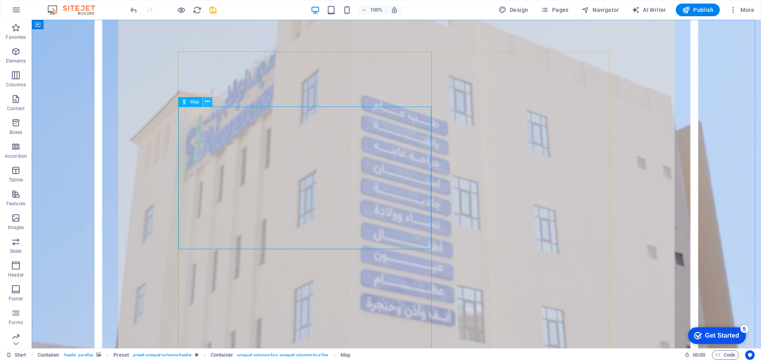
click at [208, 101] on icon at bounding box center [207, 101] width 4 height 8
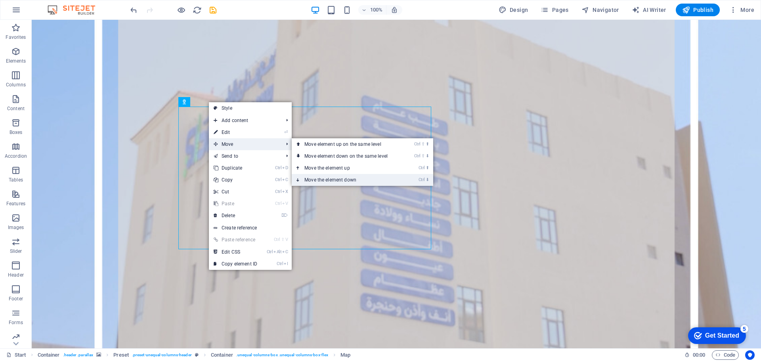
click at [338, 178] on link "Ctrl ⬇ Move the element down" at bounding box center [348, 180] width 112 height 12
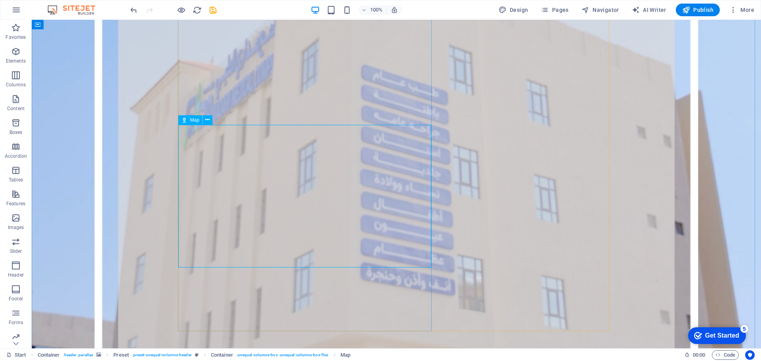
scroll to position [105, 0]
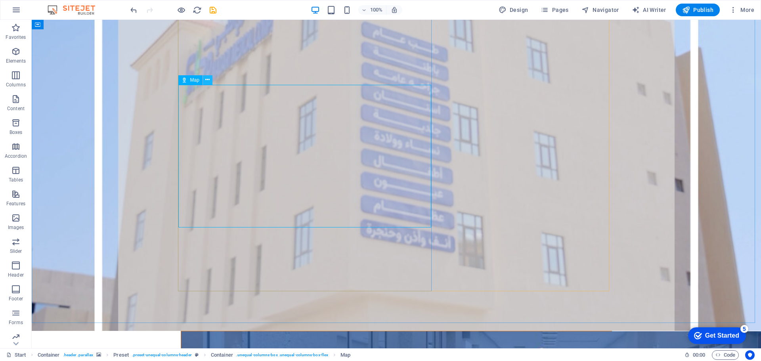
click at [208, 80] on icon at bounding box center [207, 80] width 4 height 8
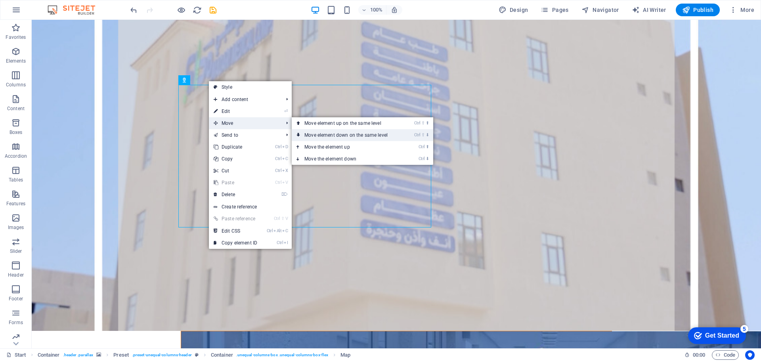
click at [322, 135] on link "Ctrl ⇧ ⬇ Move element down on the same level" at bounding box center [348, 135] width 112 height 12
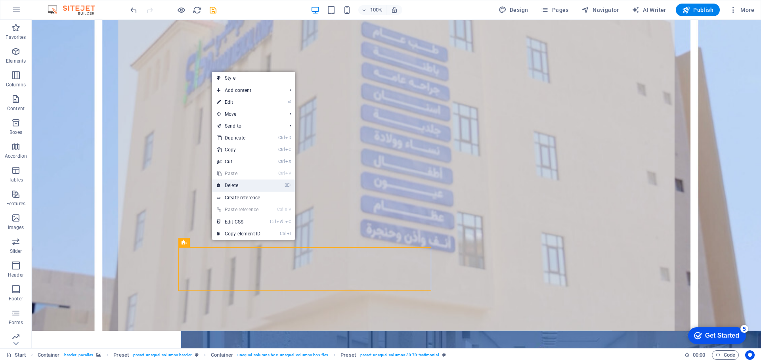
click at [259, 183] on link "⌦ Delete" at bounding box center [238, 185] width 53 height 12
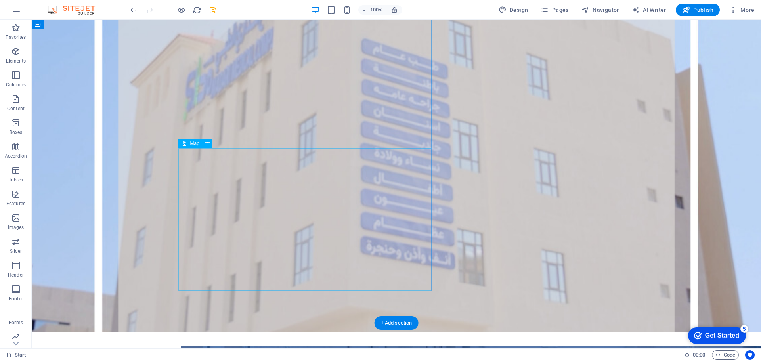
scroll to position [62, 0]
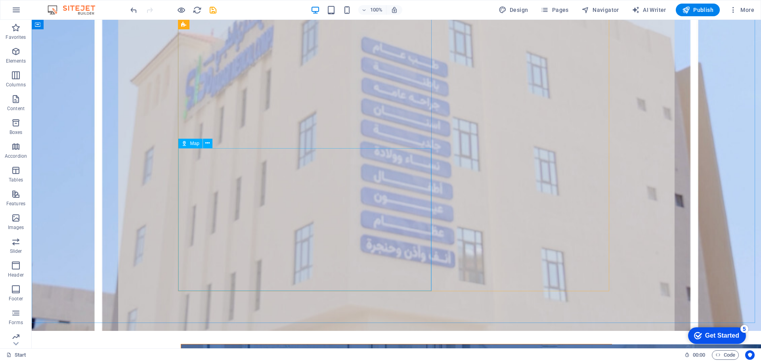
click at [189, 144] on div "Map" at bounding box center [190, 144] width 24 height 10
click at [206, 144] on icon at bounding box center [207, 143] width 4 height 8
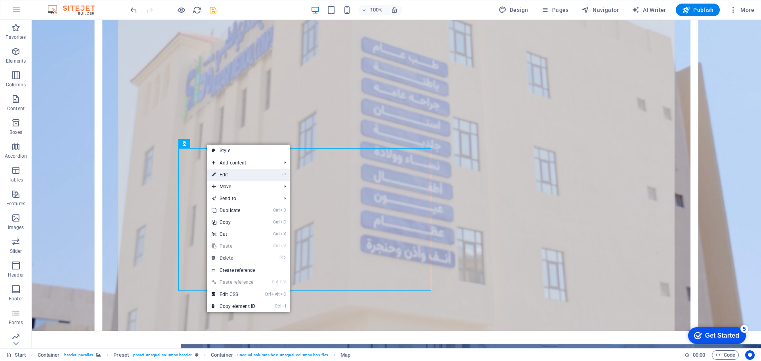
click at [229, 172] on link "⏎ Edit" at bounding box center [233, 175] width 53 height 12
select select "1"
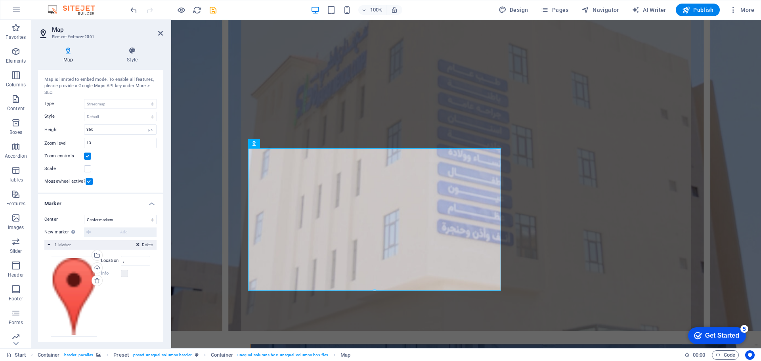
scroll to position [23, 0]
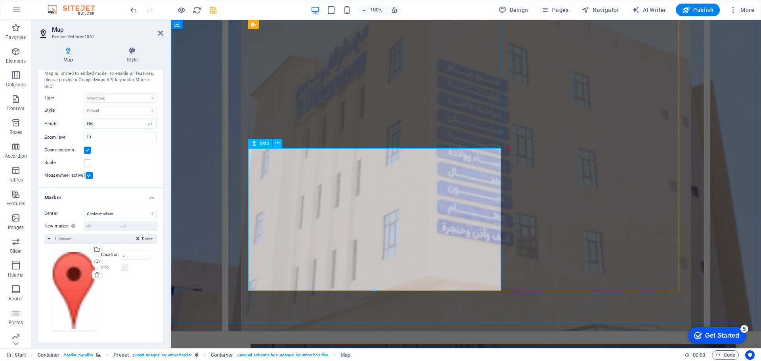
click at [132, 256] on input "," at bounding box center [135, 255] width 29 height 10
click at [220, 229] on figure at bounding box center [466, 154] width 590 height 354
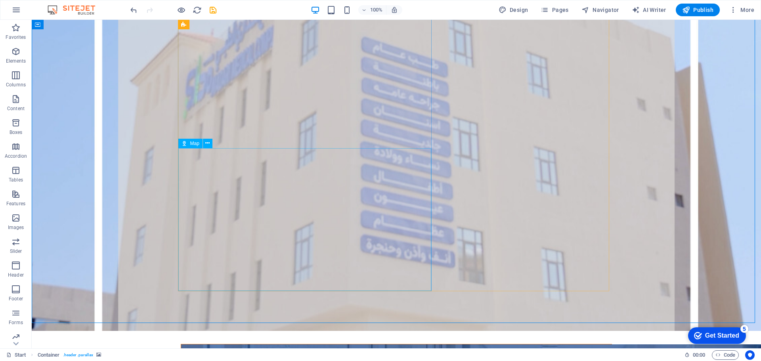
select select "1"
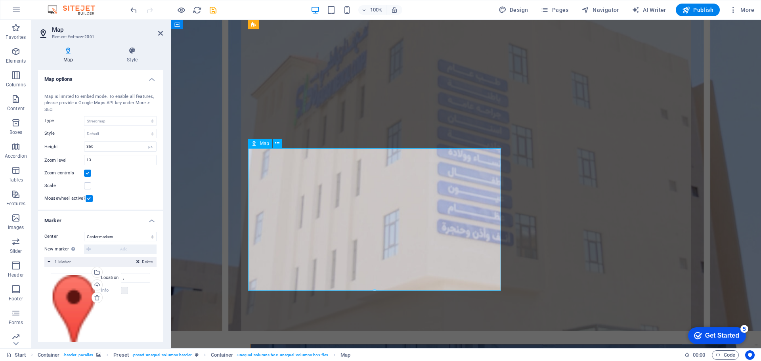
click at [263, 143] on span "Map" at bounding box center [264, 143] width 9 height 5
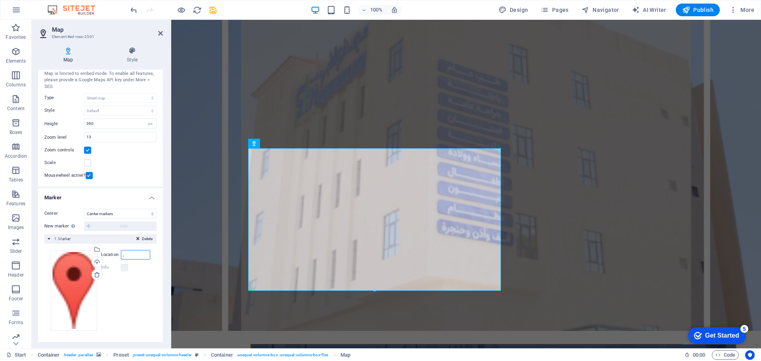
click at [128, 254] on input "," at bounding box center [135, 255] width 29 height 10
click at [126, 254] on input "," at bounding box center [135, 255] width 29 height 10
click at [140, 250] on input "madari medical complex" at bounding box center [135, 255] width 29 height 10
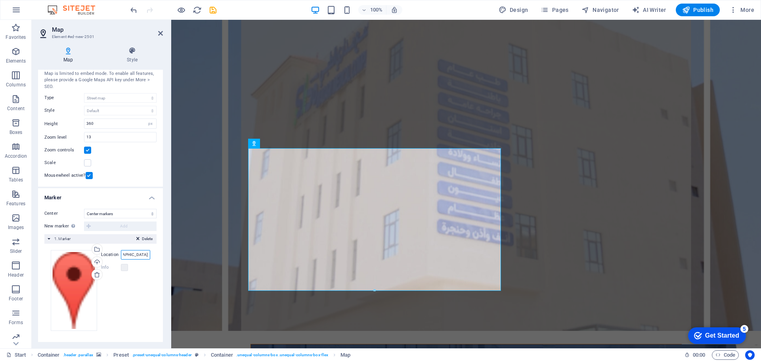
click at [140, 250] on input "madari medical complex" at bounding box center [135, 255] width 29 height 10
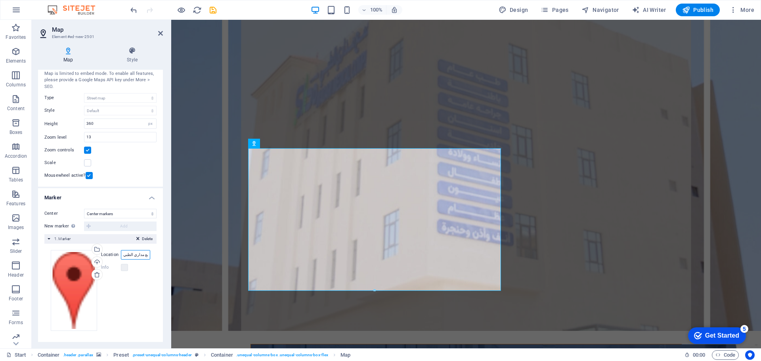
click at [141, 254] on input "مجمع مداري الطبي" at bounding box center [135, 255] width 29 height 10
paste input "https://maps.app.goo.gl/dAmToYCnuiLyLeoi8"
click at [141, 255] on input "https://maps.app.goo.gl/dAmToYCnuiLyLeoi8" at bounding box center [135, 255] width 29 height 10
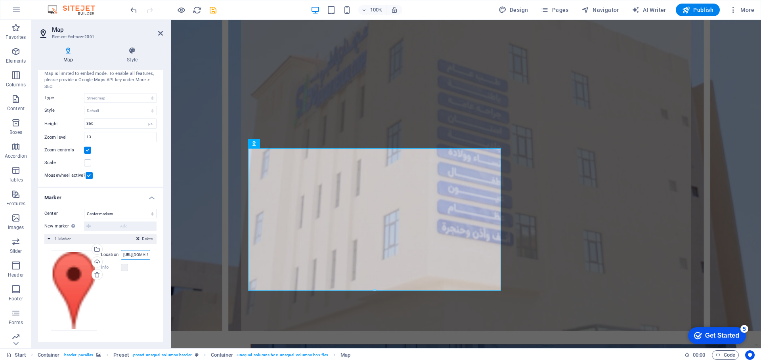
click at [141, 255] on input "https://maps.app.goo.gl/dAmToYCnuiLyLeoi8" at bounding box center [135, 255] width 29 height 10
type input "l"
type input "مجمع مداري الطبي"
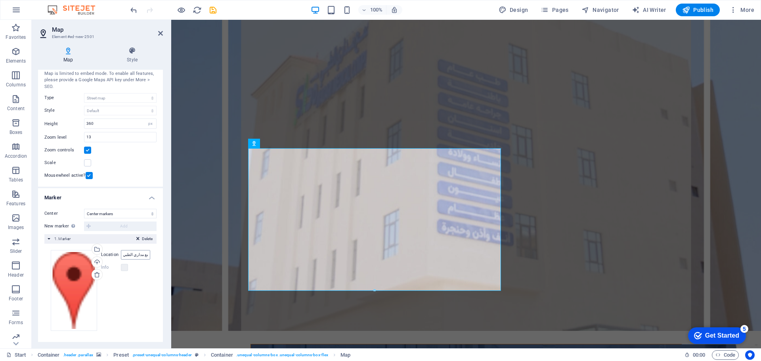
scroll to position [0, 0]
click at [126, 269] on label at bounding box center [124, 267] width 7 height 7
click at [125, 265] on label at bounding box center [124, 267] width 7 height 7
click at [151, 214] on select "Don't center Center markers Center and zoom markers" at bounding box center [120, 214] width 73 height 10
select select "2"
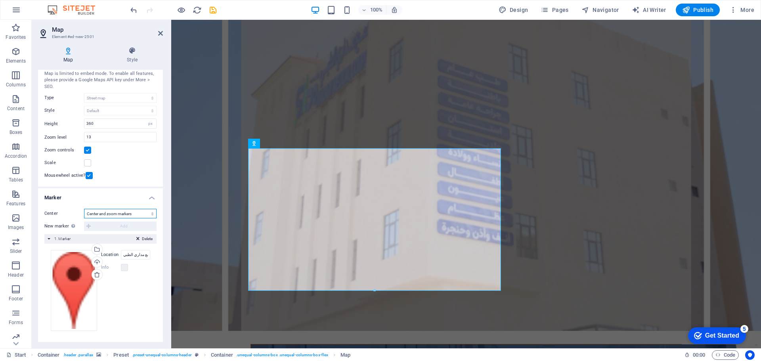
click at [84, 209] on select "Don't center Center markers Center and zoom markers" at bounding box center [120, 214] width 73 height 10
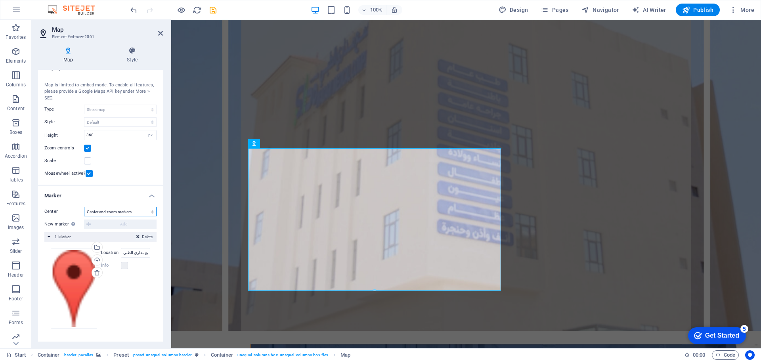
scroll to position [10, 0]
click at [126, 256] on input "مجمع مداري الطبي" at bounding box center [135, 255] width 29 height 10
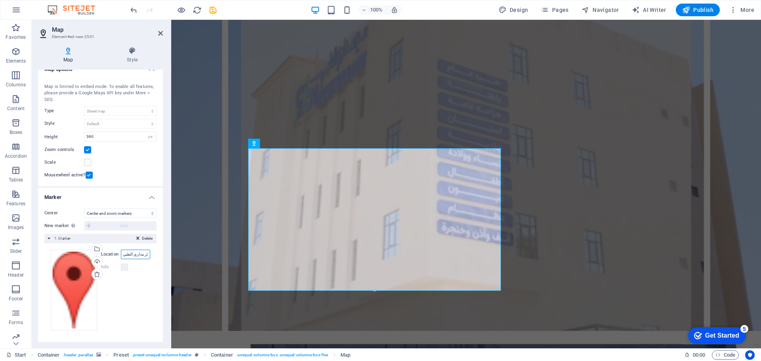
type input "مركز مداري الطبي"
click at [137, 292] on div "Drag files here, click to choose files or select files from Files or our free s…" at bounding box center [100, 290] width 99 height 81
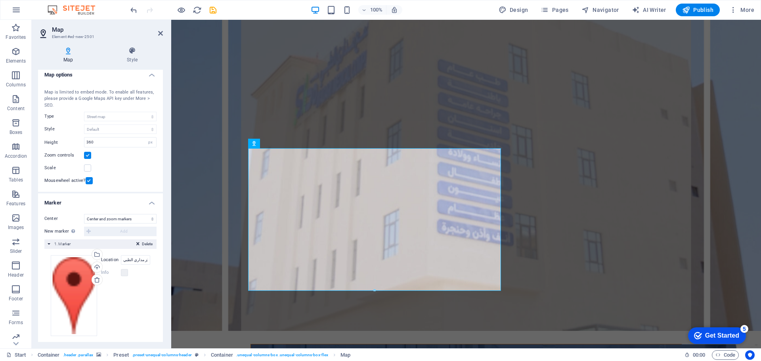
scroll to position [0, 0]
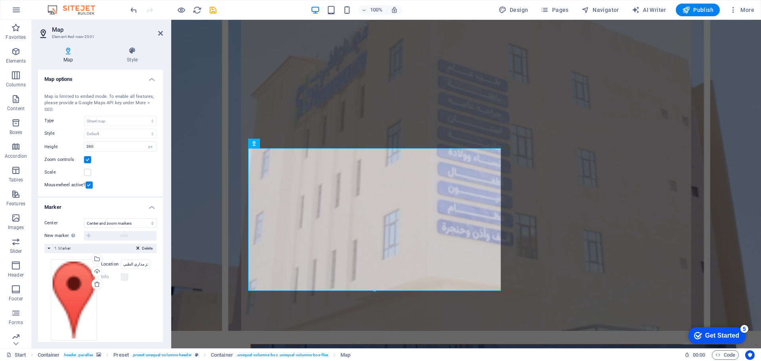
click at [185, 195] on figure at bounding box center [466, 154] width 590 height 354
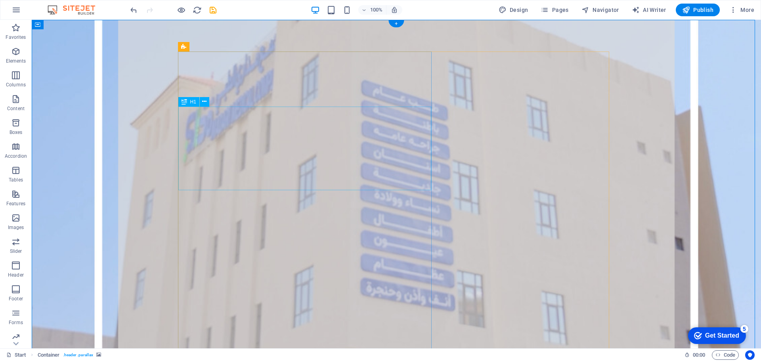
click at [203, 101] on icon at bounding box center [204, 101] width 4 height 8
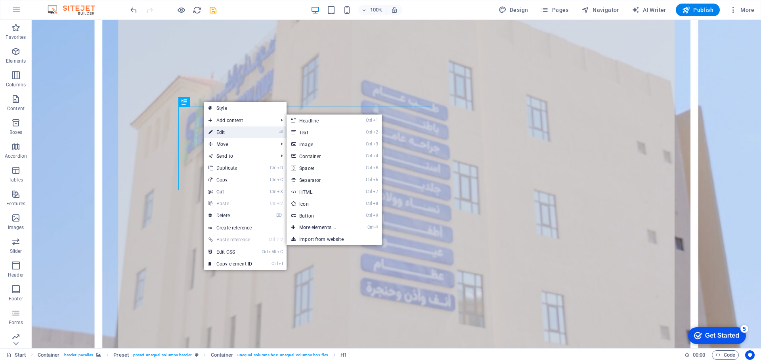
click at [243, 133] on link "⏎ Edit" at bounding box center [230, 132] width 53 height 12
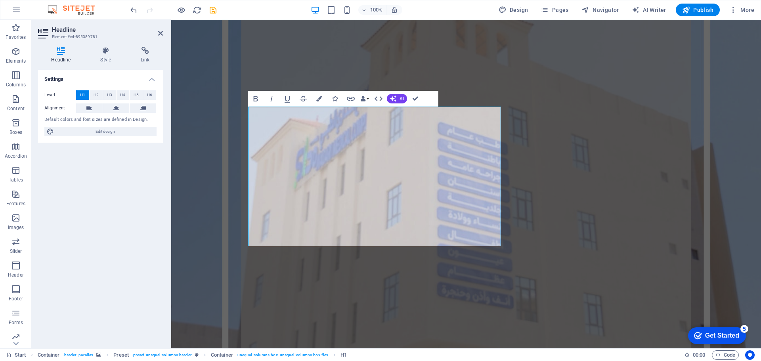
click at [224, 160] on figure at bounding box center [466, 216] width 590 height 393
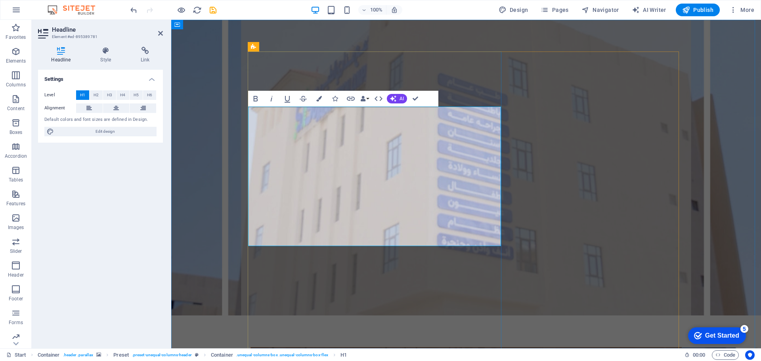
drag, startPoint x: 352, startPoint y: 204, endPoint x: 340, endPoint y: 205, distance: 12.7
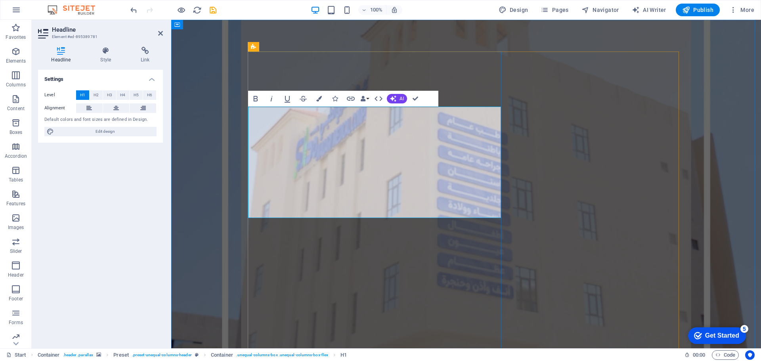
drag, startPoint x: 422, startPoint y: 179, endPoint x: 335, endPoint y: 152, distance: 91.1
drag, startPoint x: 492, startPoint y: 176, endPoint x: 501, endPoint y: 177, distance: 9.1
click at [218, 174] on figure at bounding box center [466, 207] width 590 height 374
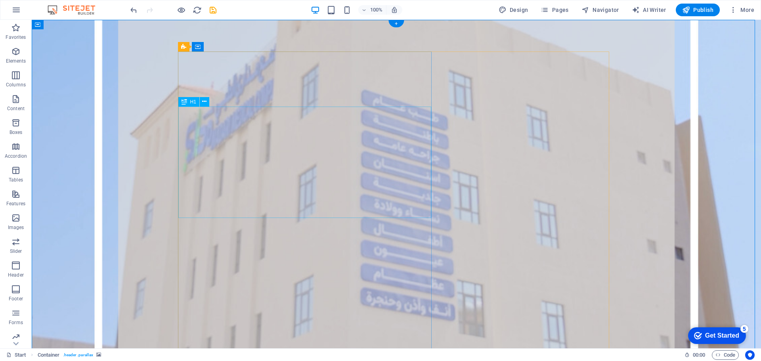
click at [203, 103] on icon at bounding box center [204, 101] width 4 height 8
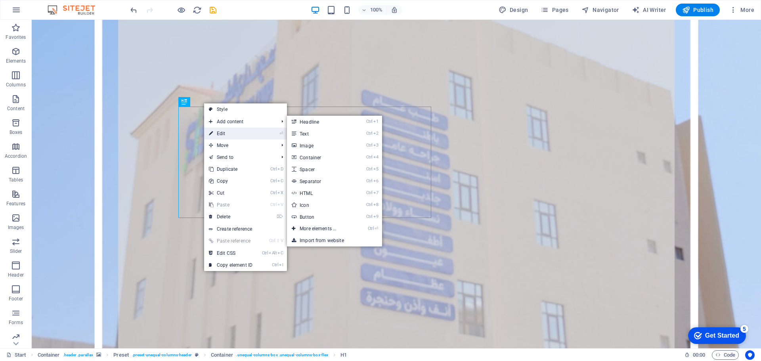
click at [228, 130] on link "⏎ Edit" at bounding box center [230, 134] width 53 height 12
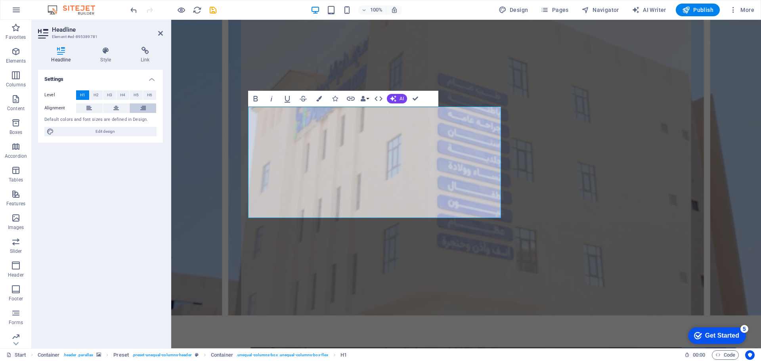
click at [137, 110] on button at bounding box center [143, 108] width 27 height 10
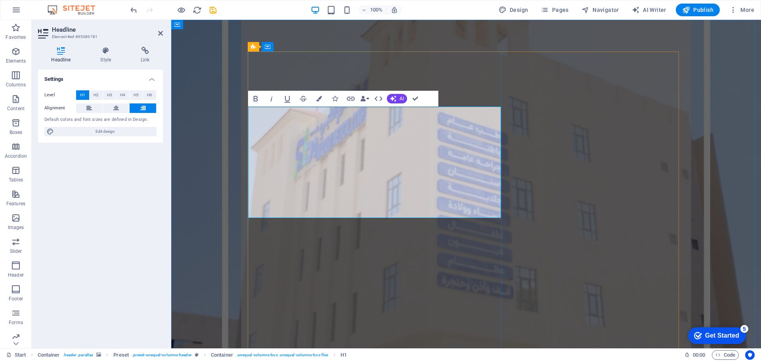
click at [117, 110] on icon at bounding box center [116, 108] width 6 height 10
click at [98, 97] on span "H2" at bounding box center [96, 95] width 5 height 10
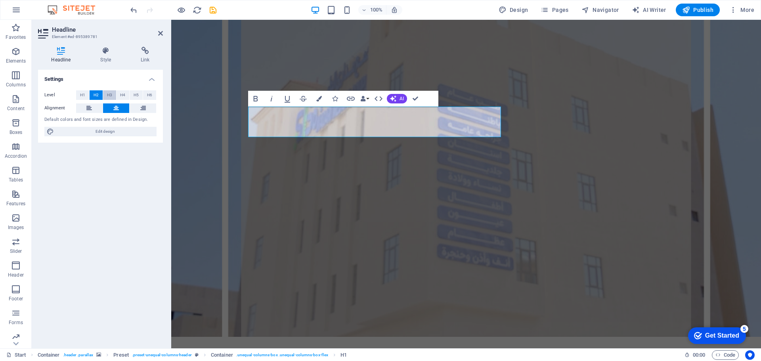
click at [111, 97] on span "H3" at bounding box center [109, 95] width 5 height 10
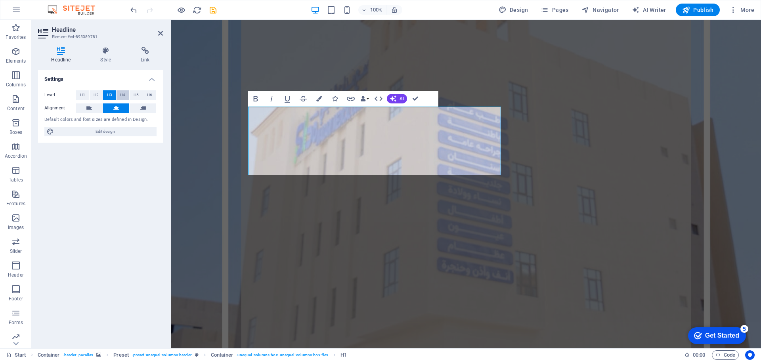
click at [121, 97] on span "H4" at bounding box center [122, 95] width 5 height 10
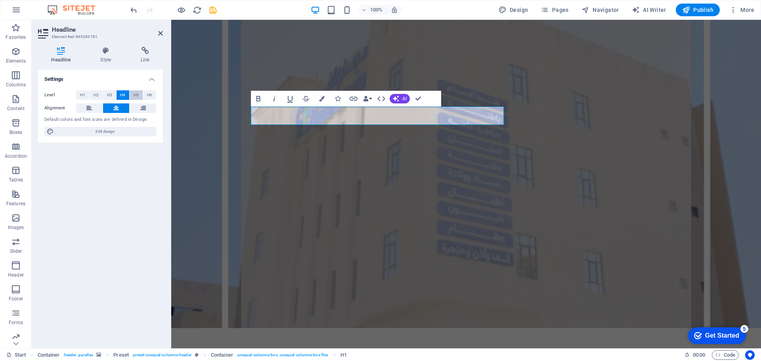
click at [132, 97] on button "H5" at bounding box center [136, 95] width 13 height 10
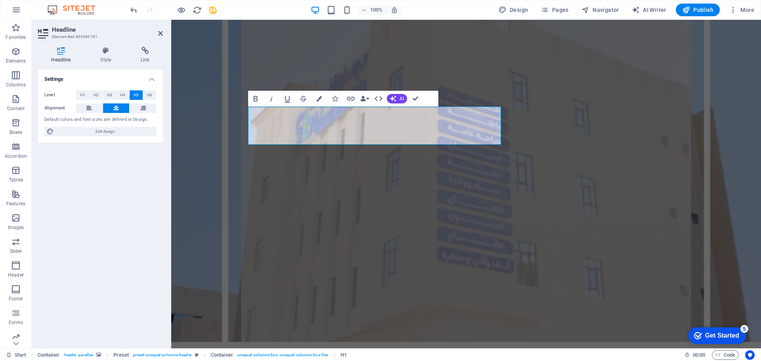
click at [187, 222] on figure at bounding box center [466, 181] width 590 height 322
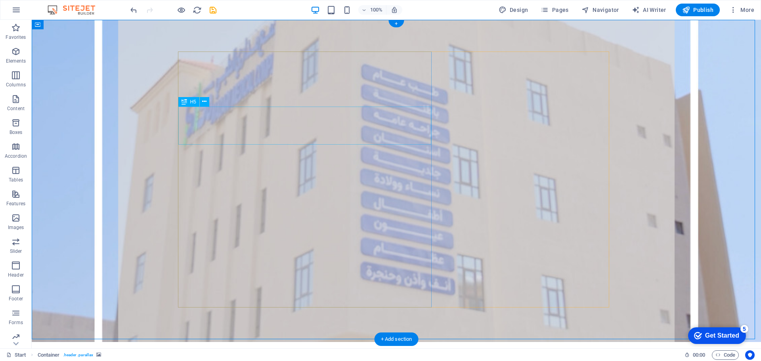
click at [203, 104] on icon at bounding box center [204, 101] width 4 height 8
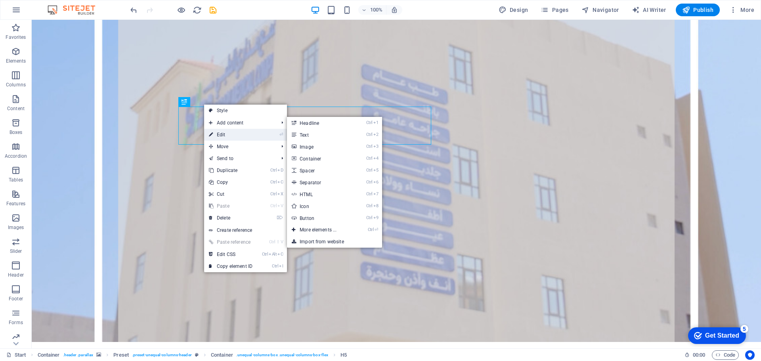
click at [219, 133] on link "⏎ Edit" at bounding box center [230, 135] width 53 height 12
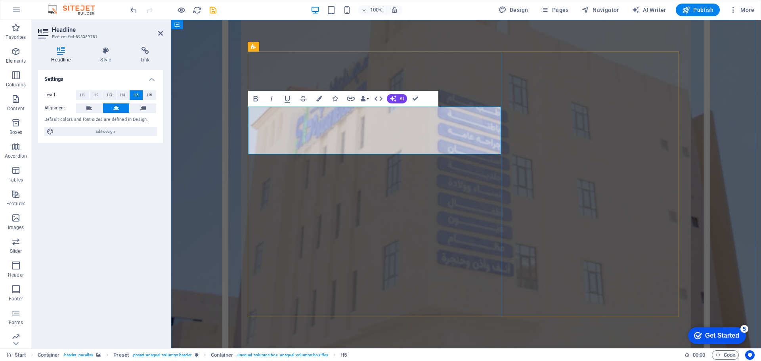
drag, startPoint x: 323, startPoint y: 147, endPoint x: 429, endPoint y: 111, distance: 111.8
click at [320, 97] on icon "button" at bounding box center [319, 99] width 6 height 6
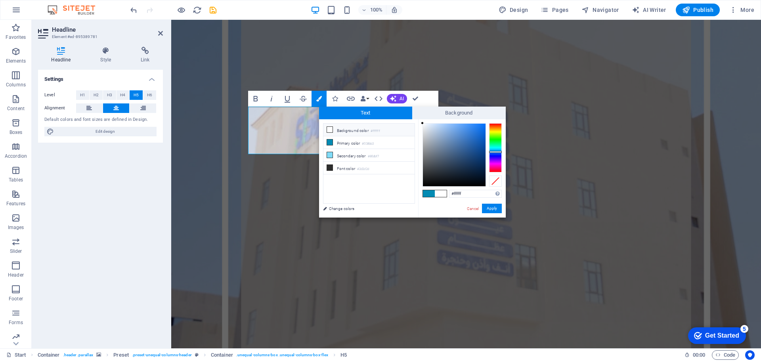
drag, startPoint x: 497, startPoint y: 124, endPoint x: 499, endPoint y: 152, distance: 28.2
click at [499, 152] on div at bounding box center [495, 152] width 13 height 2
click at [475, 127] on div at bounding box center [454, 155] width 63 height 63
type input "#338bf8"
click at [472, 125] on div at bounding box center [471, 124] width 3 height 3
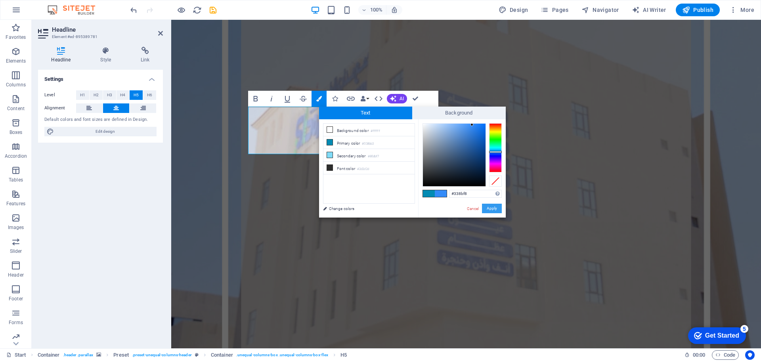
click at [489, 209] on button "Apply" at bounding box center [492, 209] width 20 height 10
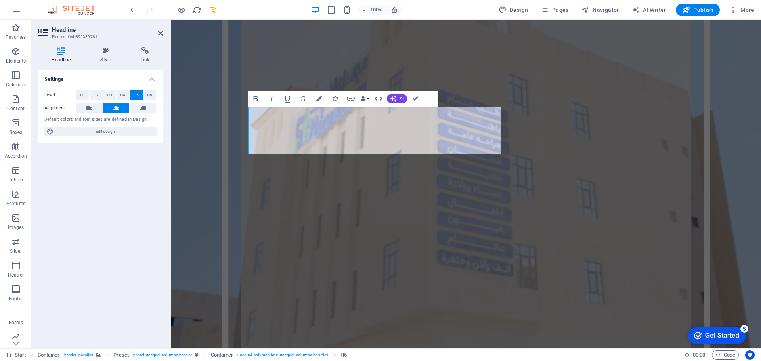
click at [218, 171] on figure at bounding box center [466, 184] width 590 height 329
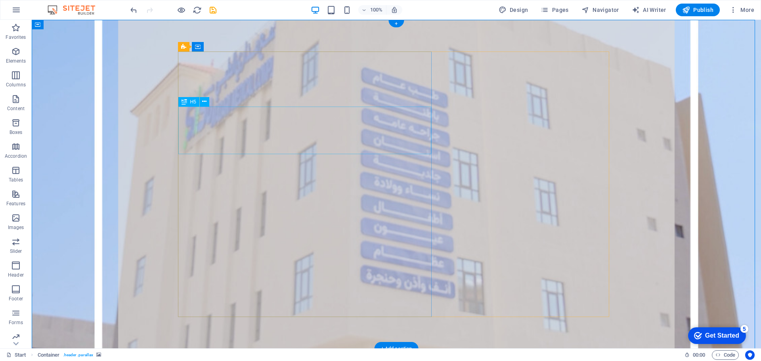
click at [205, 101] on icon at bounding box center [204, 101] width 4 height 8
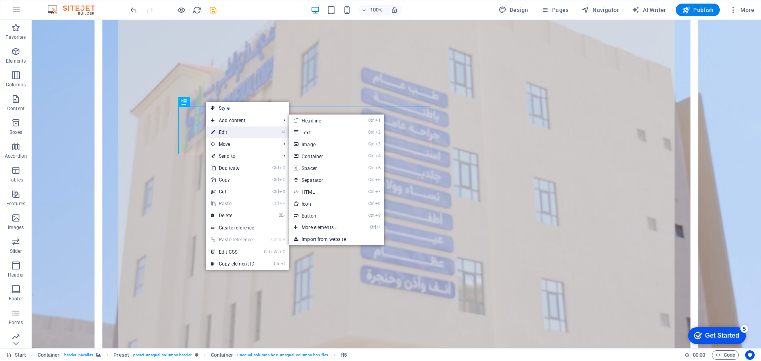
drag, startPoint x: 59, startPoint y: 113, endPoint x: 229, endPoint y: 132, distance: 171.9
click at [229, 132] on link "⏎ Edit" at bounding box center [232, 132] width 53 height 12
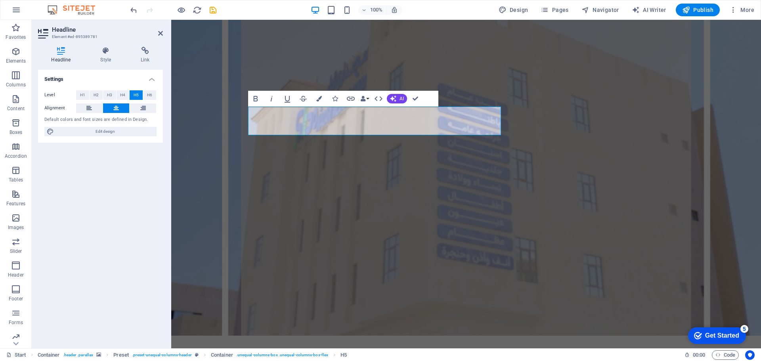
click at [216, 147] on figure at bounding box center [466, 178] width 590 height 316
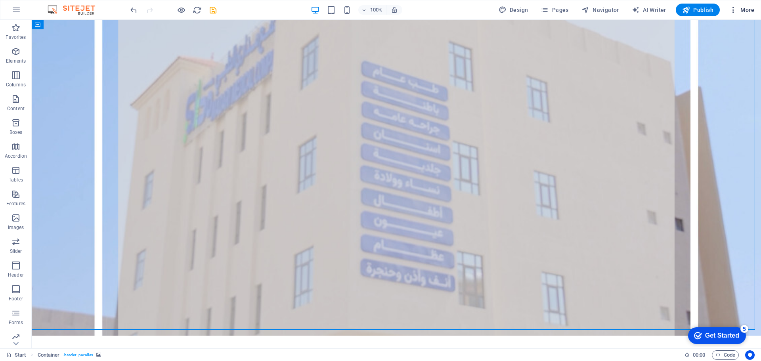
click at [746, 13] on span "More" at bounding box center [741, 10] width 25 height 8
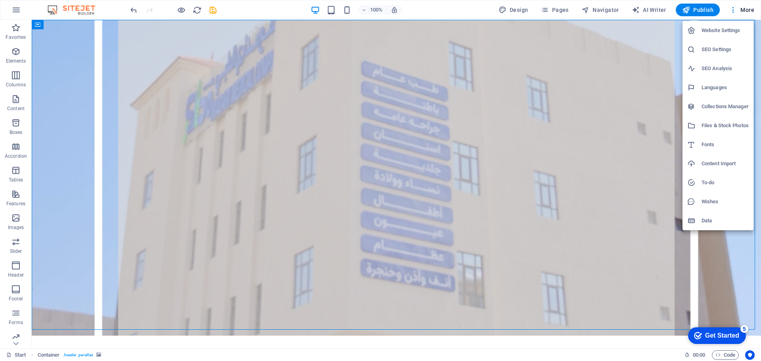
click at [346, 12] on div at bounding box center [380, 180] width 761 height 361
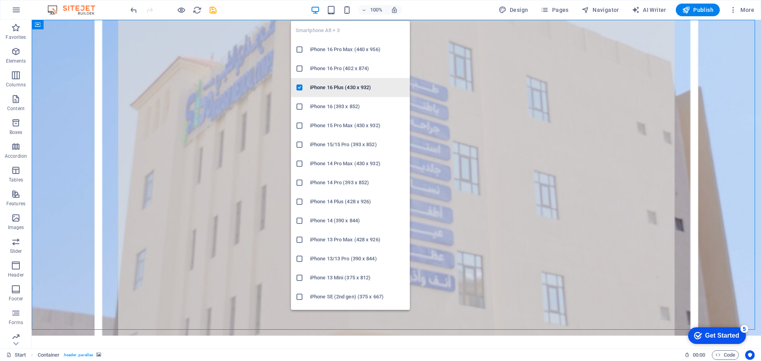
click at [332, 88] on h6 "iPhone 16 Plus (430 x 932)" at bounding box center [357, 88] width 95 height 10
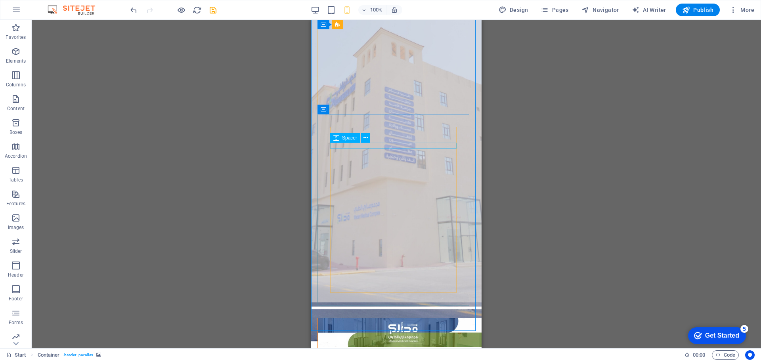
scroll to position [172, 0]
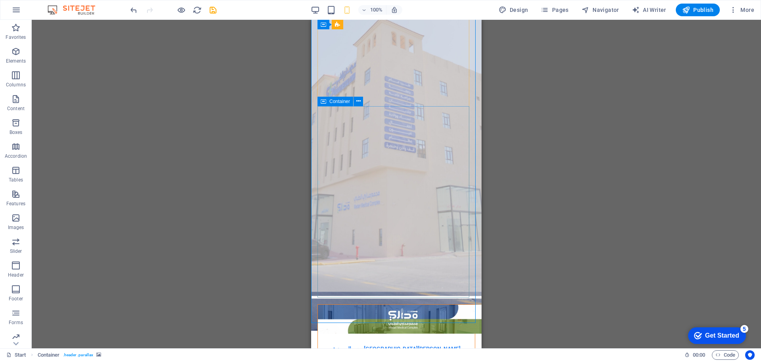
click at [326, 102] on icon at bounding box center [324, 102] width 6 height 10
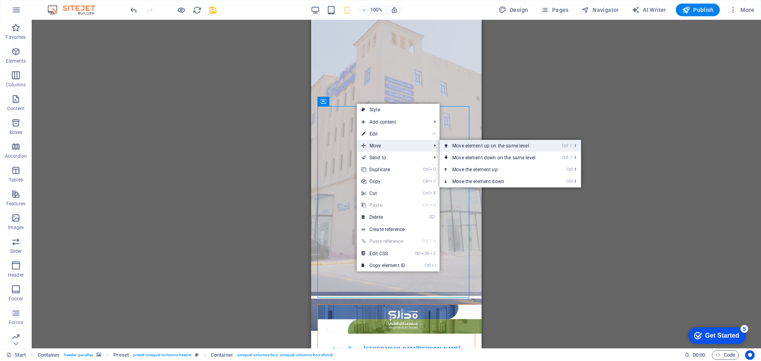
click at [456, 147] on link "Ctrl ⇧ ⬆ Move element up on the same level" at bounding box center [495, 146] width 112 height 12
select select "المختبر"
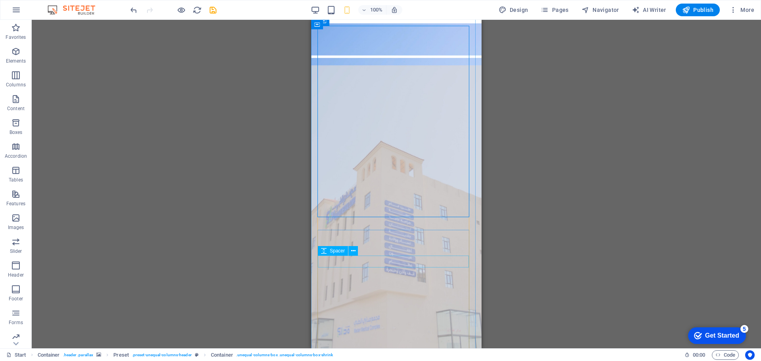
scroll to position [79, 0]
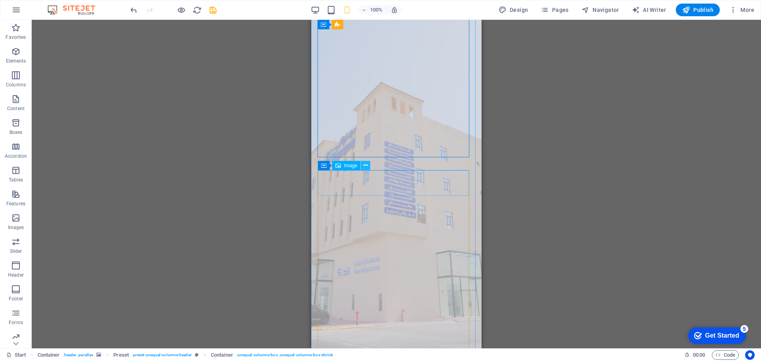
click at [365, 166] on icon at bounding box center [365, 165] width 4 height 8
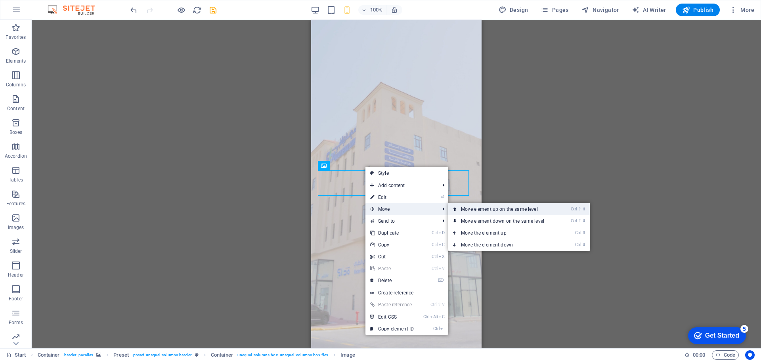
drag, startPoint x: 476, startPoint y: 209, endPoint x: 170, endPoint y: 191, distance: 306.8
click at [476, 209] on link "Ctrl ⇧ ⬆ Move element up on the same level" at bounding box center [504, 209] width 112 height 12
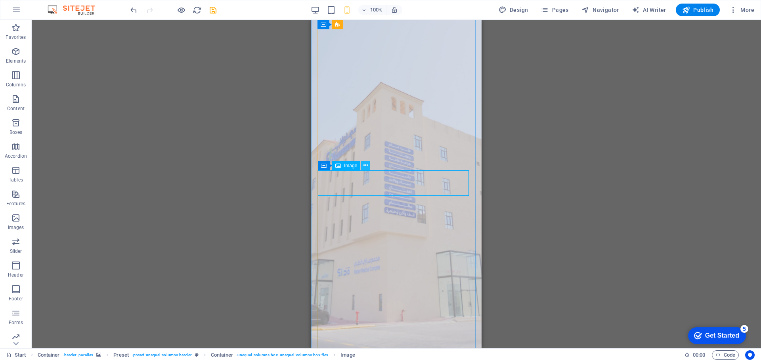
click at [368, 165] on button at bounding box center [366, 166] width 10 height 10
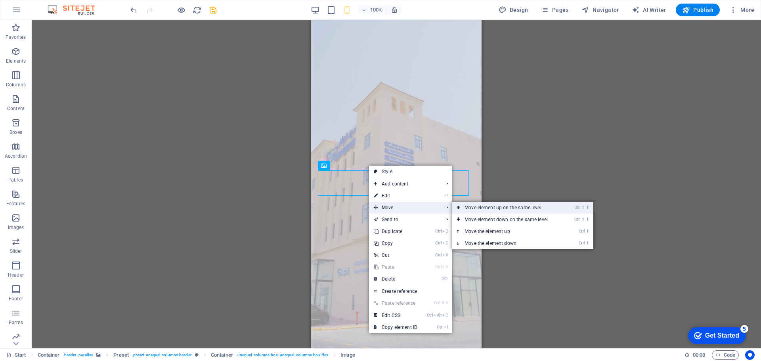
click at [491, 207] on link "Ctrl ⇧ ⬆ Move element up on the same level" at bounding box center [508, 208] width 112 height 12
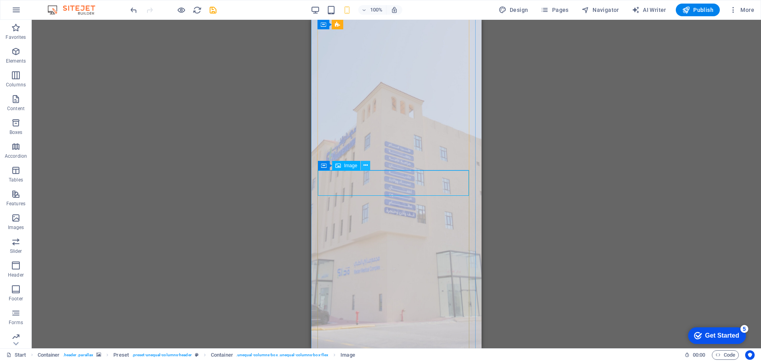
click at [366, 166] on icon at bounding box center [365, 165] width 4 height 8
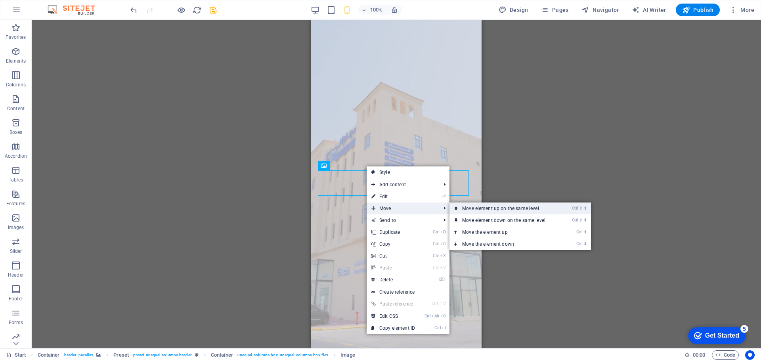
click at [468, 210] on link "Ctrl ⇧ ⬆ Move element up on the same level" at bounding box center [505, 208] width 112 height 12
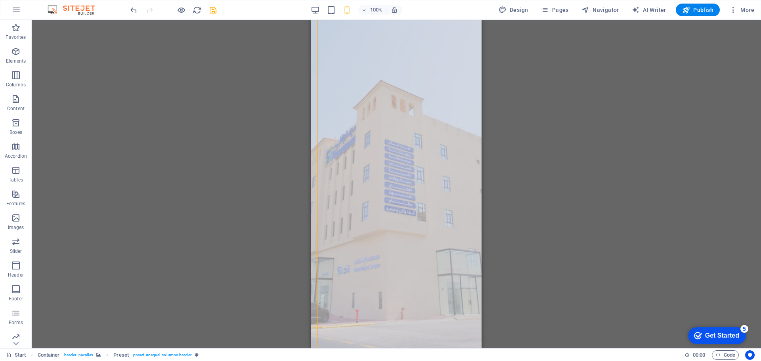
scroll to position [85, 0]
drag, startPoint x: 334, startPoint y: 66, endPoint x: 347, endPoint y: 240, distance: 174.8
click at [352, 218] on icon at bounding box center [353, 217] width 4 height 8
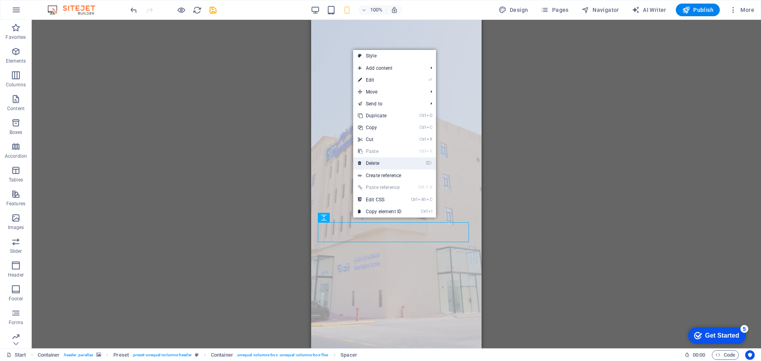
click at [390, 164] on link "⌦ Delete" at bounding box center [379, 163] width 53 height 12
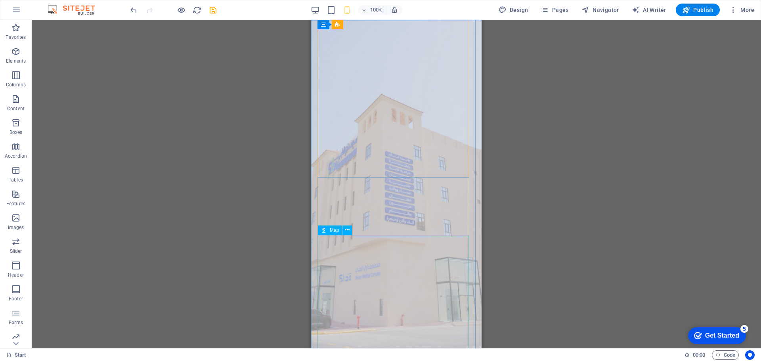
scroll to position [34, 0]
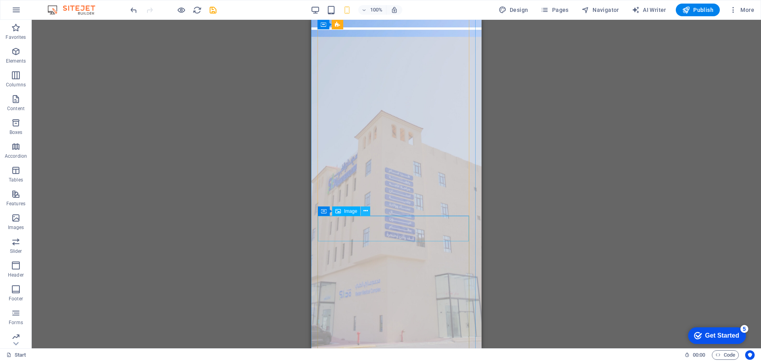
click at [363, 212] on icon at bounding box center [365, 211] width 4 height 8
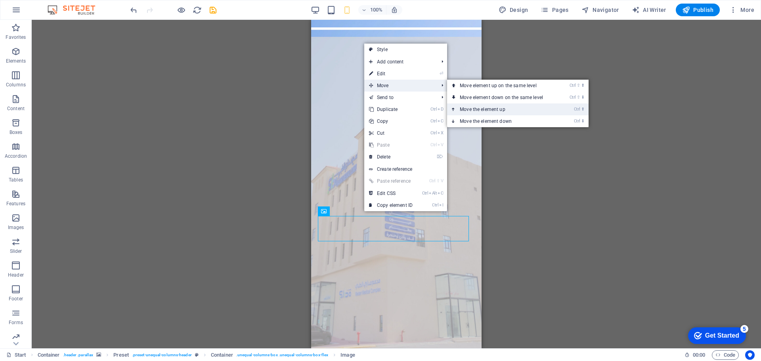
click at [490, 111] on link "Ctrl ⬆ Move the element up" at bounding box center [503, 109] width 112 height 12
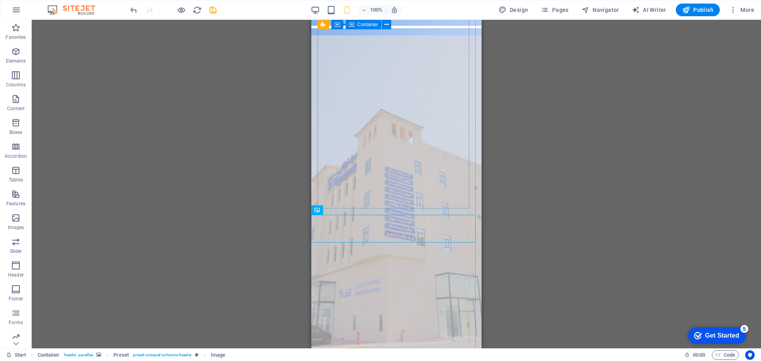
scroll to position [0, 0]
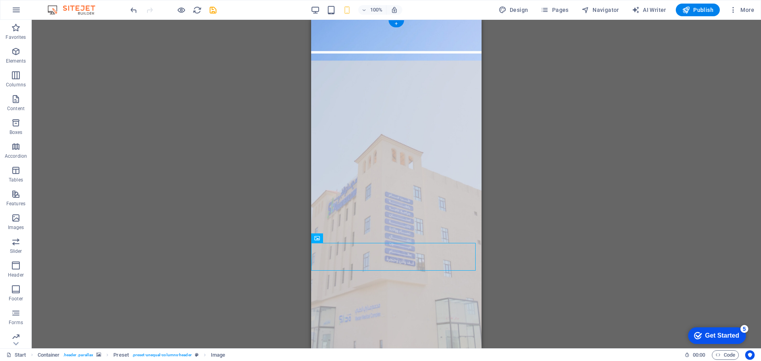
drag, startPoint x: 646, startPoint y: 225, endPoint x: 435, endPoint y: 32, distance: 286.1
drag, startPoint x: 328, startPoint y: 211, endPoint x: 320, endPoint y: 197, distance: 16.4
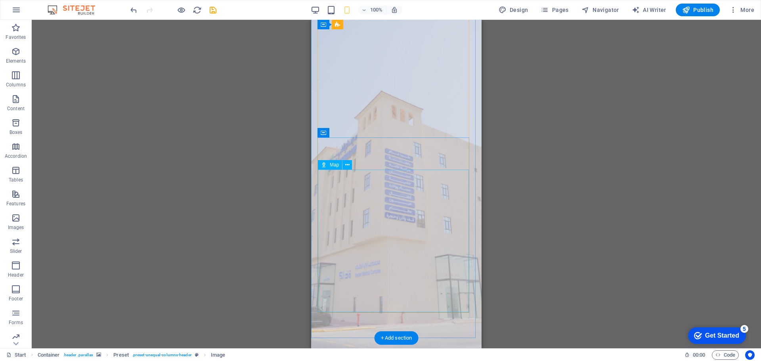
scroll to position [155, 0]
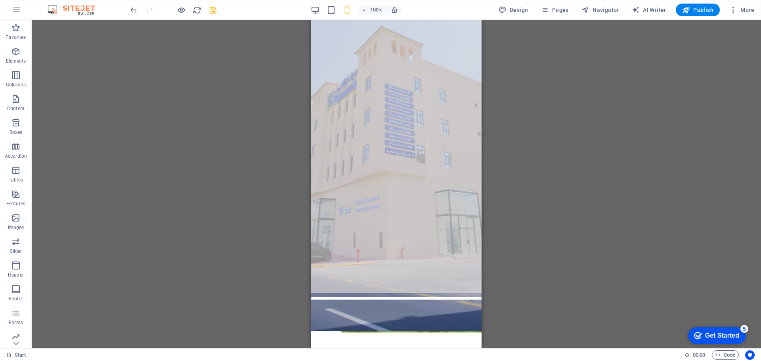
click at [534, 185] on div "H5 Container Container Preset Container Preset Container Image Preset Preset Co…" at bounding box center [396, 184] width 729 height 328
click at [348, 151] on icon at bounding box center [347, 150] width 4 height 8
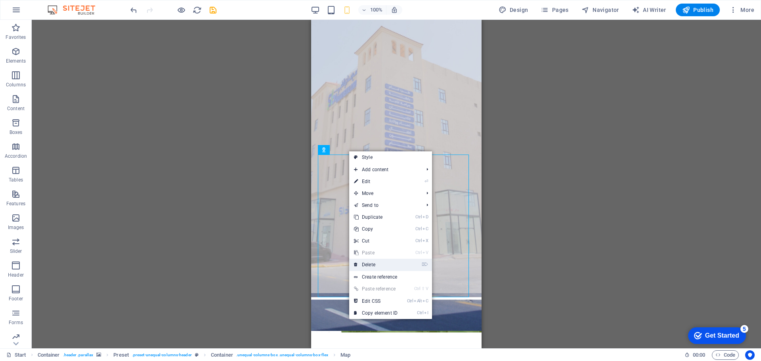
click at [375, 264] on link "⌦ Delete" at bounding box center [375, 265] width 53 height 12
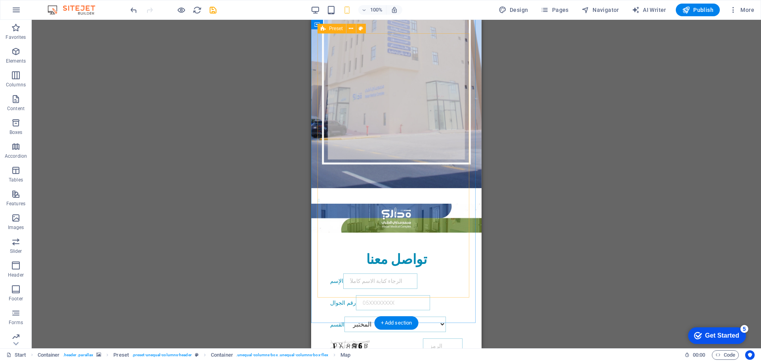
scroll to position [12, 0]
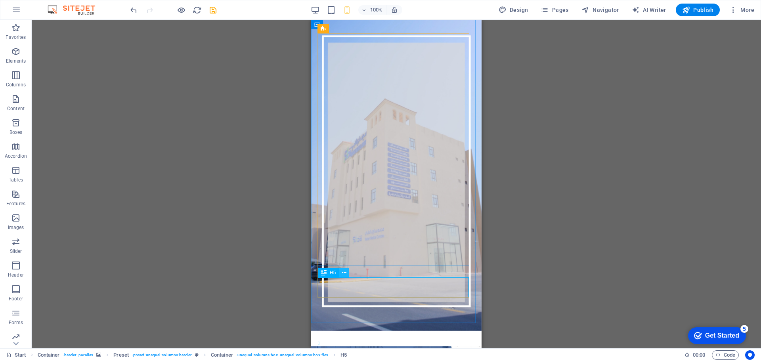
click at [343, 274] on icon at bounding box center [344, 273] width 4 height 8
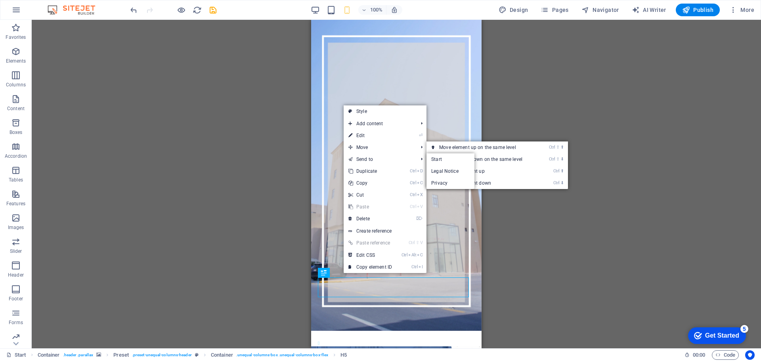
click at [380, 137] on link "⏎ Edit" at bounding box center [370, 136] width 53 height 12
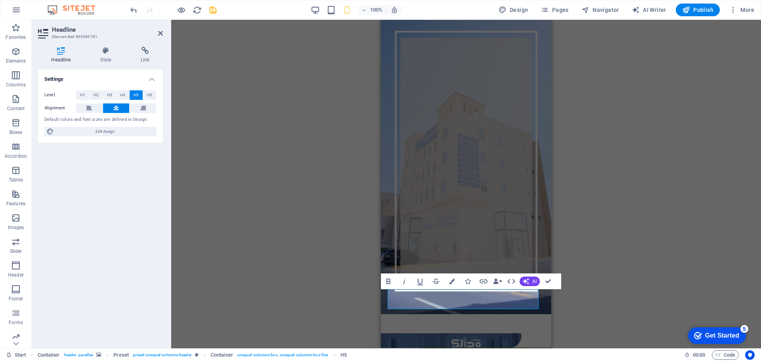
scroll to position [0, 0]
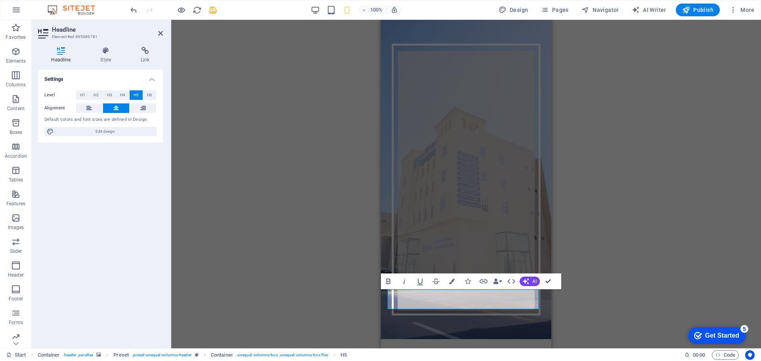
click at [366, 308] on div "H5 Container Preset Container Preset Container Image Preset Preset Container Co…" at bounding box center [466, 184] width 590 height 328
click at [400, 316] on figure at bounding box center [466, 179] width 170 height 319
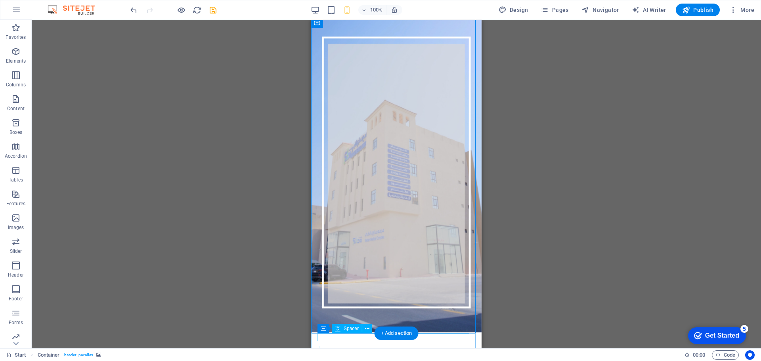
scroll to position [12, 0]
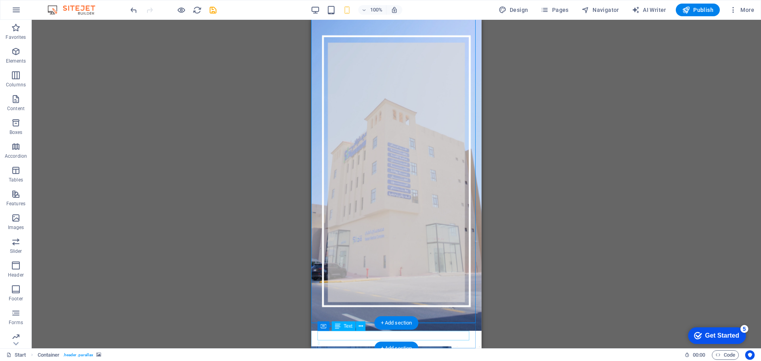
click at [345, 326] on span "Text" at bounding box center [348, 326] width 9 height 5
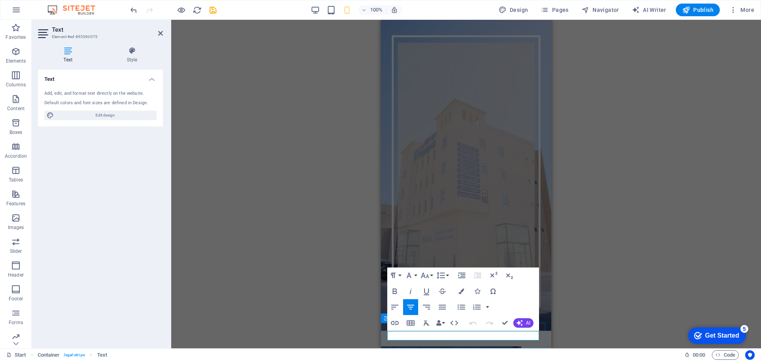
click at [346, 306] on div "H5 Container Preset Container Preset Container Image Preset Preset Container Co…" at bounding box center [466, 184] width 590 height 328
click at [539, 239] on figure at bounding box center [466, 170] width 170 height 319
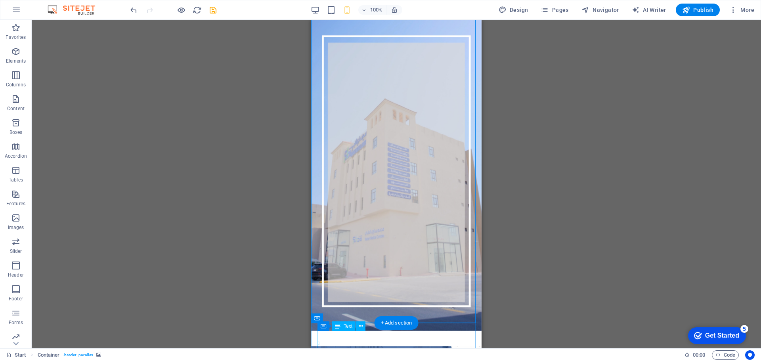
click at [363, 325] on icon at bounding box center [361, 326] width 4 height 8
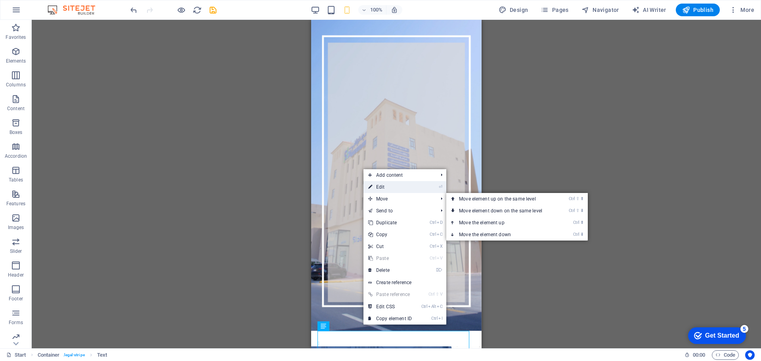
click at [402, 192] on link "⏎ Edit" at bounding box center [389, 187] width 53 height 12
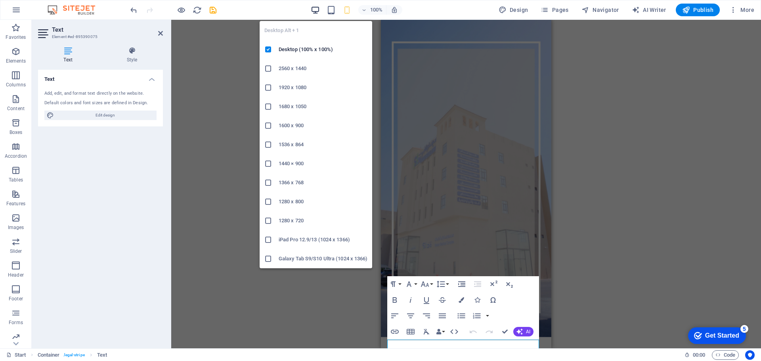
click at [318, 8] on icon "button" at bounding box center [315, 10] width 9 height 9
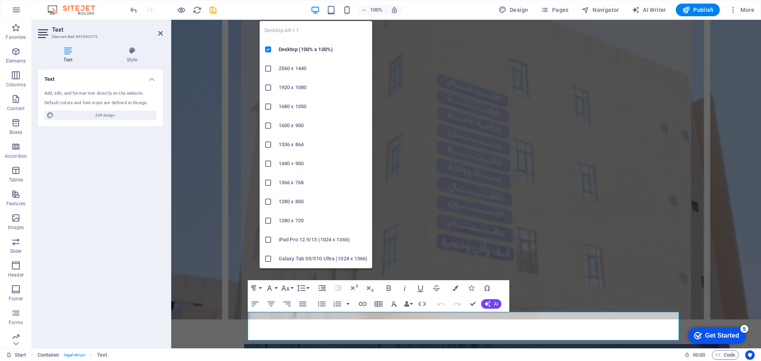
scroll to position [52, 0]
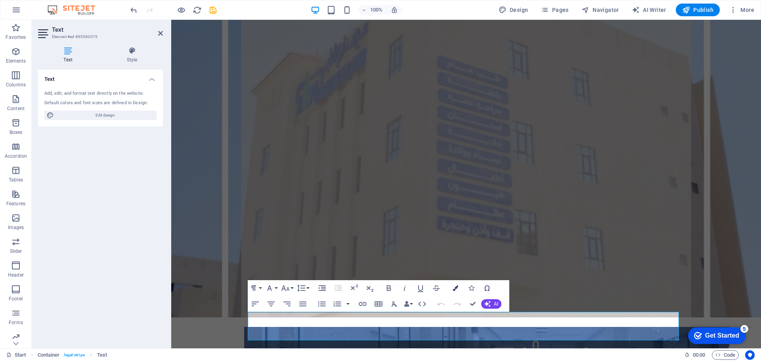
click at [455, 288] on icon "button" at bounding box center [456, 288] width 6 height 6
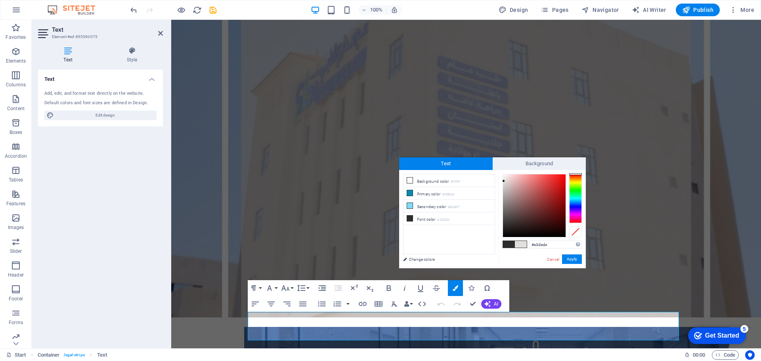
type input "#e3e0e0"
drag, startPoint x: 502, startPoint y: 225, endPoint x: 503, endPoint y: 181, distance: 44.0
click at [503, 181] on div at bounding box center [503, 180] width 3 height 3
click at [573, 259] on button "Apply" at bounding box center [572, 259] width 20 height 10
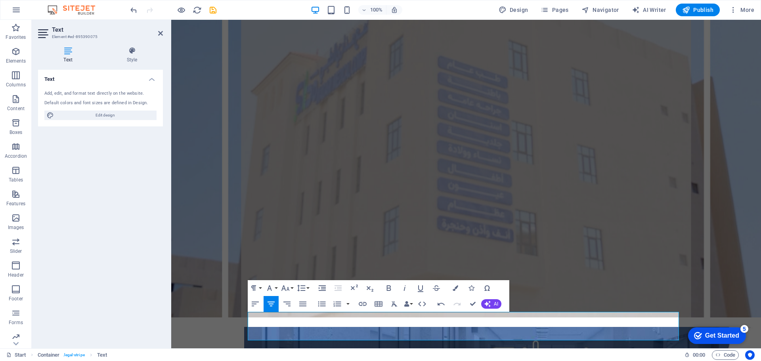
click at [222, 278] on figure at bounding box center [466, 150] width 590 height 334
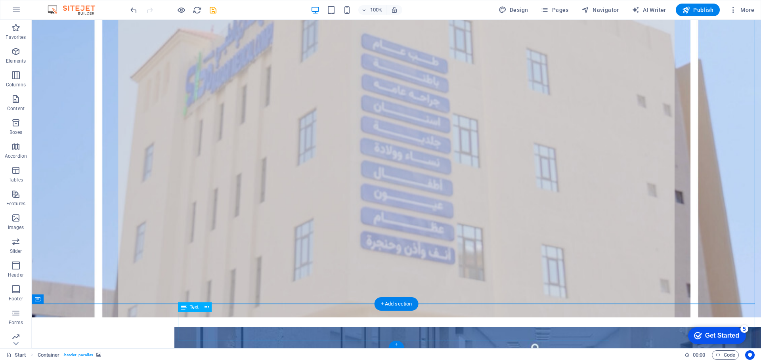
click at [190, 307] on span "Text" at bounding box center [194, 307] width 9 height 5
click at [209, 308] on button at bounding box center [207, 307] width 10 height 10
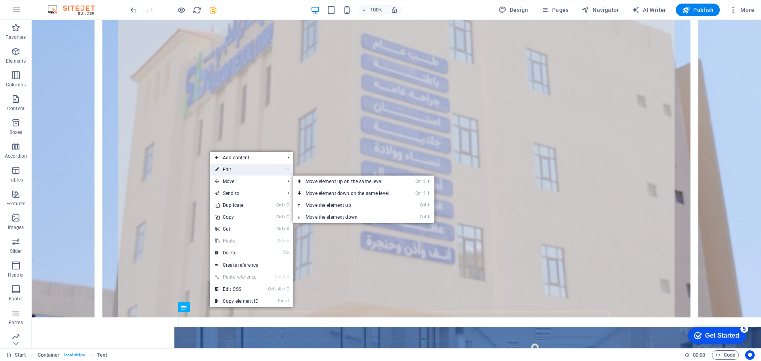
click at [246, 171] on link "⏎ Edit" at bounding box center [236, 170] width 53 height 12
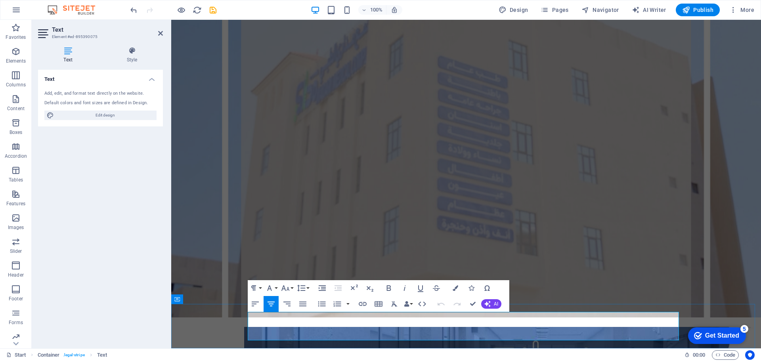
click at [456, 288] on icon "button" at bounding box center [456, 288] width 6 height 6
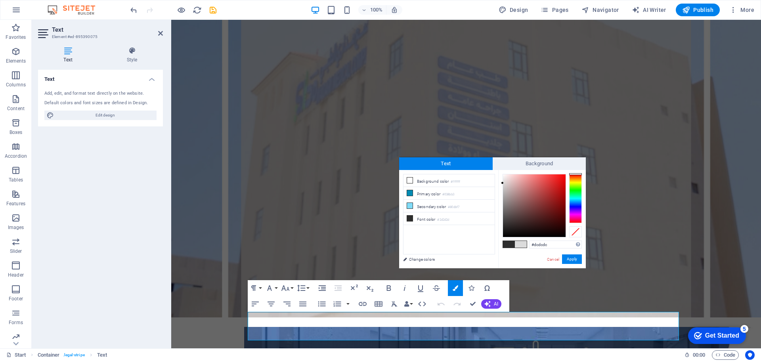
type input "#dedede"
drag, startPoint x: 502, startPoint y: 226, endPoint x: 502, endPoint y: 182, distance: 44.0
click at [502, 182] on div at bounding box center [502, 182] width 3 height 3
click at [569, 261] on button "Apply" at bounding box center [572, 259] width 20 height 10
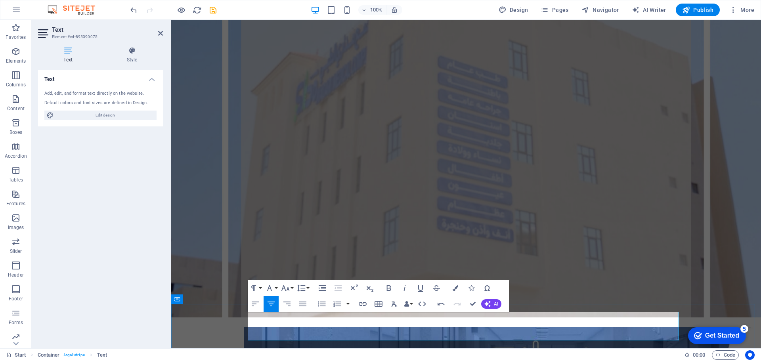
click at [202, 283] on figure at bounding box center [466, 150] width 590 height 334
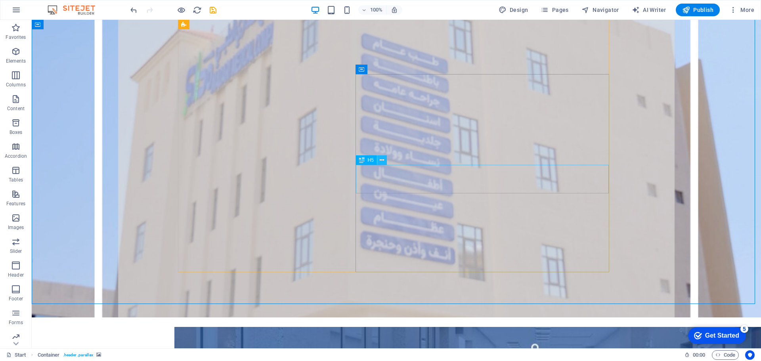
click at [383, 161] on icon at bounding box center [382, 160] width 4 height 8
click at [398, 70] on icon at bounding box center [396, 69] width 4 height 8
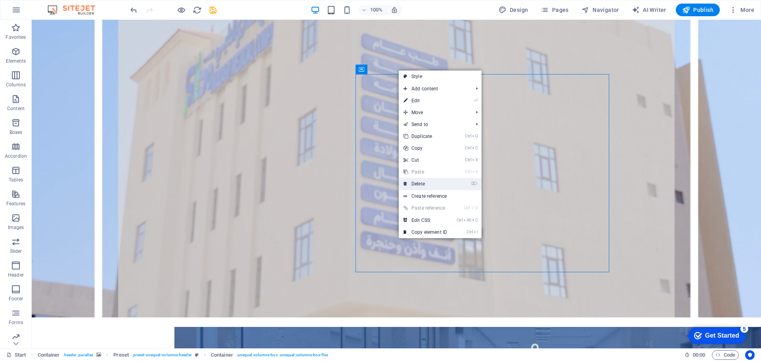
click at [430, 184] on link "⌦ Delete" at bounding box center [425, 184] width 53 height 12
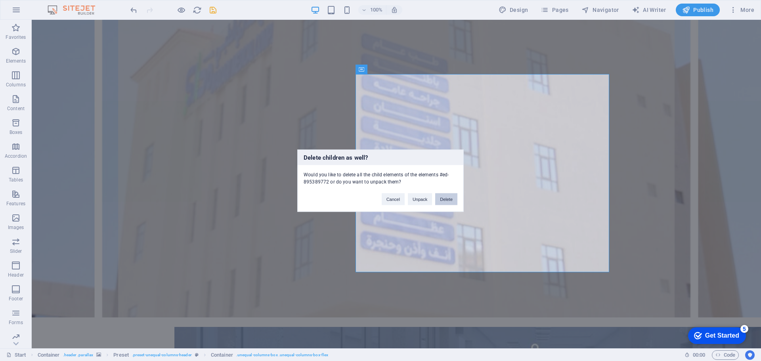
click at [445, 201] on button "Delete" at bounding box center [446, 199] width 22 height 12
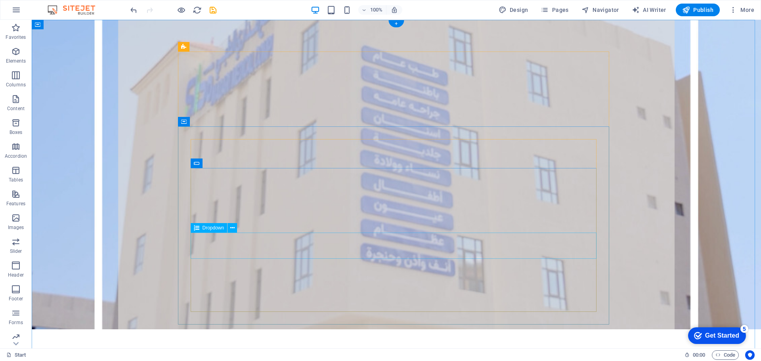
scroll to position [0, 0]
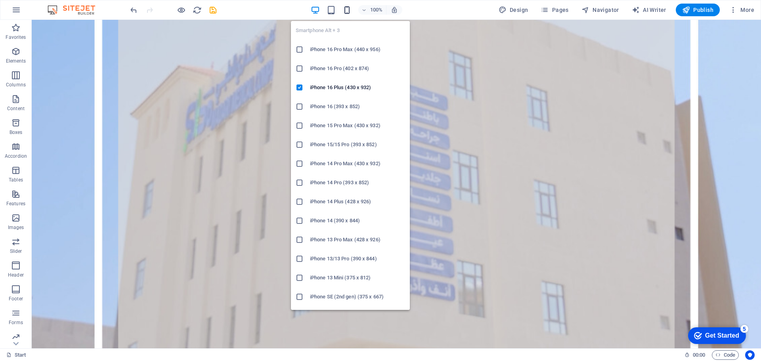
click at [345, 12] on icon "button" at bounding box center [346, 10] width 9 height 9
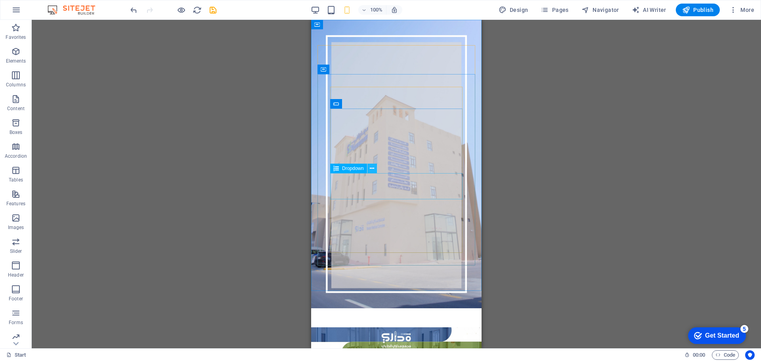
click at [373, 170] on icon at bounding box center [372, 168] width 4 height 8
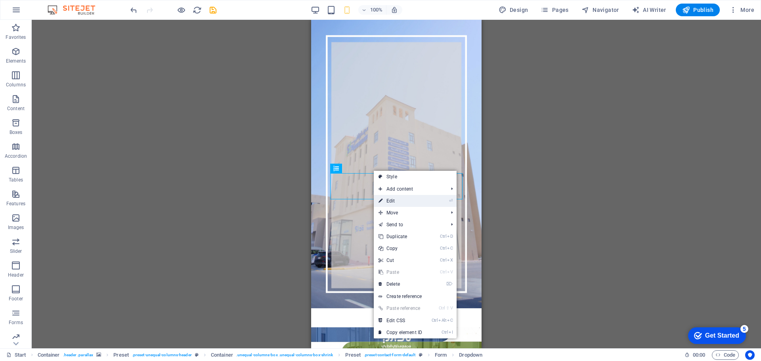
click at [406, 202] on link "⏎ Edit" at bounding box center [400, 201] width 53 height 12
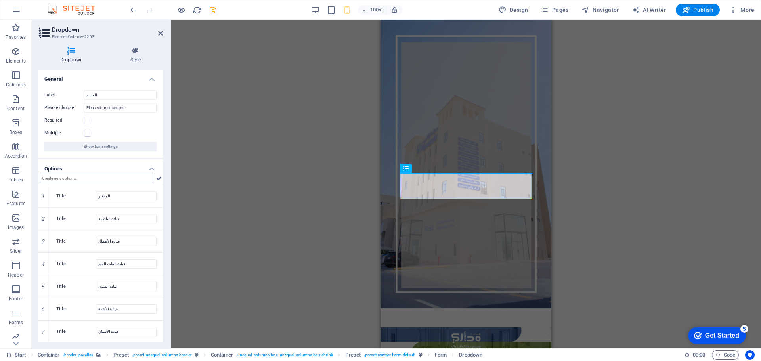
click at [109, 177] on input "text" at bounding box center [97, 179] width 114 height 10
type input "فضلا اختار القسم .."
click at [156, 178] on icon at bounding box center [159, 179] width 6 height 10
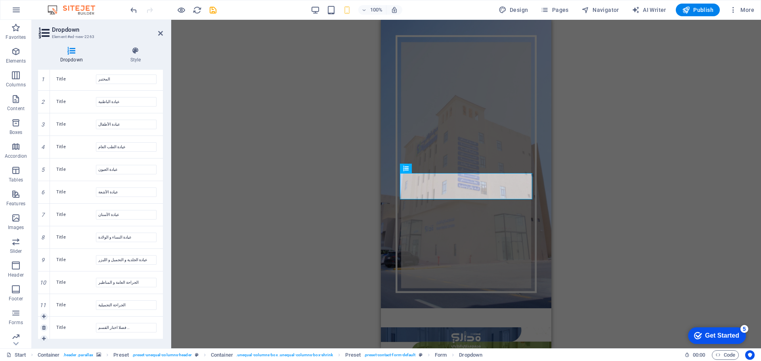
scroll to position [117, 0]
click at [46, 330] on link at bounding box center [43, 327] width 7 height 7
click at [223, 223] on div "H5 Container Preset Container Preset Container Image Preset Preset Container Co…" at bounding box center [466, 184] width 590 height 328
click at [160, 33] on icon at bounding box center [160, 33] width 5 height 6
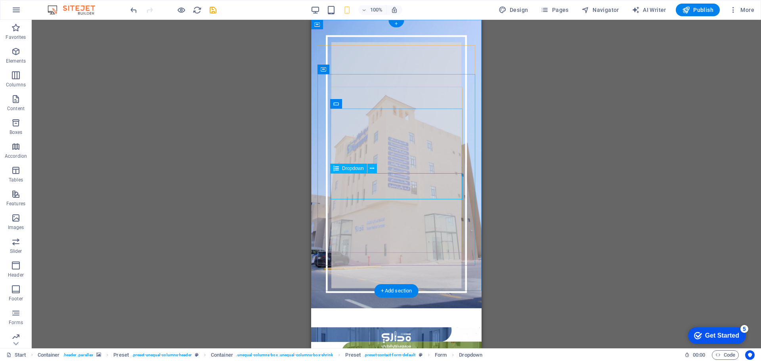
click at [372, 171] on icon at bounding box center [372, 168] width 4 height 8
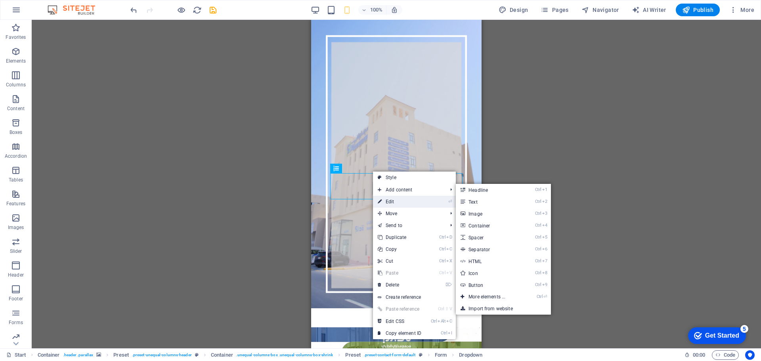
click at [390, 198] on link "⏎ Edit" at bounding box center [399, 202] width 53 height 12
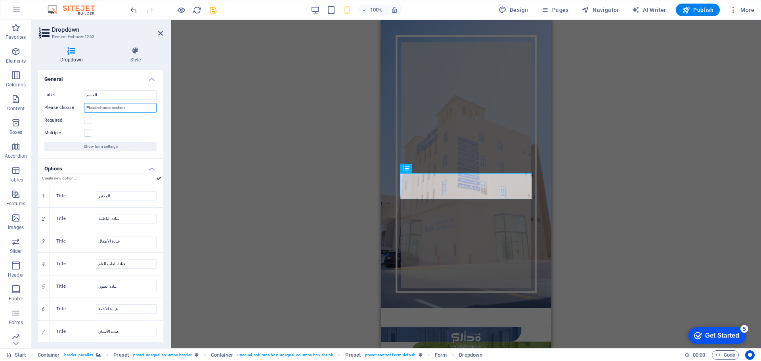
click at [111, 109] on input "Please choose section" at bounding box center [120, 108] width 73 height 10
click at [208, 137] on div "H5 Container Preset Container Preset Container Image Preset Preset Container Co…" at bounding box center [466, 184] width 590 height 328
click at [139, 109] on input "فضلا اختار القسم" at bounding box center [120, 108] width 73 height 10
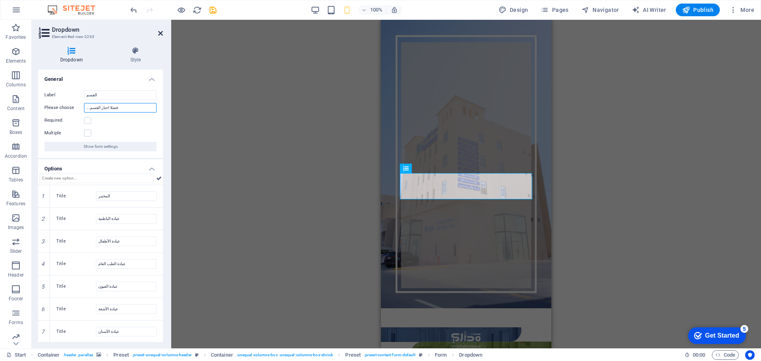
type input "...فضلا اختار القسم"
click at [160, 32] on icon at bounding box center [160, 33] width 5 height 6
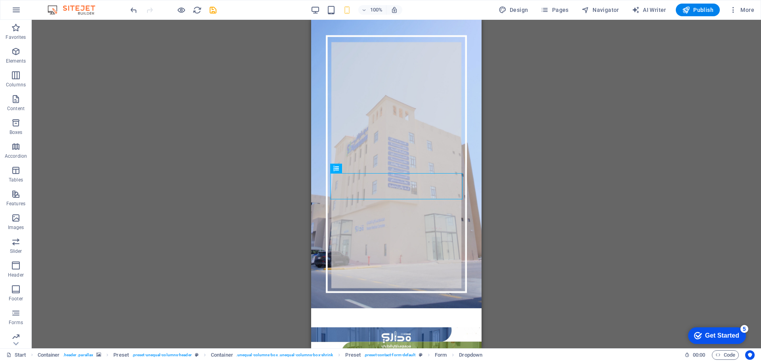
click at [223, 167] on div "H5 Container Preset Container Preset Container Image Preset Preset Container Co…" at bounding box center [396, 184] width 729 height 328
click at [538, 139] on div "H5 Container Preset Container Preset Container Image Preset Preset Container Co…" at bounding box center [396, 184] width 729 height 328
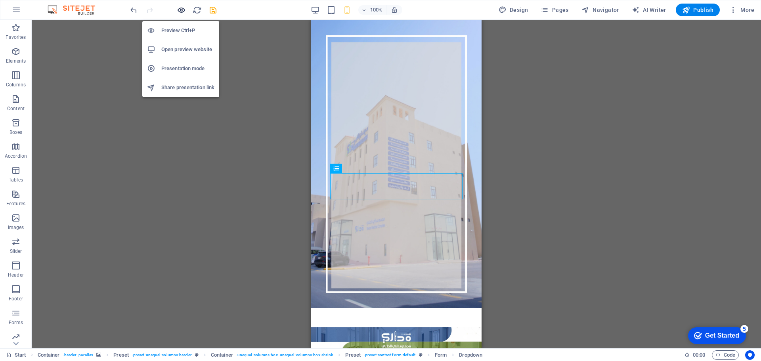
click at [181, 11] on icon "button" at bounding box center [181, 10] width 9 height 9
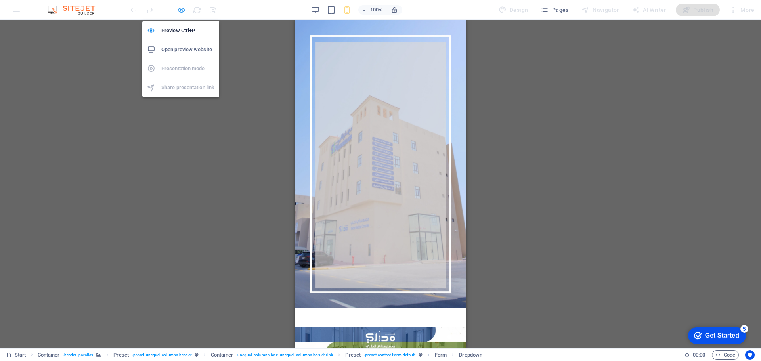
click at [181, 9] on icon "button" at bounding box center [181, 10] width 9 height 9
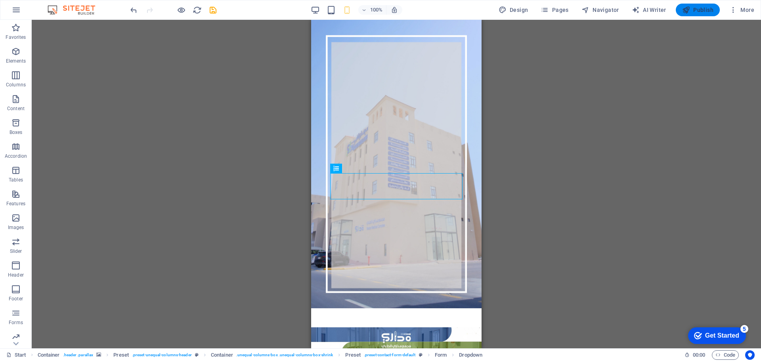
click at [692, 13] on span "Publish" at bounding box center [697, 10] width 31 height 8
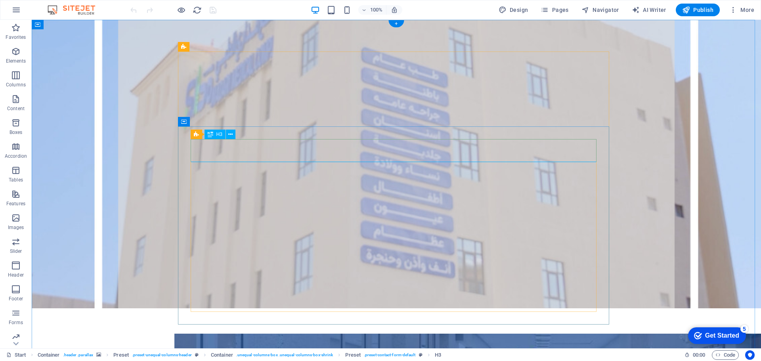
click at [225, 135] on icon at bounding box center [224, 134] width 4 height 8
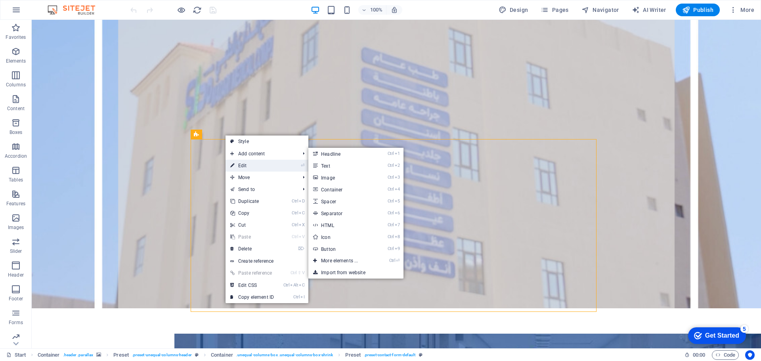
click at [245, 163] on link "⏎ Edit" at bounding box center [251, 166] width 53 height 12
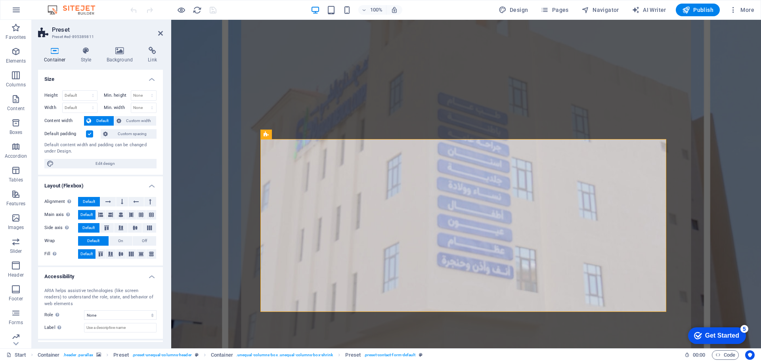
click at [150, 80] on h4 "Size" at bounding box center [100, 77] width 125 height 14
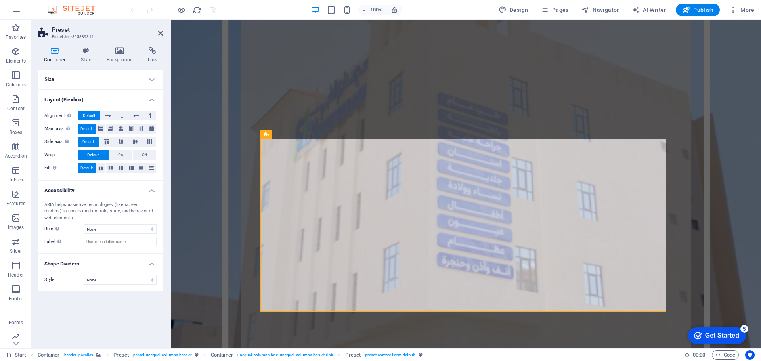
click at [152, 99] on h4 "Layout (Flexbox)" at bounding box center [100, 97] width 125 height 14
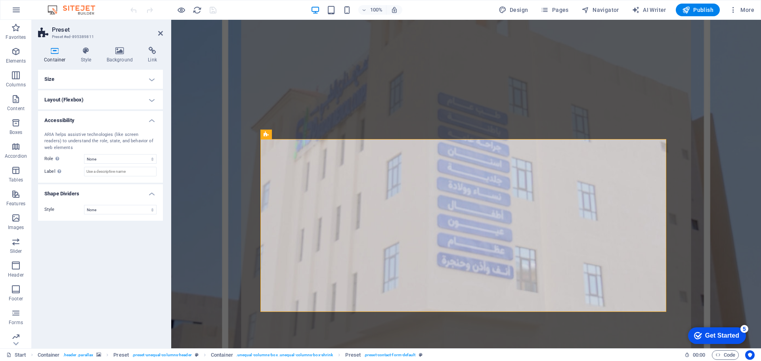
click at [202, 116] on figure at bounding box center [466, 187] width 590 height 334
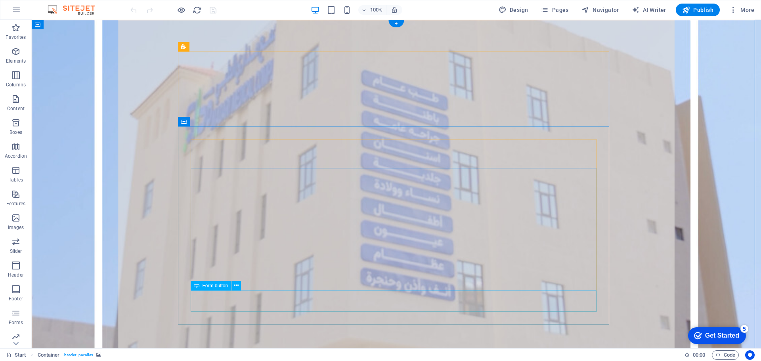
click at [236, 288] on icon at bounding box center [236, 285] width 4 height 8
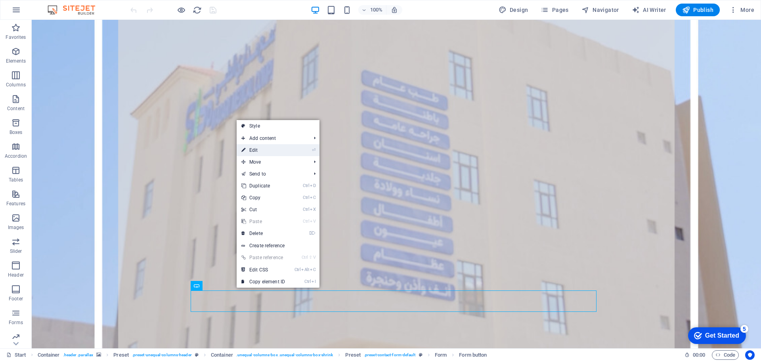
click at [290, 152] on link "⏎ Edit" at bounding box center [263, 150] width 53 height 12
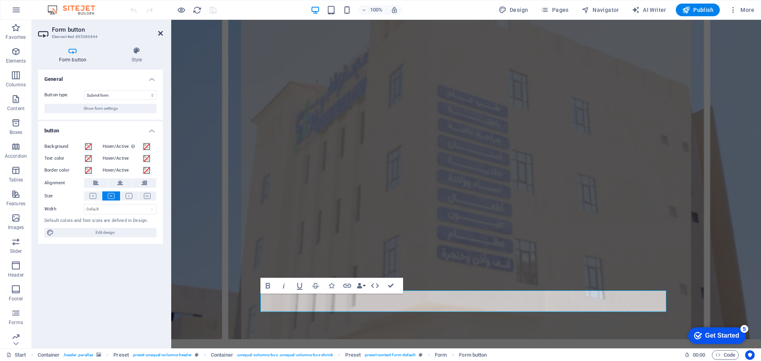
click at [162, 36] on icon at bounding box center [160, 33] width 5 height 6
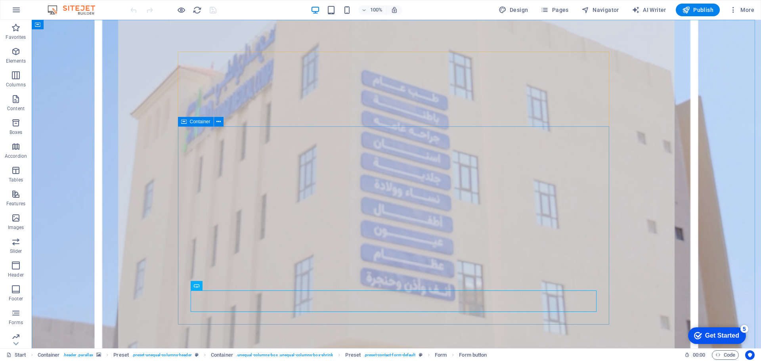
click at [183, 122] on icon at bounding box center [184, 122] width 6 height 10
click at [218, 122] on icon at bounding box center [218, 122] width 4 height 8
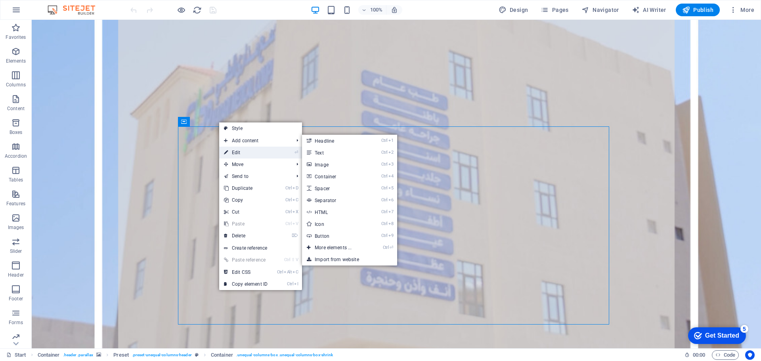
click at [240, 152] on link "⏎ Edit" at bounding box center [245, 153] width 53 height 12
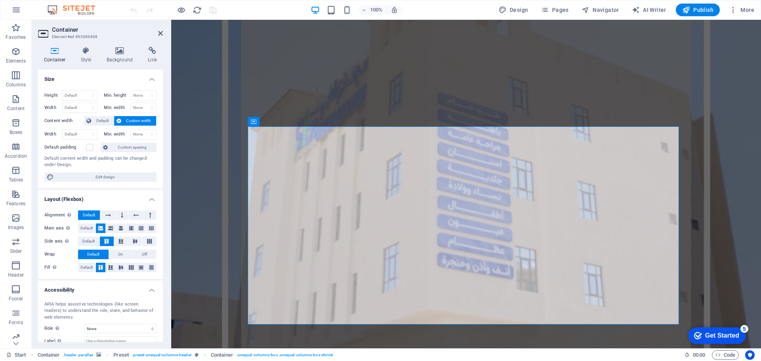
click at [150, 200] on h4 "Layout (Flexbox)" at bounding box center [100, 197] width 125 height 14
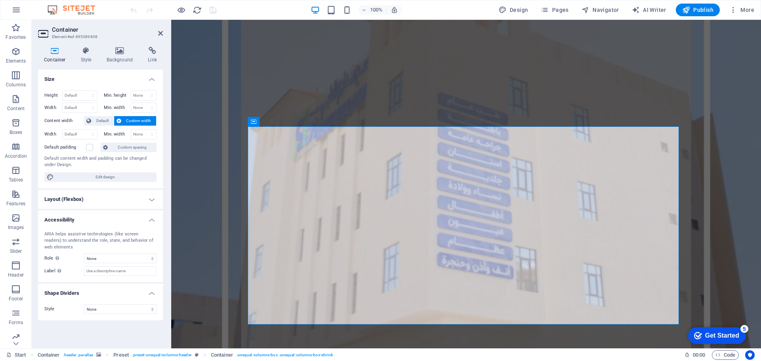
click at [152, 221] on h4 "Accessibility" at bounding box center [100, 217] width 125 height 14
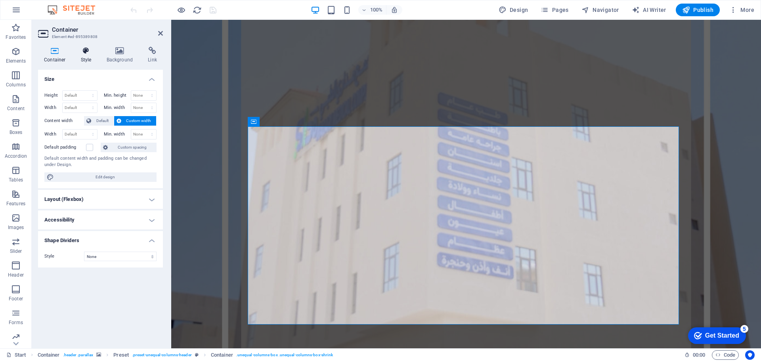
click at [83, 53] on icon at bounding box center [86, 51] width 23 height 8
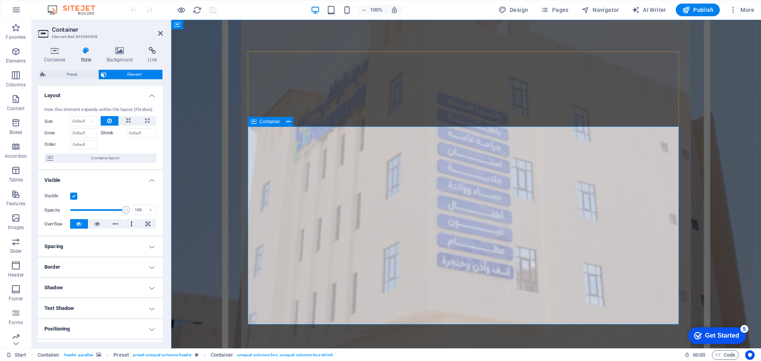
click at [151, 56] on h4 "Link" at bounding box center [152, 55] width 21 height 17
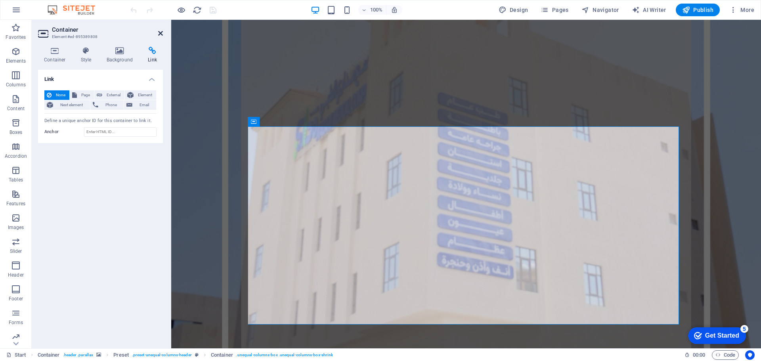
click at [162, 32] on icon at bounding box center [160, 33] width 5 height 6
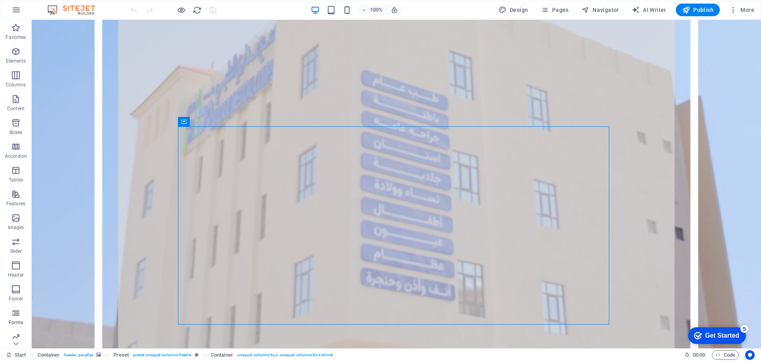
click at [10, 316] on span "Forms" at bounding box center [16, 317] width 32 height 19
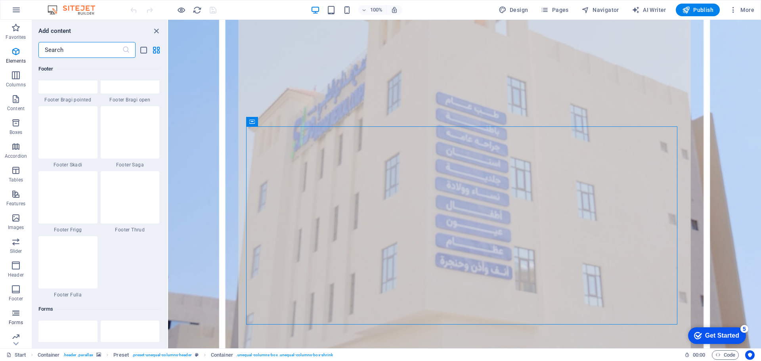
scroll to position [5785, 0]
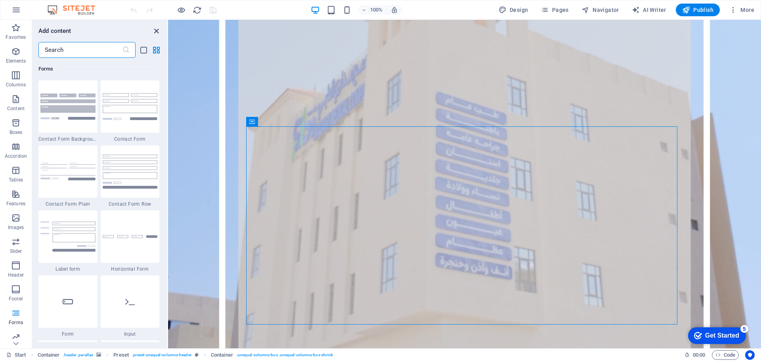
click at [157, 32] on icon "close panel" at bounding box center [156, 31] width 9 height 9
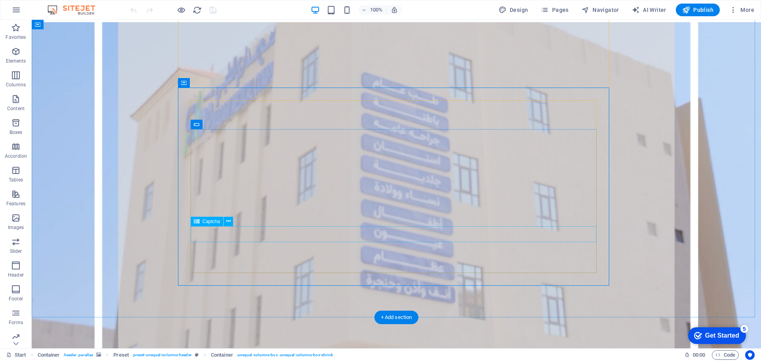
scroll to position [0, 0]
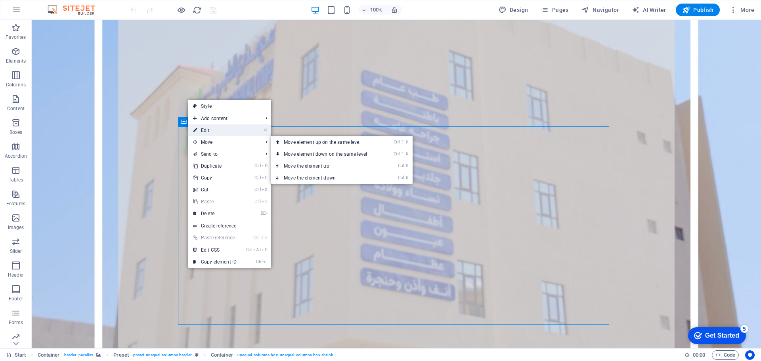
click at [258, 134] on li "⏎ Edit" at bounding box center [229, 130] width 83 height 12
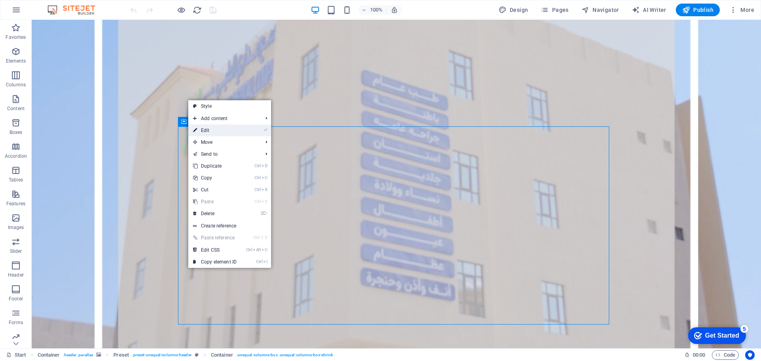
click at [202, 129] on link "⏎ Edit" at bounding box center [214, 130] width 53 height 12
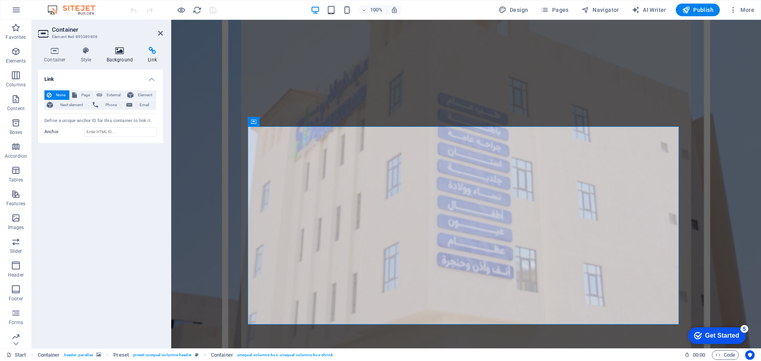
click at [124, 55] on h4 "Background" at bounding box center [122, 55] width 42 height 17
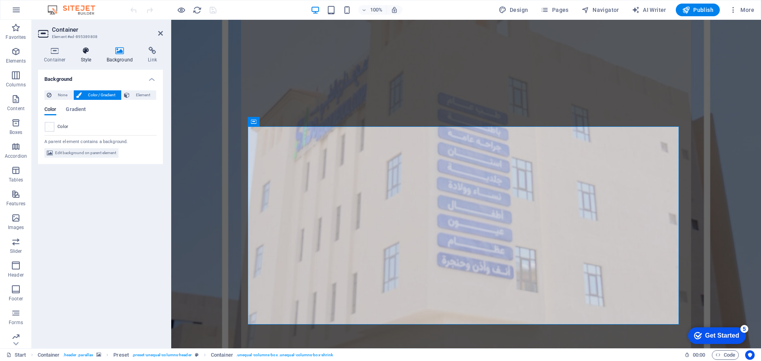
click at [92, 52] on icon at bounding box center [86, 51] width 23 height 8
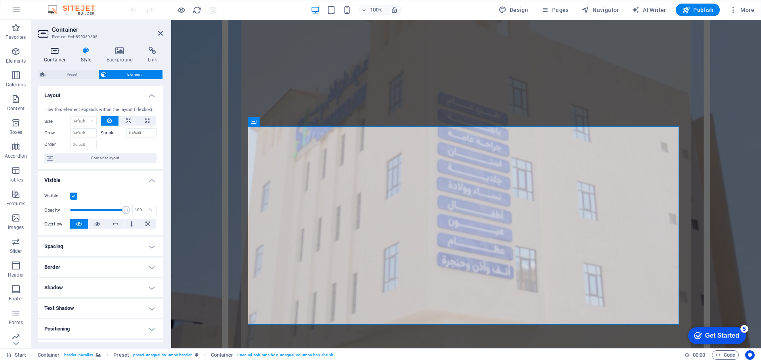
click at [62, 52] on icon at bounding box center [55, 51] width 34 height 8
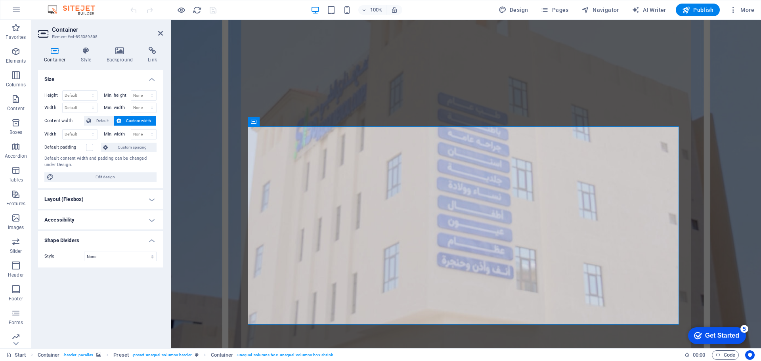
click at [66, 32] on h2 "Container" at bounding box center [107, 29] width 111 height 7
click at [42, 33] on icon at bounding box center [44, 33] width 12 height 13
click at [162, 34] on icon at bounding box center [160, 33] width 5 height 6
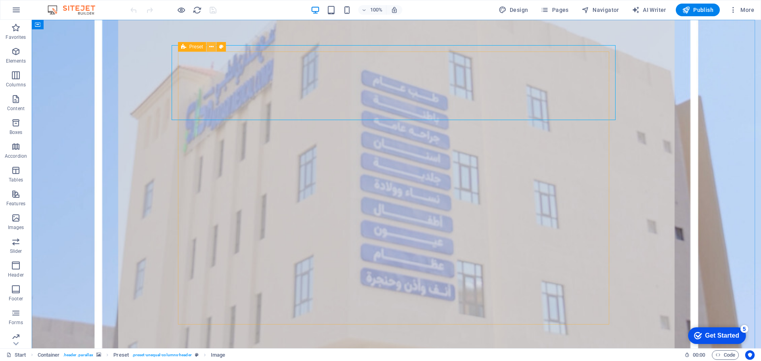
click at [210, 48] on icon at bounding box center [211, 47] width 4 height 8
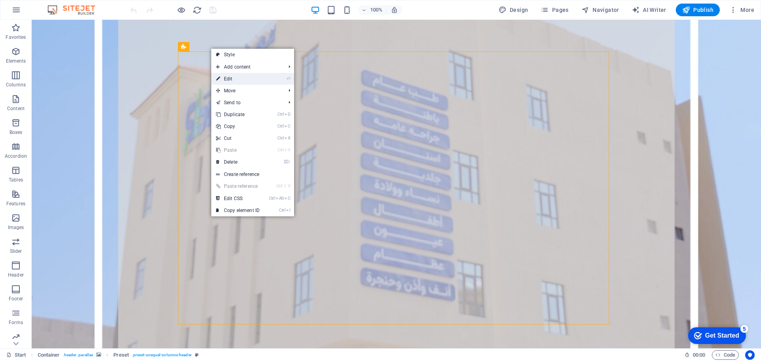
click at [235, 78] on link "⏎ Edit" at bounding box center [237, 79] width 53 height 12
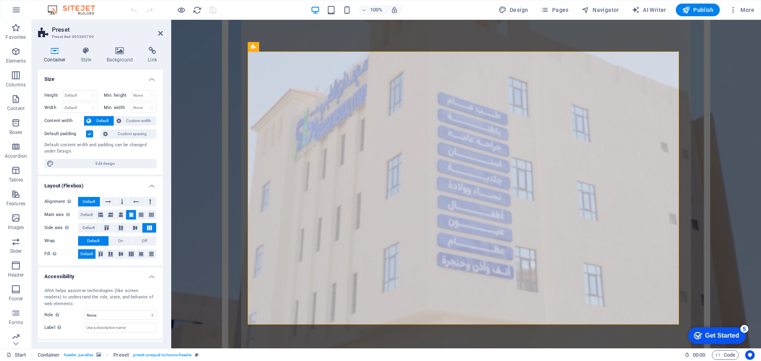
click at [151, 80] on h4 "Size" at bounding box center [100, 77] width 125 height 14
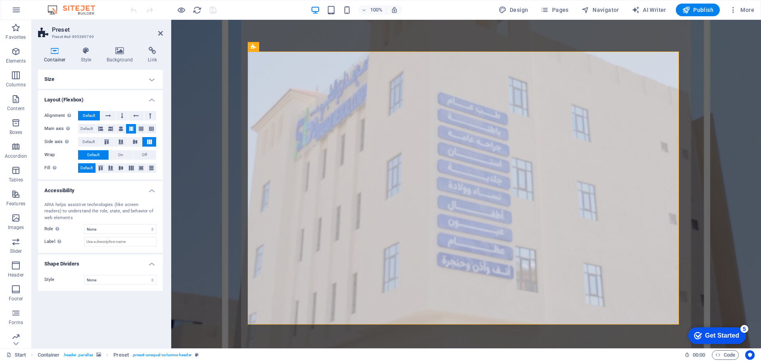
click at [155, 98] on h4 "Layout (Flexbox)" at bounding box center [100, 97] width 125 height 14
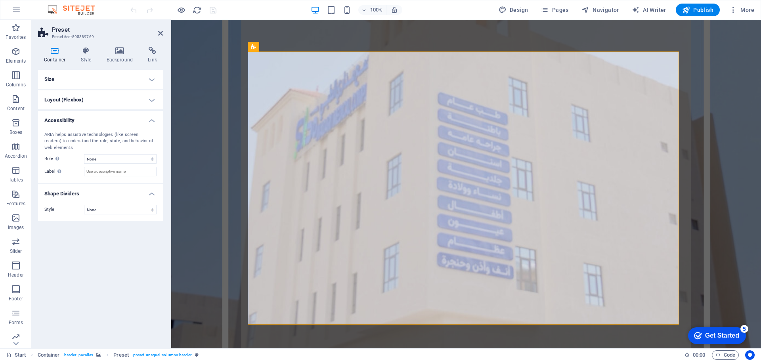
click at [200, 71] on figure at bounding box center [466, 187] width 590 height 334
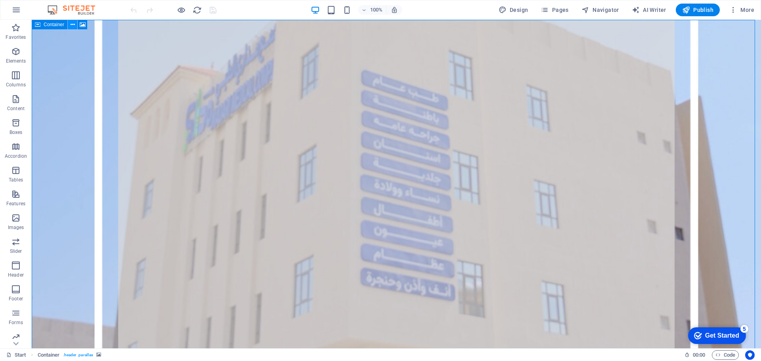
click at [71, 25] on icon at bounding box center [73, 25] width 4 height 8
click at [43, 25] on div "Container" at bounding box center [50, 25] width 36 height 10
click at [73, 26] on icon at bounding box center [73, 25] width 4 height 8
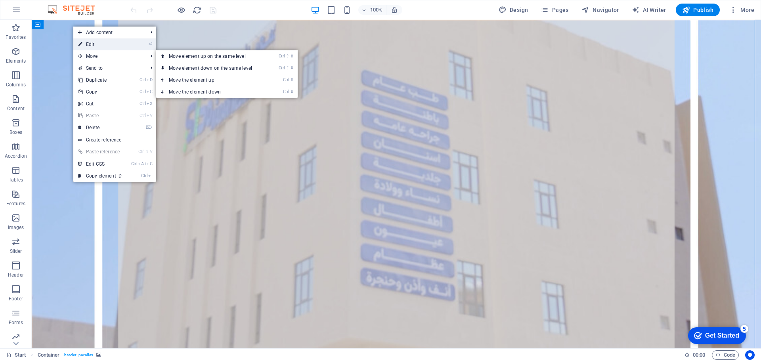
click at [101, 47] on link "⏎ Edit" at bounding box center [99, 44] width 53 height 12
select select "vh"
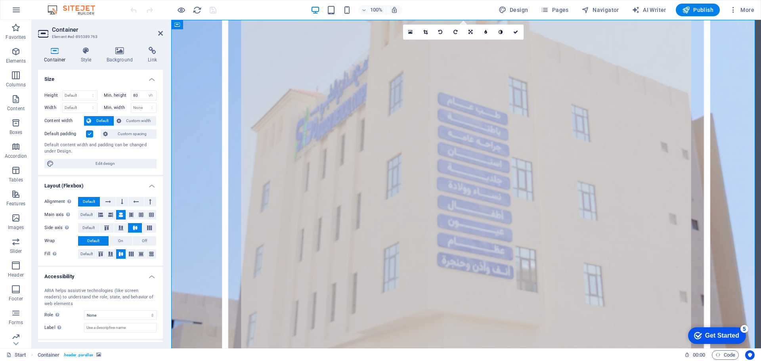
click at [152, 186] on h4 "Layout (Flexbox)" at bounding box center [100, 183] width 125 height 14
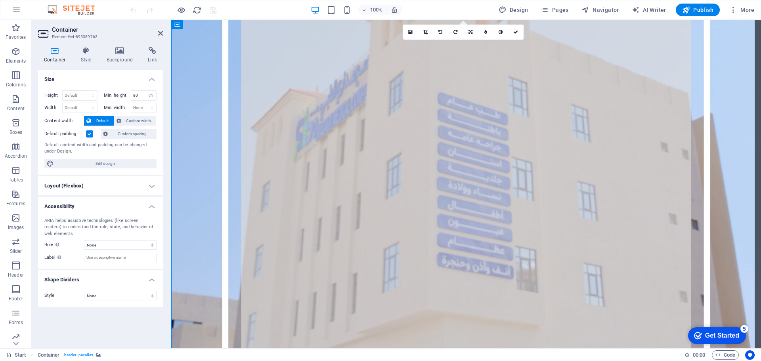
click at [152, 209] on h4 "Accessibility" at bounding box center [100, 204] width 125 height 14
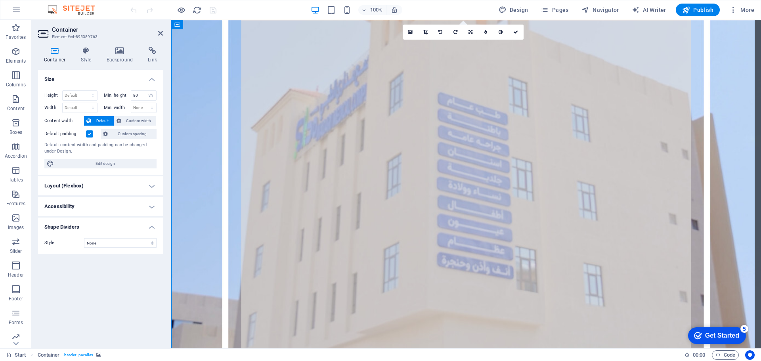
click at [153, 228] on h4 "Shape Dividers" at bounding box center [100, 225] width 125 height 14
click at [185, 143] on figure at bounding box center [466, 187] width 590 height 334
click at [152, 80] on h4 "Size" at bounding box center [100, 77] width 125 height 14
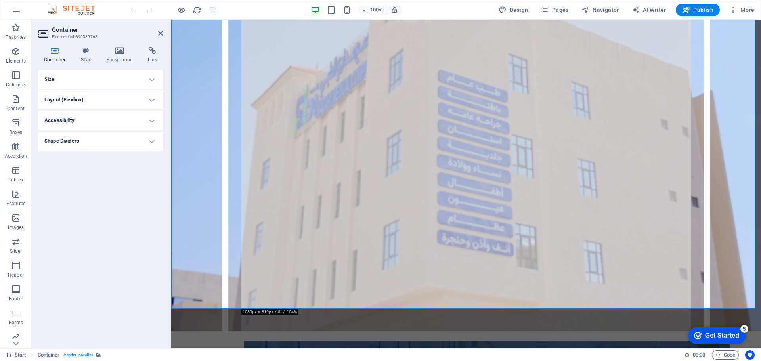
scroll to position [52, 0]
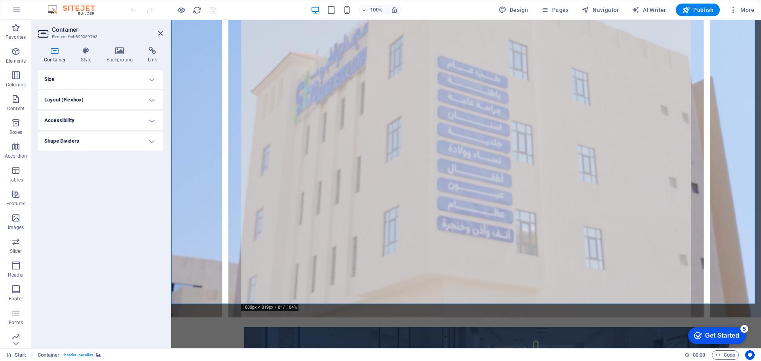
click at [206, 275] on figure at bounding box center [466, 150] width 590 height 334
click at [742, 10] on span "More" at bounding box center [741, 10] width 25 height 8
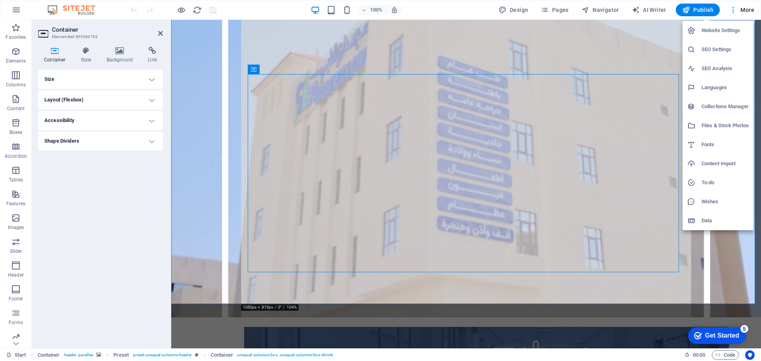
click at [735, 27] on h6 "Website Settings" at bounding box center [724, 31] width 47 height 10
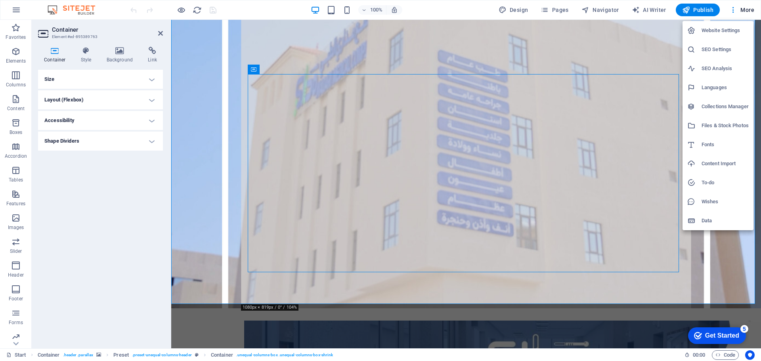
scroll to position [43, 0]
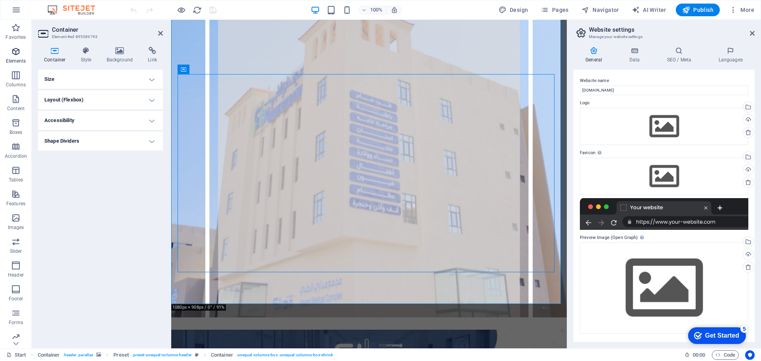
click at [18, 56] on span "Elements" at bounding box center [16, 56] width 32 height 19
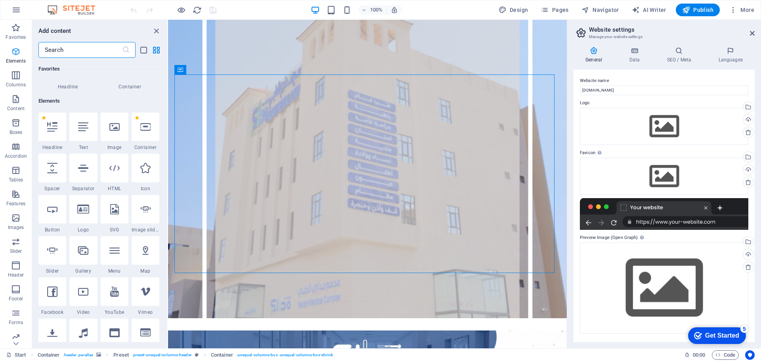
scroll to position [84, 0]
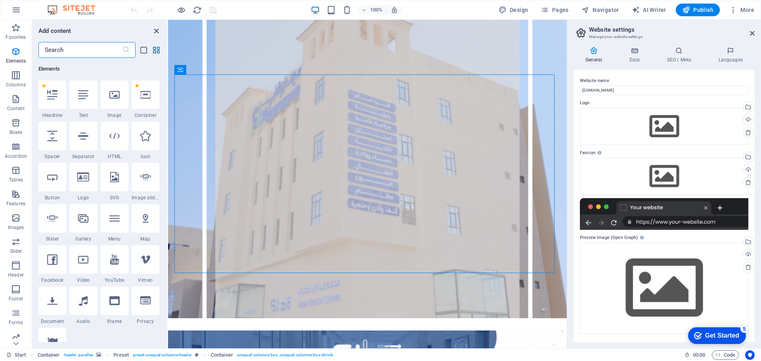
click at [156, 33] on icon "close panel" at bounding box center [156, 31] width 9 height 9
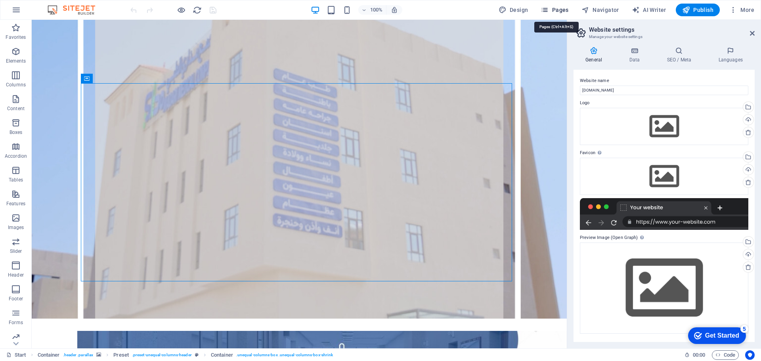
click at [546, 12] on icon "button" at bounding box center [544, 10] width 8 height 8
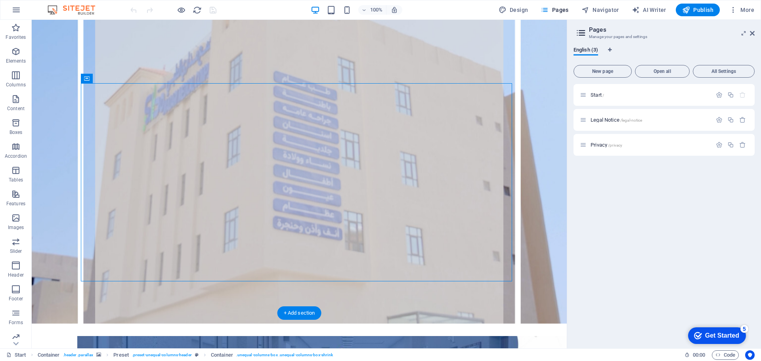
click at [541, 85] on figure at bounding box center [299, 157] width 535 height 334
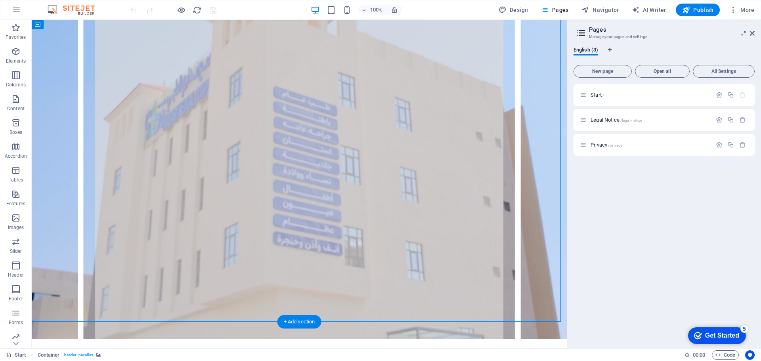
scroll to position [0, 0]
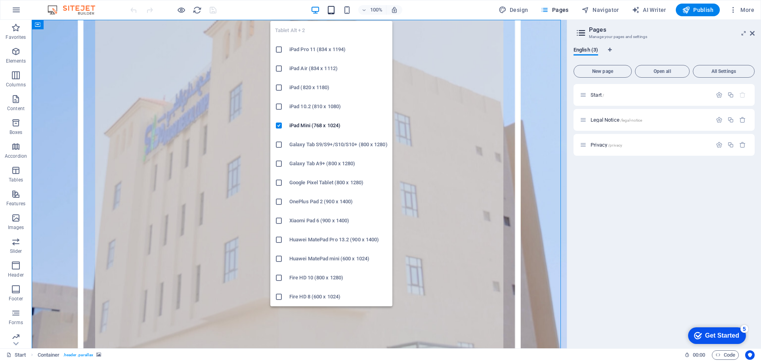
click at [336, 10] on icon "button" at bounding box center [331, 10] width 9 height 9
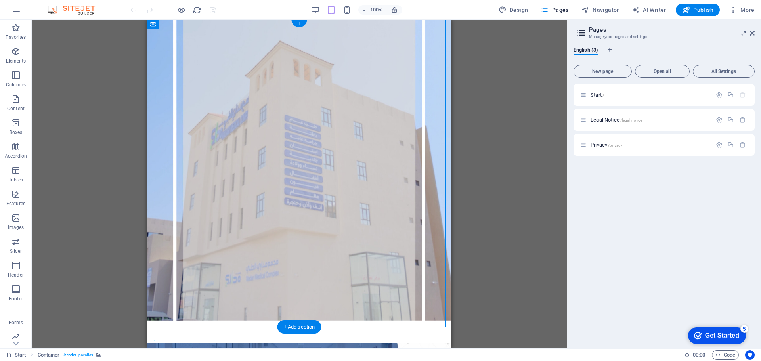
scroll to position [23, 0]
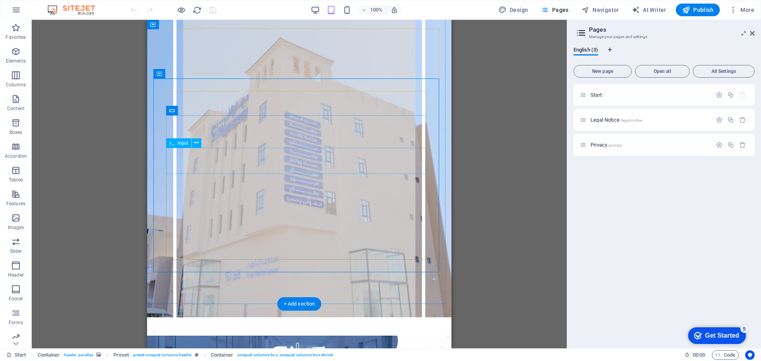
click at [183, 145] on span "Input" at bounding box center [183, 143] width 11 height 5
click at [197, 143] on icon at bounding box center [196, 143] width 4 height 8
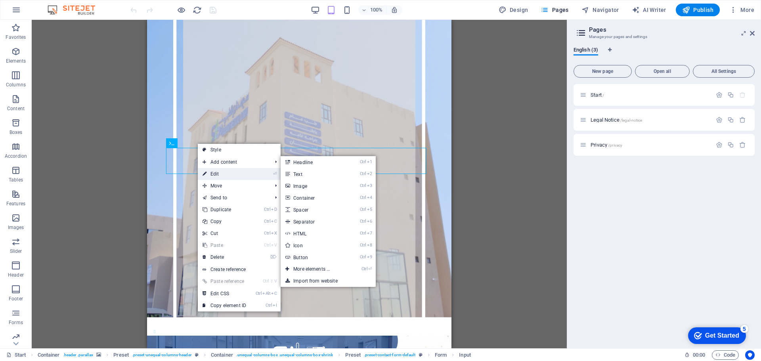
click at [220, 173] on link "⏎ Edit" at bounding box center [224, 174] width 53 height 12
select select "characters"
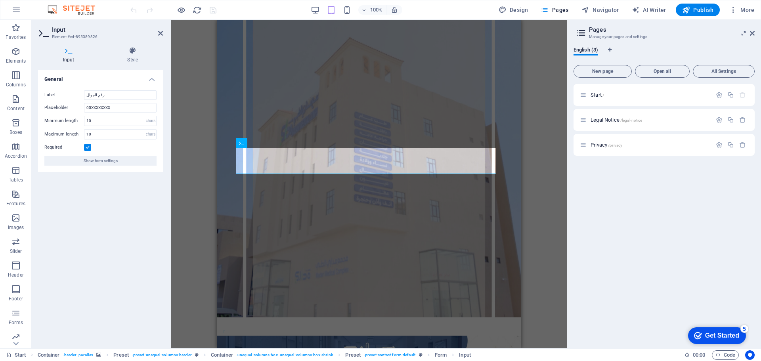
click at [42, 32] on icon at bounding box center [44, 32] width 12 height 11
click at [161, 34] on icon at bounding box center [160, 33] width 5 height 6
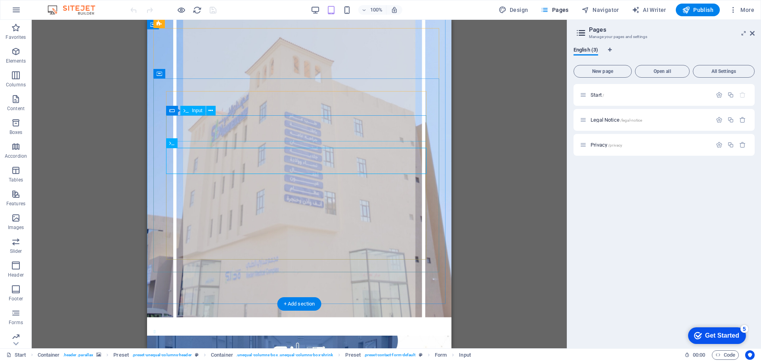
click at [191, 112] on div "Input" at bounding box center [192, 111] width 25 height 10
click at [210, 112] on icon at bounding box center [210, 111] width 4 height 8
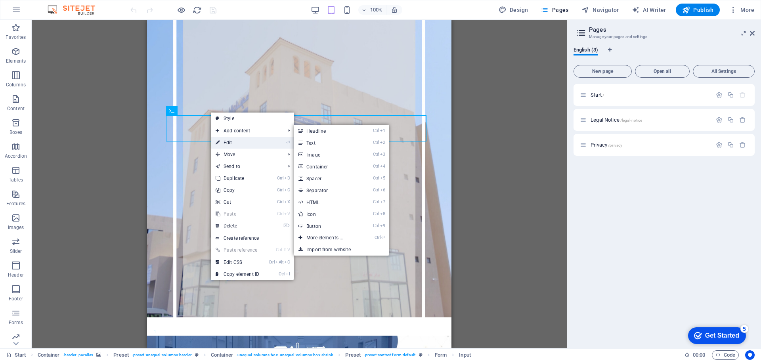
click at [234, 144] on link "⏎ Edit" at bounding box center [237, 143] width 53 height 12
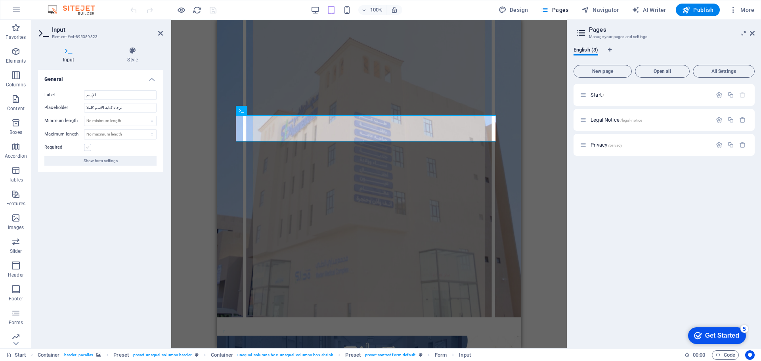
click at [86, 149] on label at bounding box center [87, 147] width 7 height 7
click at [0, 0] on input "Required" at bounding box center [0, 0] width 0 height 0
click at [126, 165] on button "Show form settings" at bounding box center [100, 161] width 112 height 10
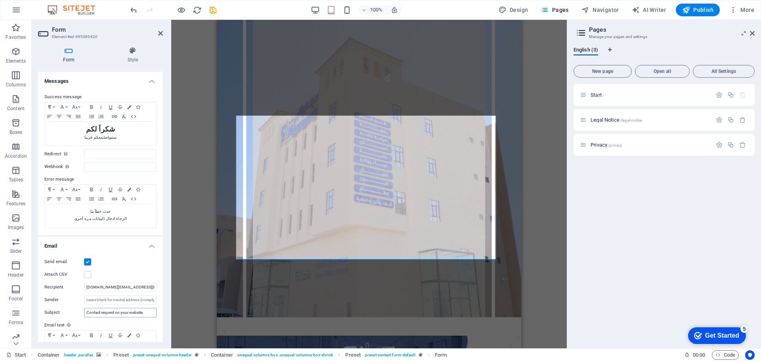
scroll to position [0, 0]
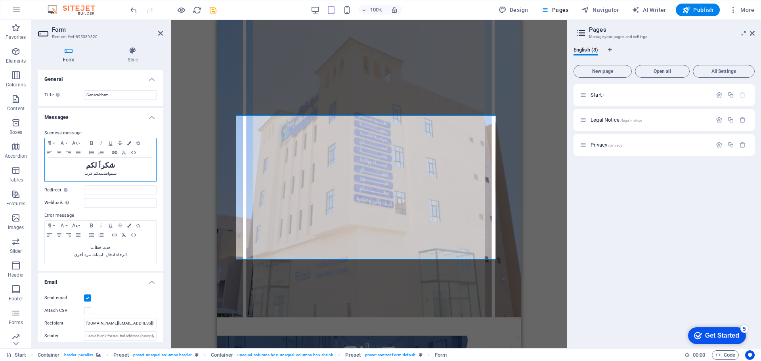
click at [93, 175] on span "معكم قريبا" at bounding box center [93, 173] width 19 height 4
click at [74, 143] on icon "button" at bounding box center [75, 143] width 6 height 4
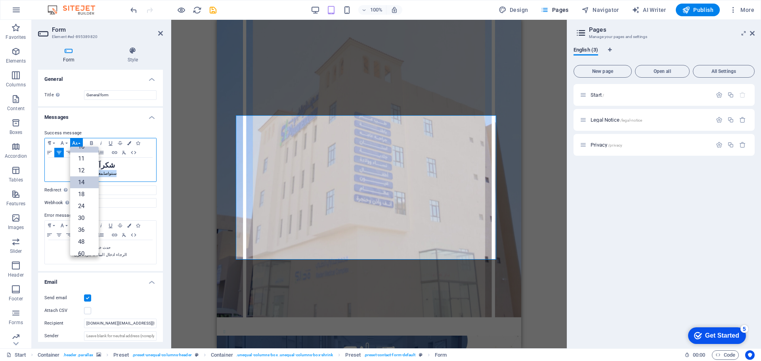
click at [82, 179] on link "14" at bounding box center [84, 182] width 29 height 12
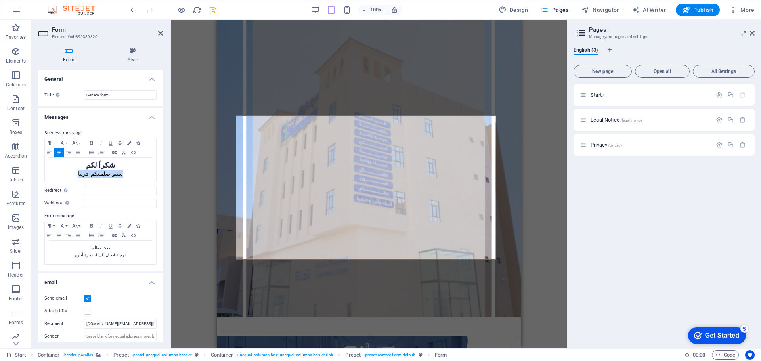
click at [95, 125] on div "Success message Paragraph Format Normal Heading 1 Heading 2 Heading 3 Heading 4…" at bounding box center [100, 196] width 125 height 149
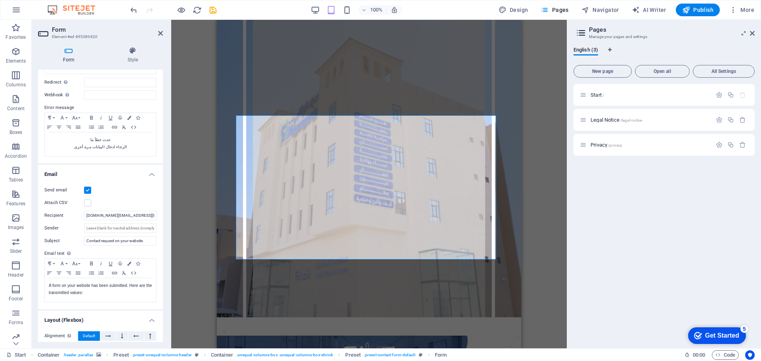
scroll to position [119, 0]
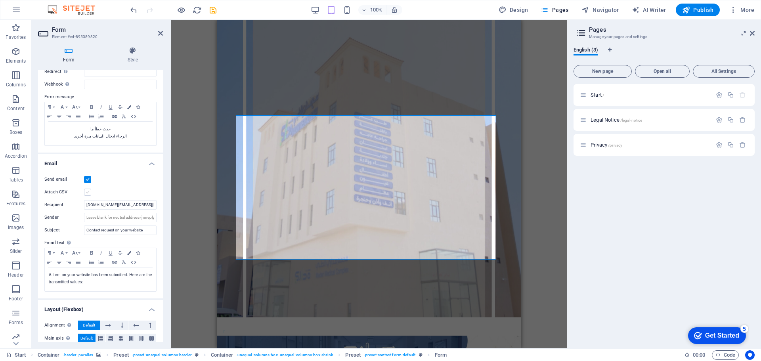
click at [90, 191] on label at bounding box center [87, 192] width 7 height 7
click at [0, 0] on input "Attach CSV" at bounding box center [0, 0] width 0 height 0
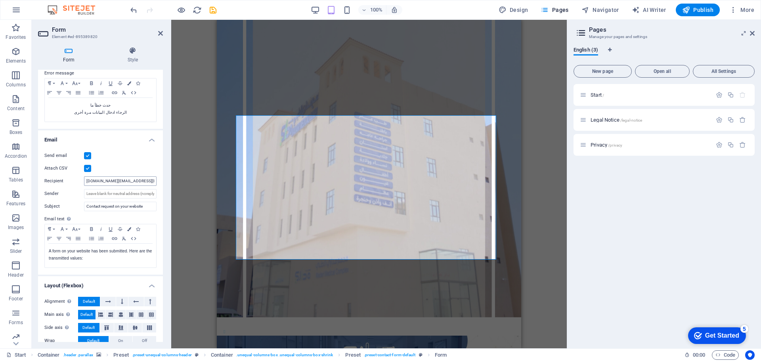
scroll to position [166, 0]
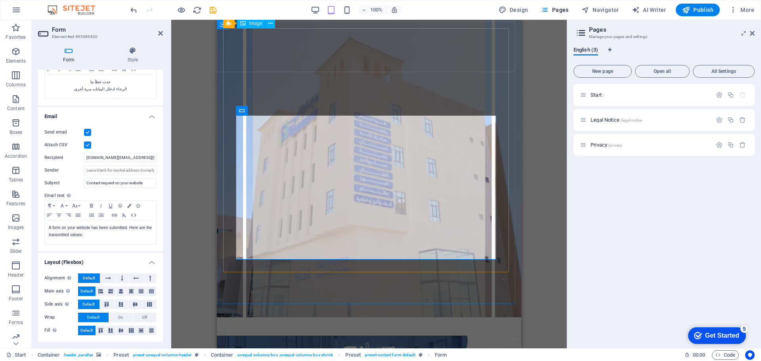
click at [252, 336] on figure at bounding box center [369, 362] width 304 height 52
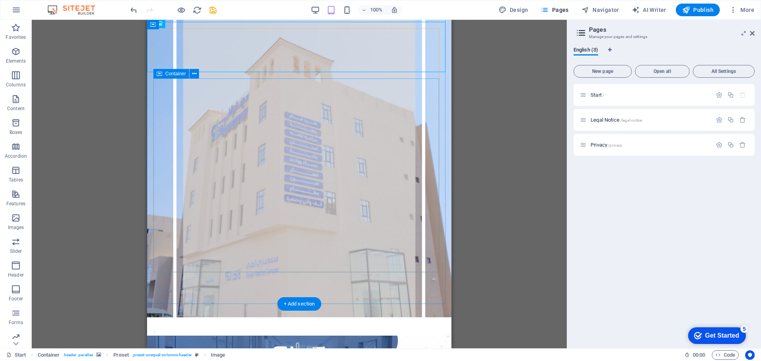
click at [192, 75] on icon at bounding box center [194, 74] width 4 height 8
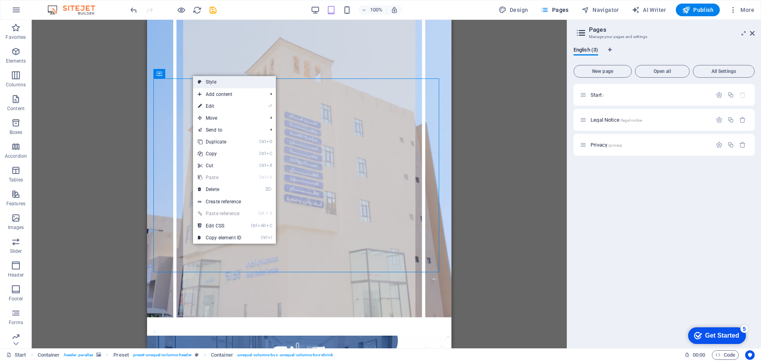
click at [215, 82] on link "Style" at bounding box center [234, 82] width 83 height 12
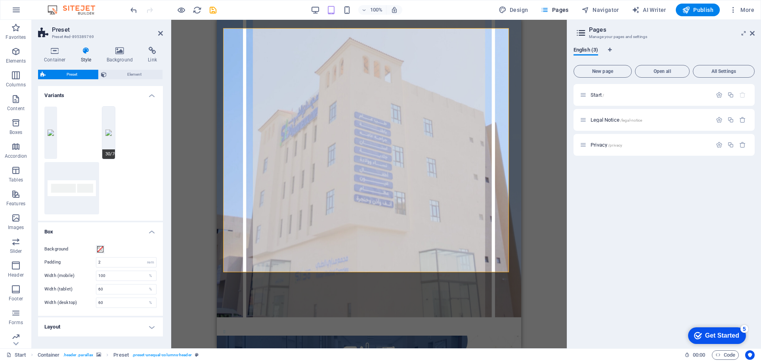
click at [107, 134] on button "30/70" at bounding box center [108, 133] width 13 height 52
type input "0"
type input "50"
type input "70"
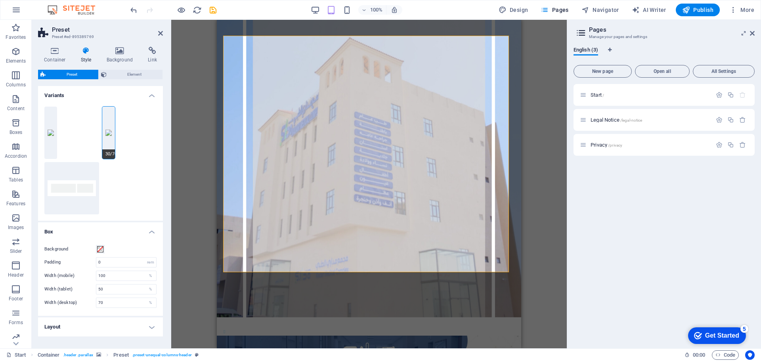
scroll to position [16, 0]
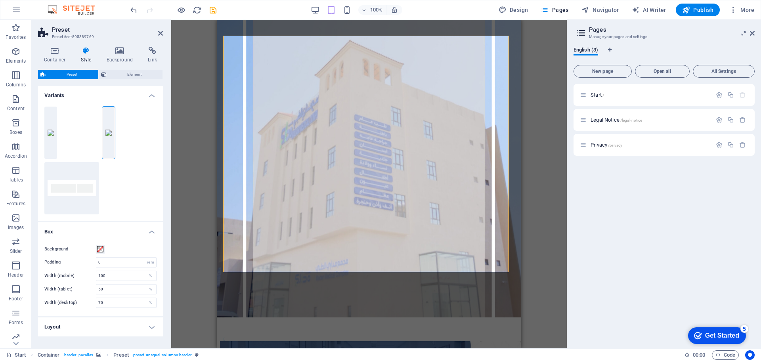
click at [149, 97] on h4 "Variants" at bounding box center [100, 93] width 125 height 14
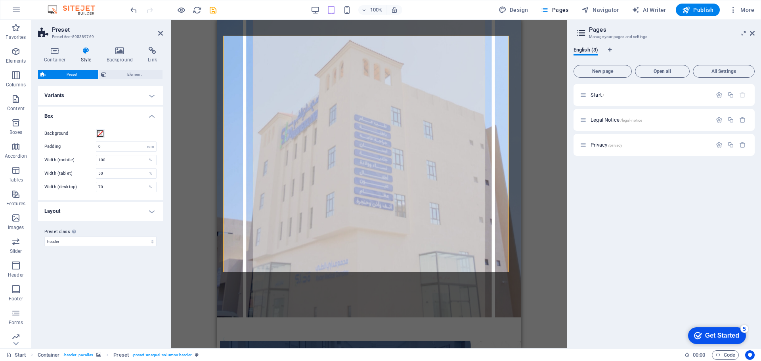
click at [153, 213] on h4 "Layout" at bounding box center [100, 211] width 125 height 19
click at [106, 229] on input "0.5" at bounding box center [126, 229] width 60 height 10
type input "0.3"
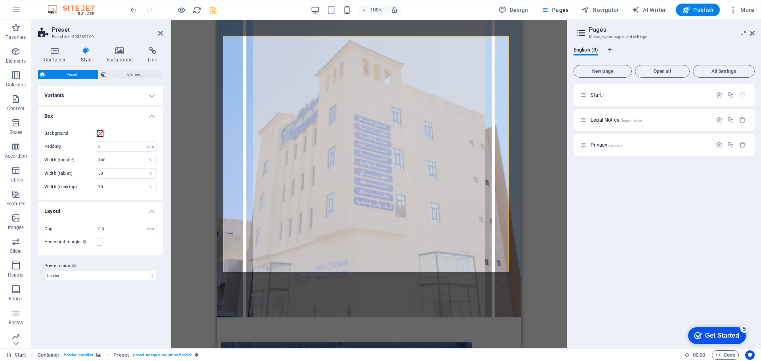
click at [181, 207] on div "Drag here to replace the existing content. Press “Ctrl” if you want to create a…" at bounding box center [368, 184] width 395 height 328
click at [512, 143] on figure at bounding box center [369, 163] width 304 height 308
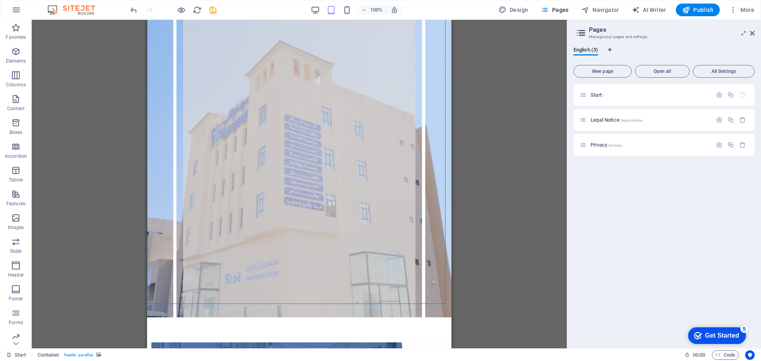
click at [537, 147] on div "Drag here to replace the existing content. Press “Ctrl” if you want to create a…" at bounding box center [299, 184] width 535 height 328
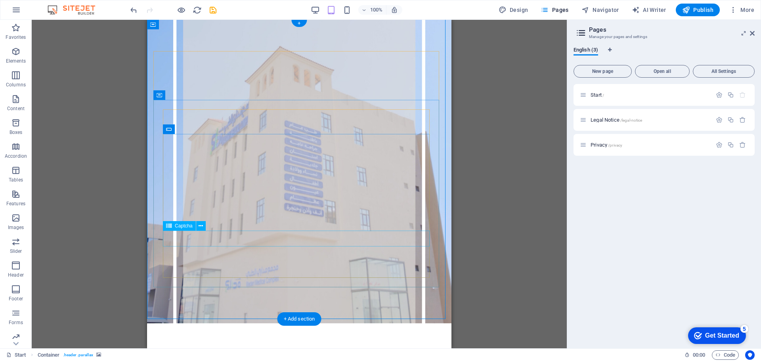
scroll to position [0, 0]
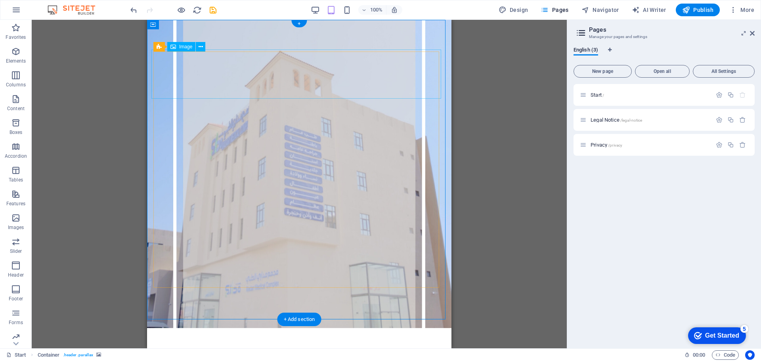
click at [200, 47] on icon at bounding box center [201, 47] width 4 height 8
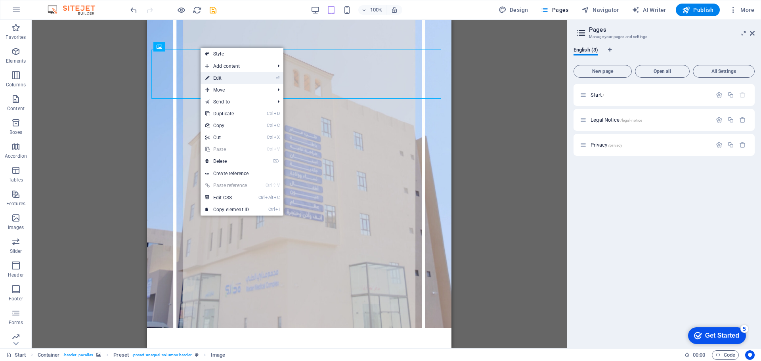
click at [235, 77] on link "⏎ Edit" at bounding box center [226, 78] width 53 height 12
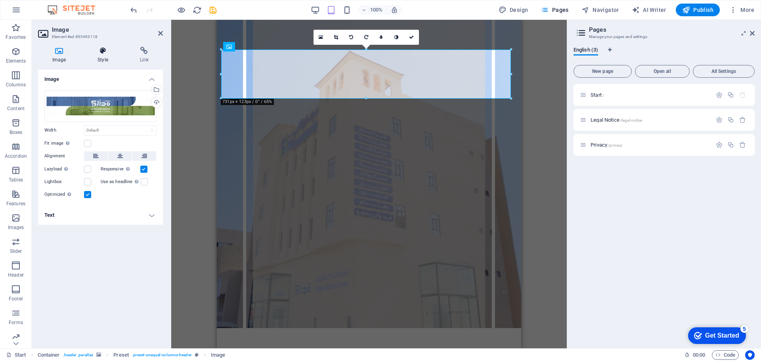
click at [101, 51] on icon at bounding box center [102, 51] width 39 height 8
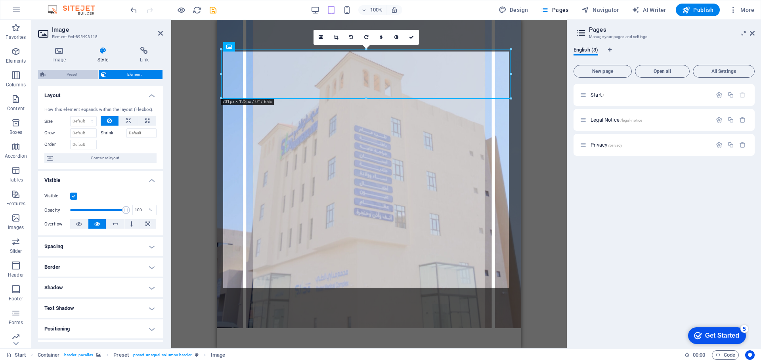
click at [72, 74] on span "Preset" at bounding box center [72, 75] width 48 height 10
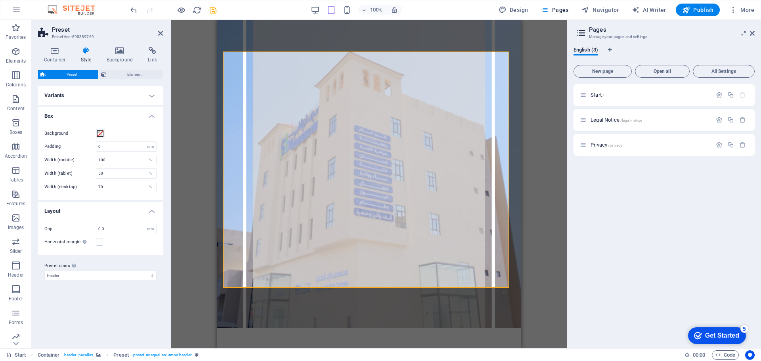
click at [189, 76] on div "Drag here to replace the existing content. Press “Ctrl” if you want to create a…" at bounding box center [368, 184] width 395 height 328
click at [546, 171] on div "Drag here to replace the existing content. Press “Ctrl” if you want to create a…" at bounding box center [368, 184] width 395 height 328
click at [160, 34] on icon at bounding box center [160, 33] width 5 height 6
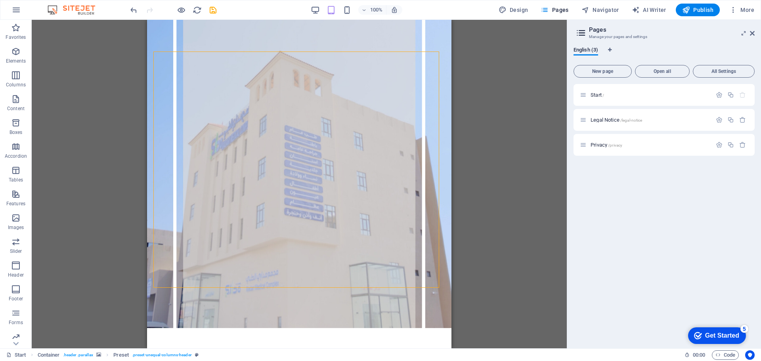
click at [88, 191] on div "Drag here to replace the existing content. Press “Ctrl” if you want to create a…" at bounding box center [299, 184] width 535 height 328
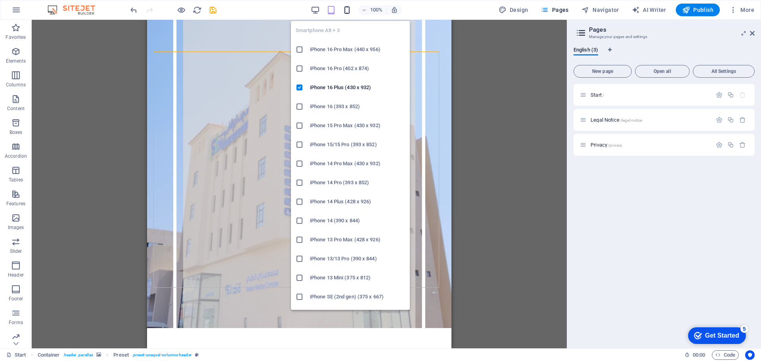
click at [349, 10] on icon "button" at bounding box center [346, 10] width 9 height 9
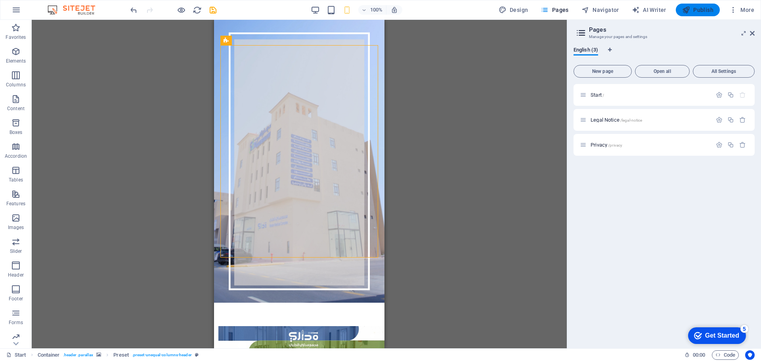
click at [699, 10] on span "Publish" at bounding box center [697, 10] width 31 height 8
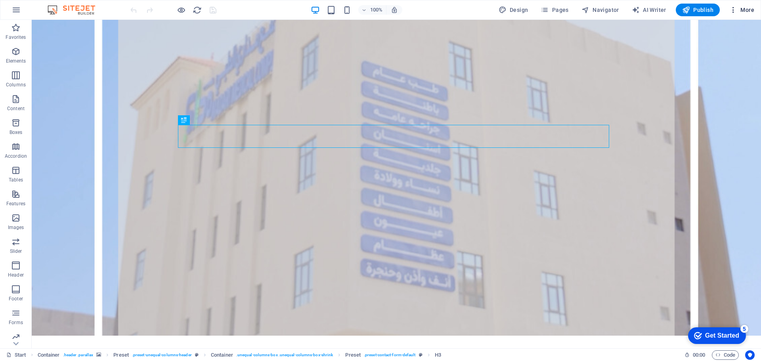
click at [743, 10] on span "More" at bounding box center [741, 10] width 25 height 8
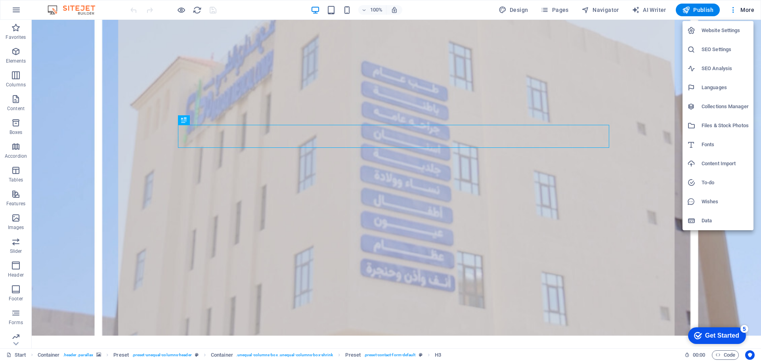
click at [725, 31] on h6 "Website Settings" at bounding box center [724, 31] width 47 height 10
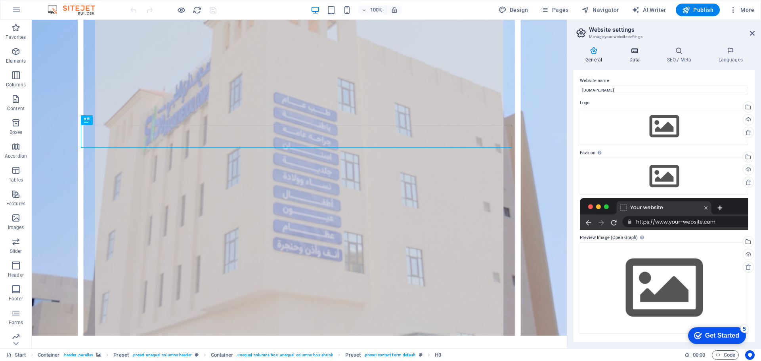
click at [634, 53] on icon at bounding box center [634, 51] width 34 height 8
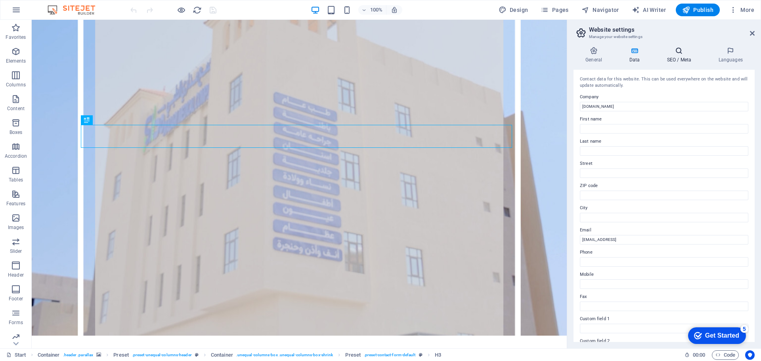
click at [676, 59] on h4 "SEO / Meta" at bounding box center [681, 55] width 52 height 17
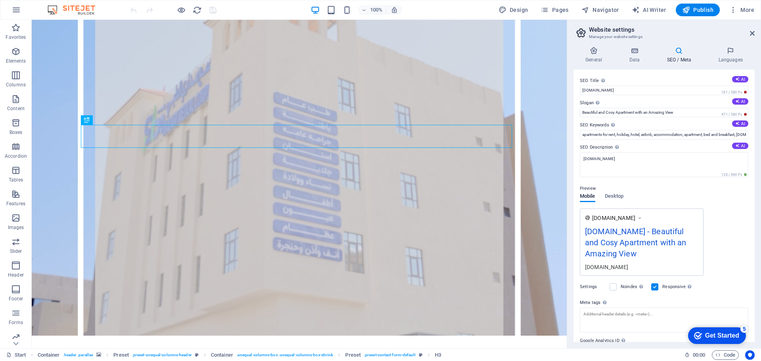
click at [636, 252] on div "[DOMAIN_NAME] - Beautiful and Cosy Apartment with an Amazing View" at bounding box center [641, 244] width 113 height 38
click at [630, 254] on div "[DOMAIN_NAME] - Beautiful and Cosy Apartment with an Amazing View" at bounding box center [641, 244] width 113 height 38
click at [640, 230] on div "[DOMAIN_NAME] - Beautiful and Cosy Apartment with an Amazing View" at bounding box center [641, 244] width 113 height 38
click at [638, 239] on div "[DOMAIN_NAME] - Beautiful and Cosy Apartment with an Amazing View" at bounding box center [641, 244] width 113 height 38
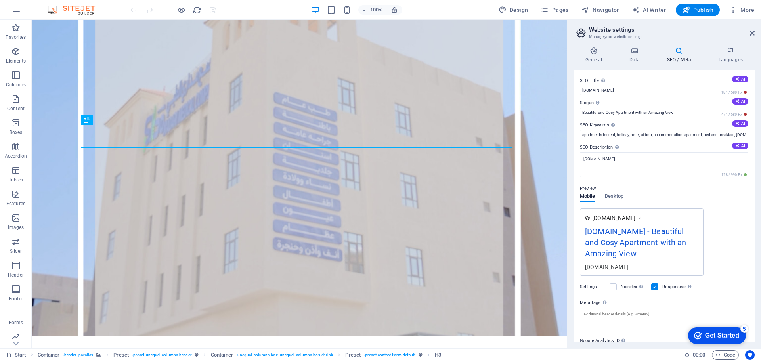
click at [638, 239] on div "[DOMAIN_NAME] - Beautiful and Cosy Apartment with an Amazing View" at bounding box center [641, 244] width 113 height 38
click at [638, 239] on div "madaricomplex.com - Beautiful and Cosy Apartment with an Amazing View" at bounding box center [641, 244] width 113 height 38
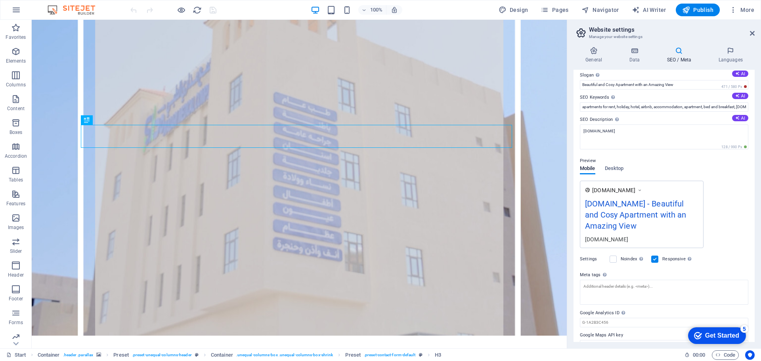
scroll to position [40, 0]
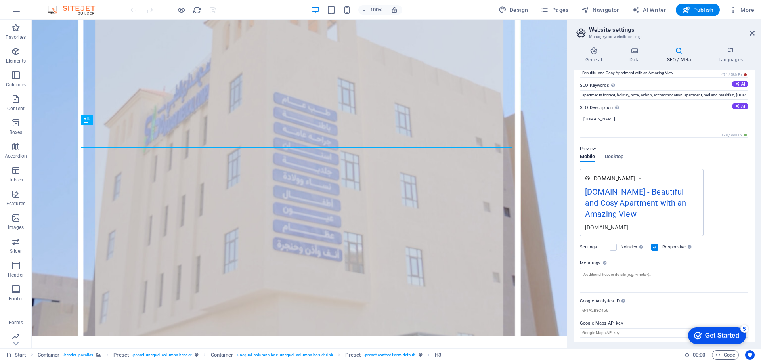
click at [624, 228] on div "[DOMAIN_NAME]" at bounding box center [641, 227] width 113 height 8
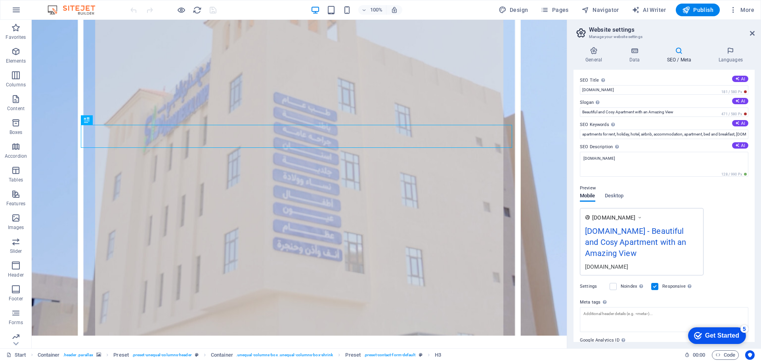
scroll to position [0, 0]
click at [616, 198] on span "Desktop" at bounding box center [614, 196] width 19 height 11
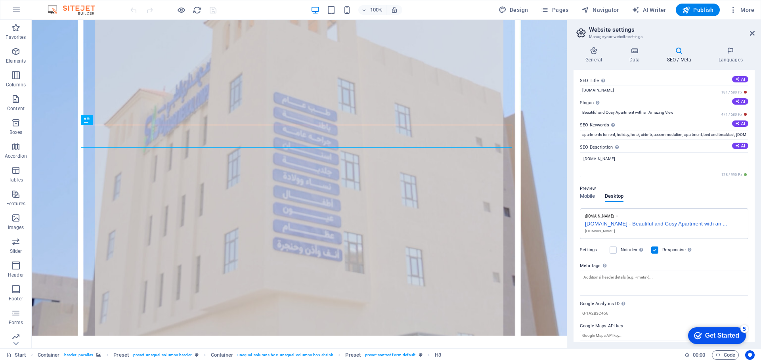
click at [669, 225] on div "madaricomplex.com - Beautiful and Cosy Apartment with an ..." at bounding box center [664, 223] width 158 height 8
click at [592, 196] on span "Mobile" at bounding box center [587, 196] width 15 height 11
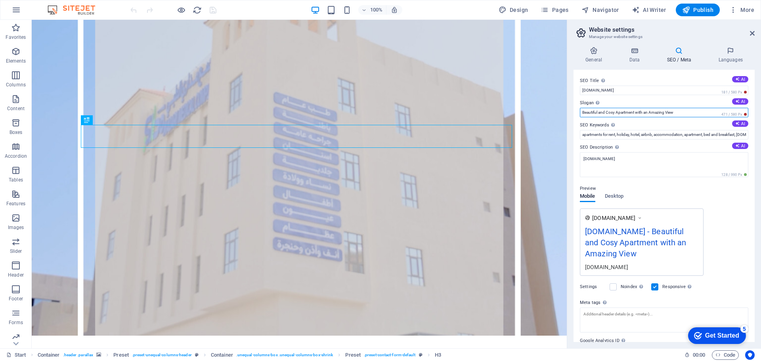
click at [602, 112] on input "Beautiful and Cosy Apartment with an Amazing View" at bounding box center [664, 113] width 168 height 10
paste input "بيئة مثالية للرعــاية الصحيـة"
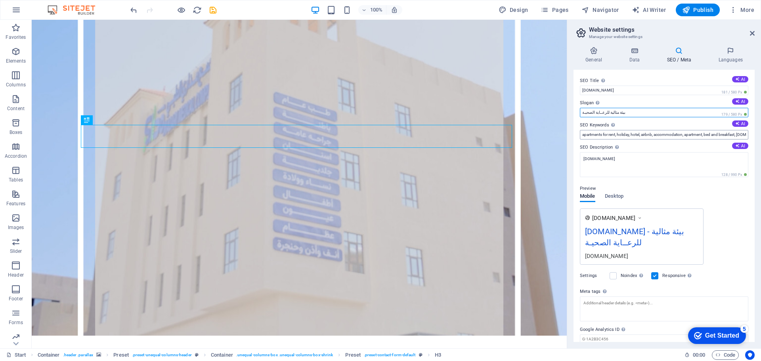
type input "بيئة مثالية للرعــاية الصحيـة"
click at [600, 134] on input "apartments for rent, holiday, hotel, airbnb, accommodation, apartment, bed and …" at bounding box center [664, 135] width 168 height 10
click at [741, 123] on button "AI" at bounding box center [740, 123] width 16 height 6
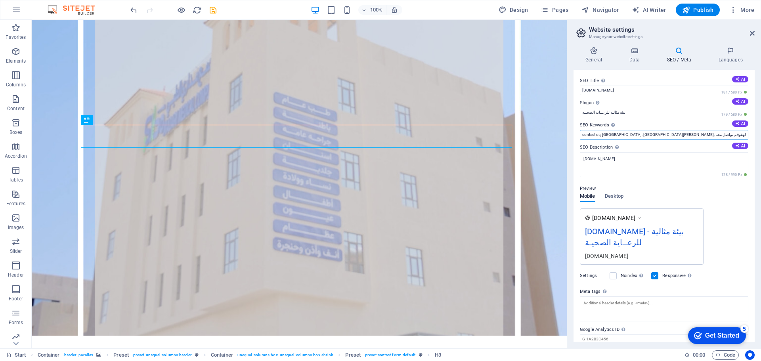
click at [714, 134] on input "contact us, حي المربدية, شارع الأمير مشهور بن عبد العزيز, الأحساء, الهفوف, تواص…" at bounding box center [664, 135] width 168 height 10
type input "contact us, [GEOGRAPHIC_DATA], [GEOGRAPHIC_DATA][PERSON_NAME], [GEOGRAPHIC_DATA…"
click at [721, 208] on div "Preview Mobile Desktop www.example.com madaricomplex.com - بيئة مثالية للرعــاي…" at bounding box center [664, 221] width 168 height 87
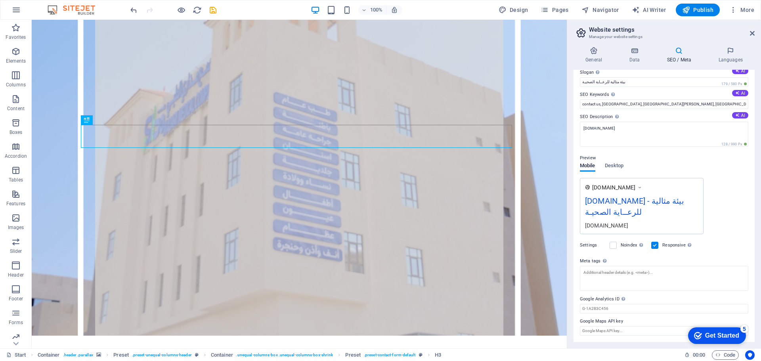
scroll to position [0, 0]
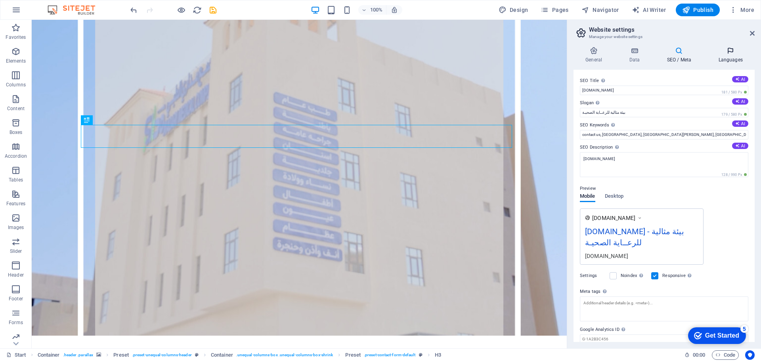
click at [733, 57] on h4 "Languages" at bounding box center [730, 55] width 48 height 17
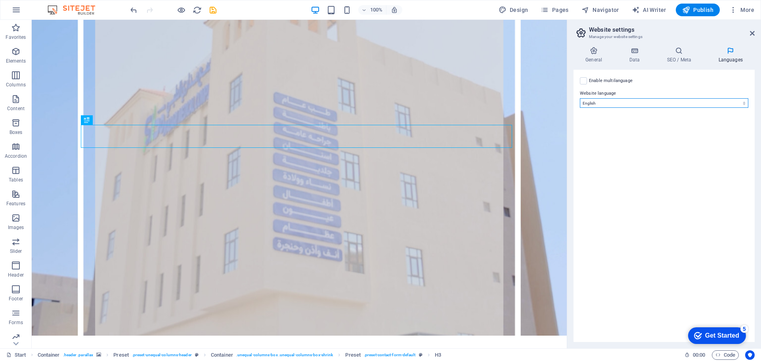
click at [728, 103] on select "Abkhazian Afar Afrikaans Akan Albanian Amharic Arabic Aragonese Armenian Assame…" at bounding box center [664, 103] width 168 height 10
select select "6"
click at [580, 98] on select "Abkhazian Afar Afrikaans Akan Albanian Amharic Arabic Aragonese Armenian Assame…" at bounding box center [664, 103] width 168 height 10
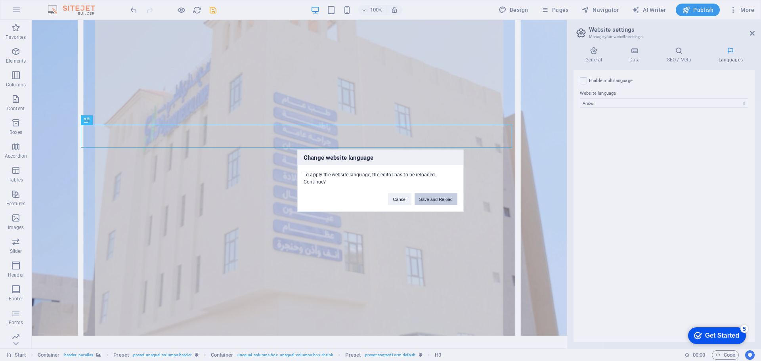
drag, startPoint x: 399, startPoint y: 180, endPoint x: 431, endPoint y: 200, distance: 37.6
click at [431, 200] on button "Save and Reload" at bounding box center [435, 199] width 43 height 12
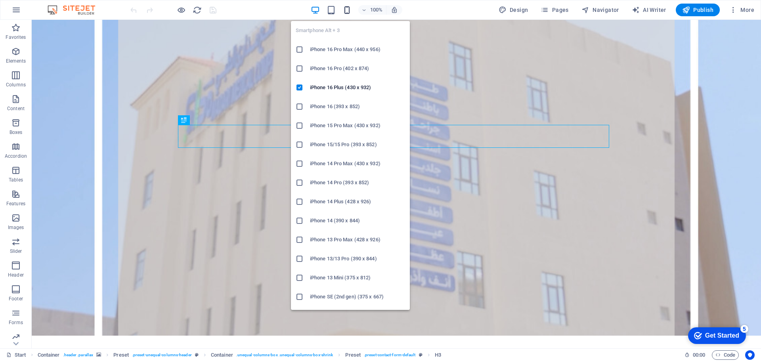
click at [347, 11] on icon "button" at bounding box center [346, 10] width 9 height 9
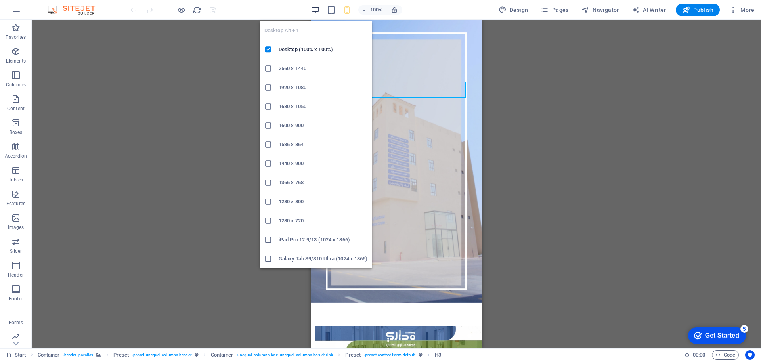
click at [320, 12] on icon "button" at bounding box center [315, 10] width 9 height 9
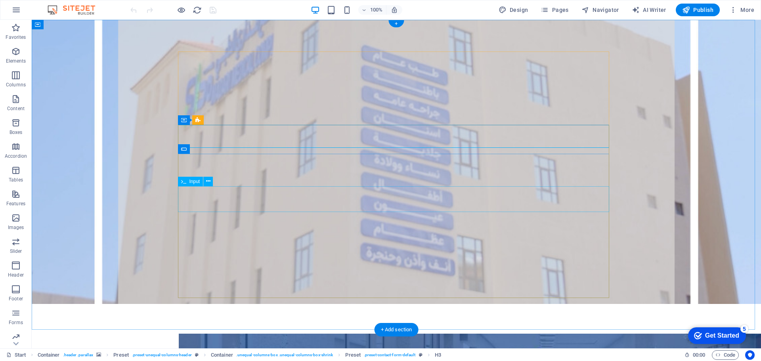
click at [206, 182] on icon at bounding box center [208, 181] width 4 height 8
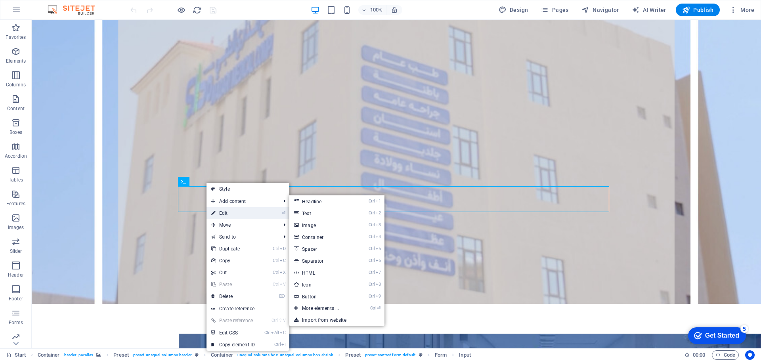
click at [219, 214] on link "⏎ Edit" at bounding box center [232, 213] width 53 height 12
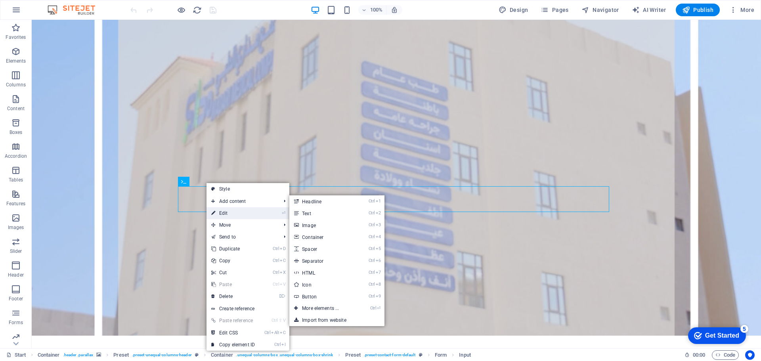
select select "characters"
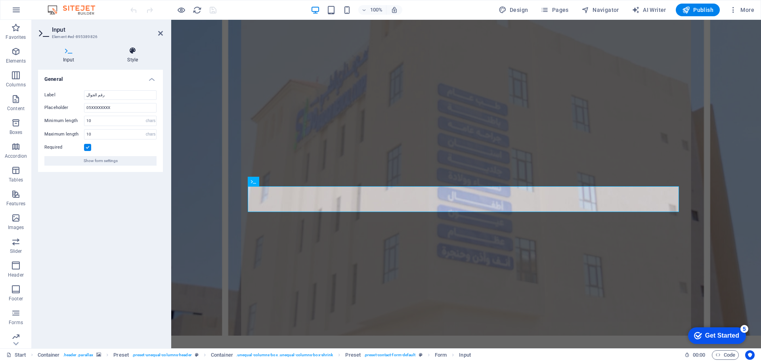
click at [130, 50] on icon at bounding box center [133, 51] width 61 height 8
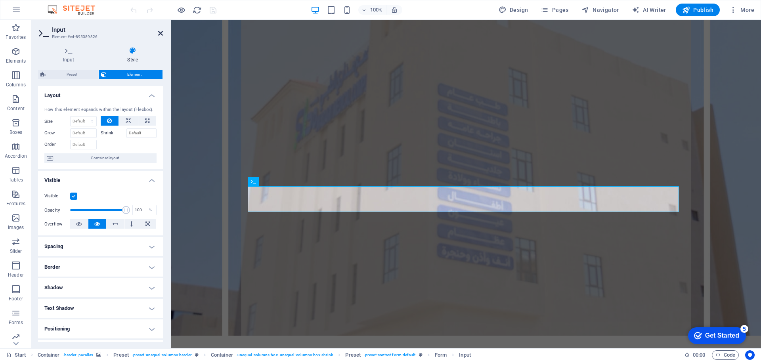
click at [159, 34] on icon at bounding box center [160, 33] width 5 height 6
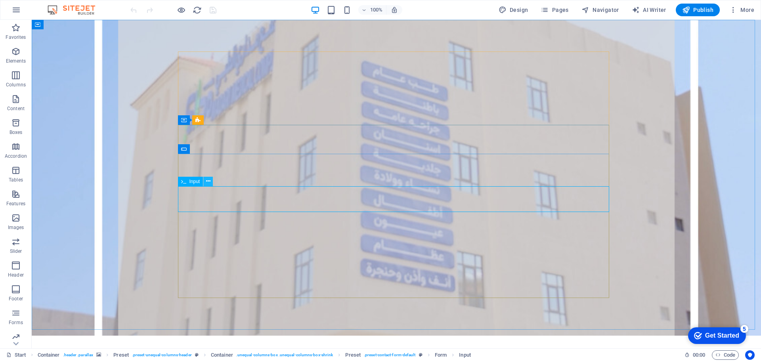
click at [206, 184] on icon at bounding box center [208, 181] width 4 height 8
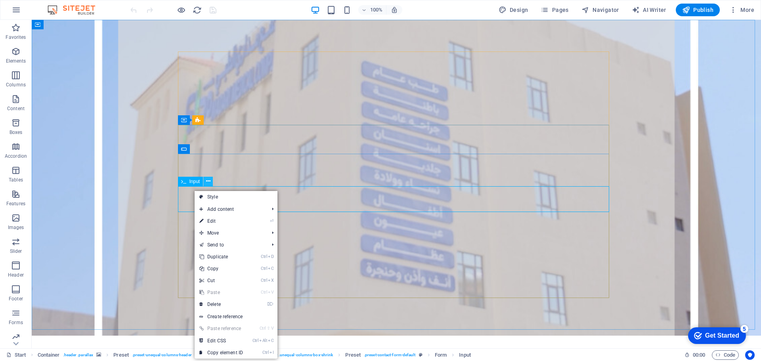
click at [205, 183] on button at bounding box center [208, 182] width 10 height 10
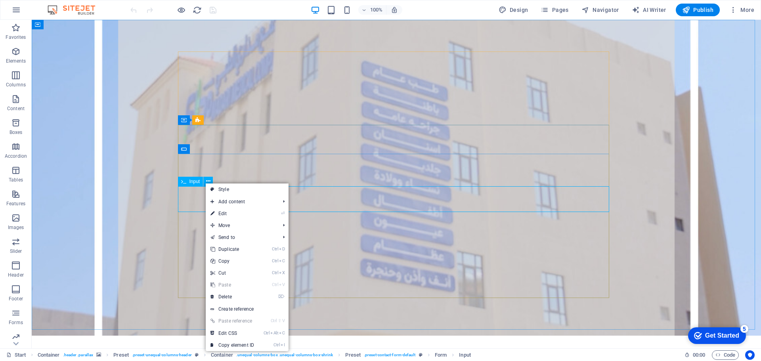
click at [197, 183] on span "Input" at bounding box center [194, 181] width 11 height 5
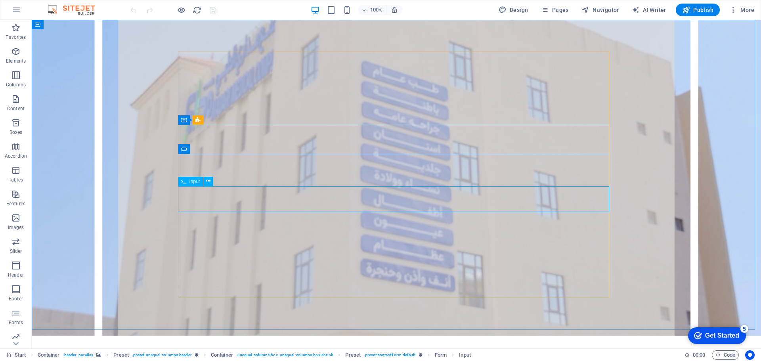
click at [192, 183] on span "Input" at bounding box center [194, 181] width 11 height 5
click at [206, 184] on icon at bounding box center [208, 181] width 4 height 8
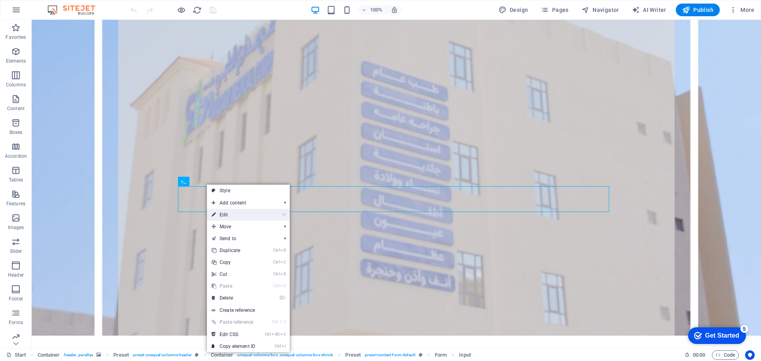
click at [237, 212] on link "⏎ Edit" at bounding box center [233, 215] width 53 height 12
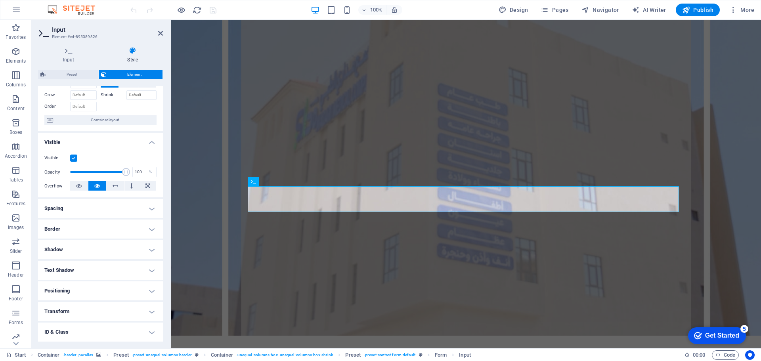
scroll to position [79, 0]
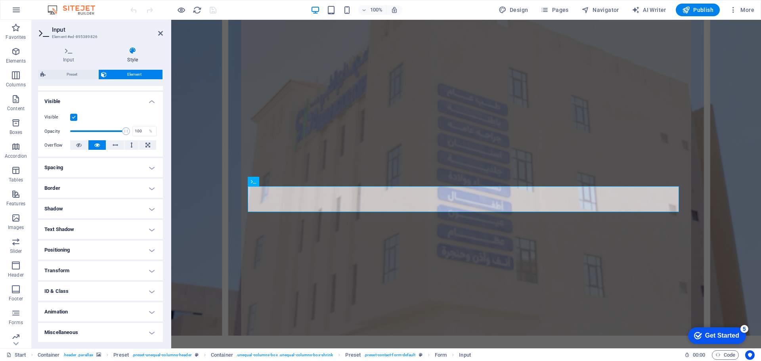
click at [150, 250] on h4 "Positioning" at bounding box center [100, 250] width 125 height 19
click at [150, 250] on h4 "Positioning" at bounding box center [100, 248] width 125 height 14
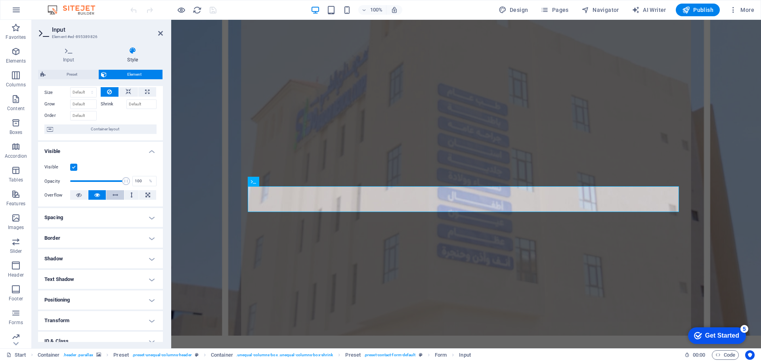
scroll to position [0, 0]
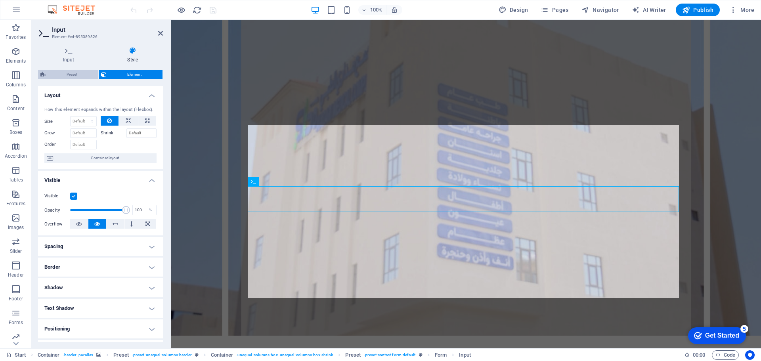
click at [76, 78] on span "Preset" at bounding box center [72, 75] width 48 height 10
select select "px"
select select "rem"
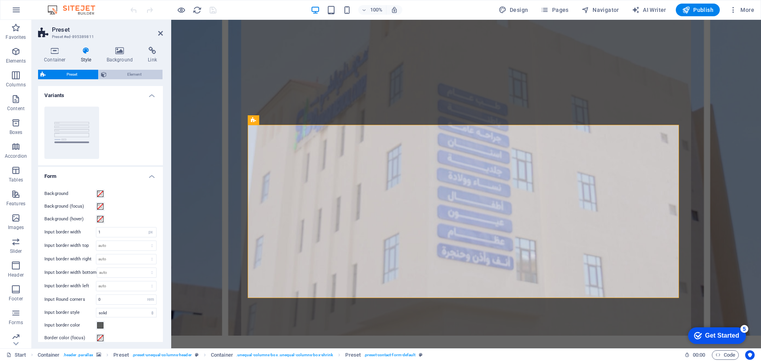
click at [113, 77] on span "Element" at bounding box center [135, 75] width 52 height 10
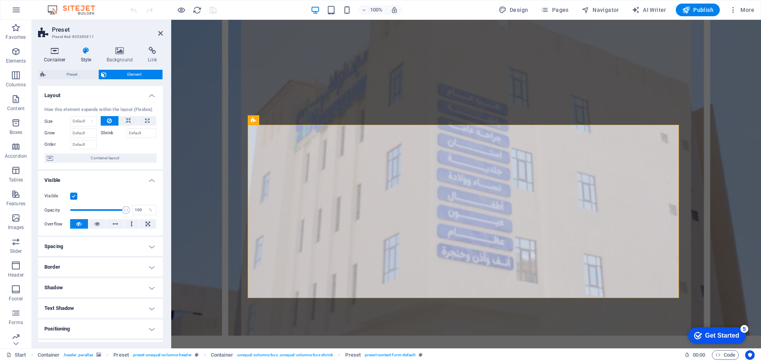
click at [56, 52] on icon at bounding box center [55, 51] width 34 height 8
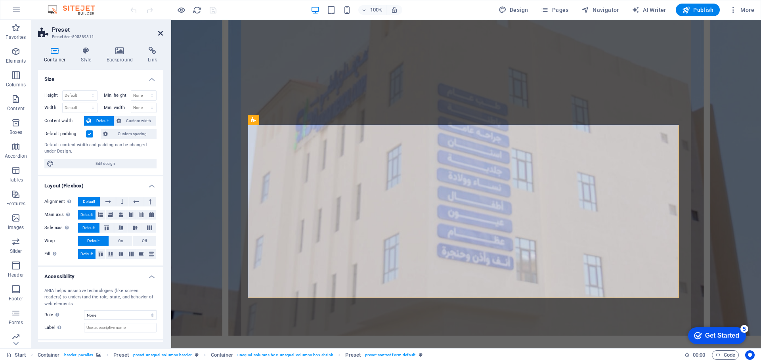
click at [161, 33] on icon at bounding box center [160, 33] width 5 height 6
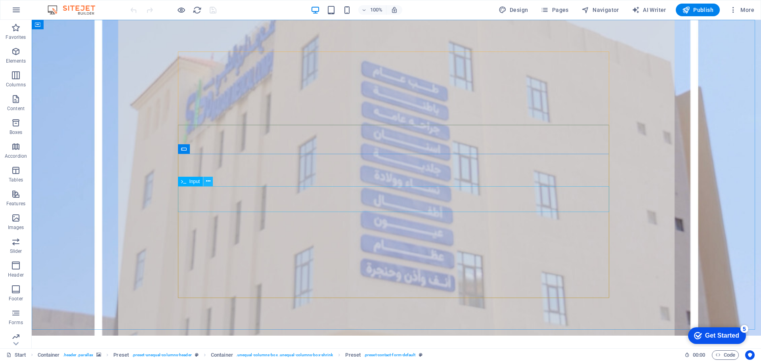
click at [208, 182] on icon at bounding box center [208, 181] width 4 height 8
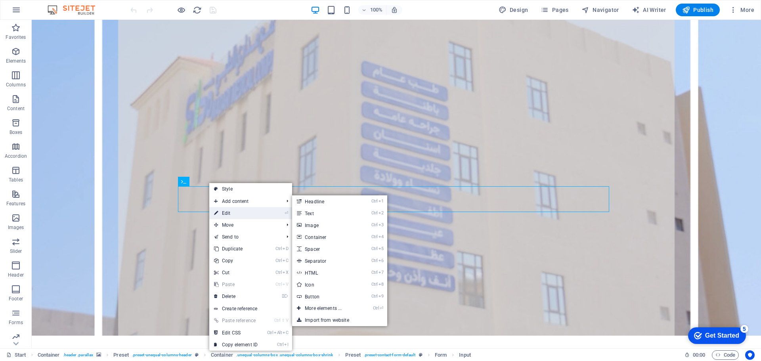
click at [228, 212] on link "⏎ Edit" at bounding box center [235, 213] width 53 height 12
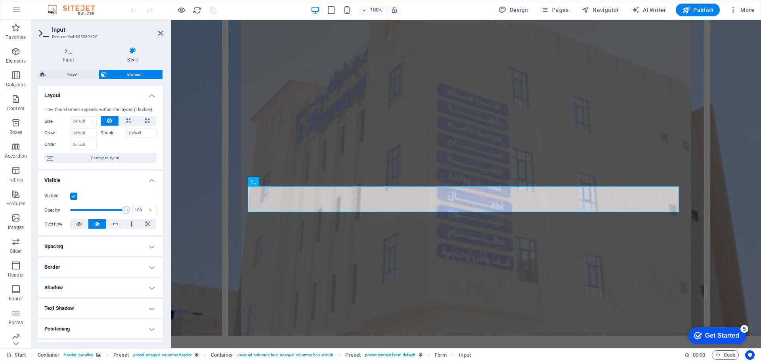
click at [150, 96] on h4 "Layout" at bounding box center [100, 93] width 125 height 14
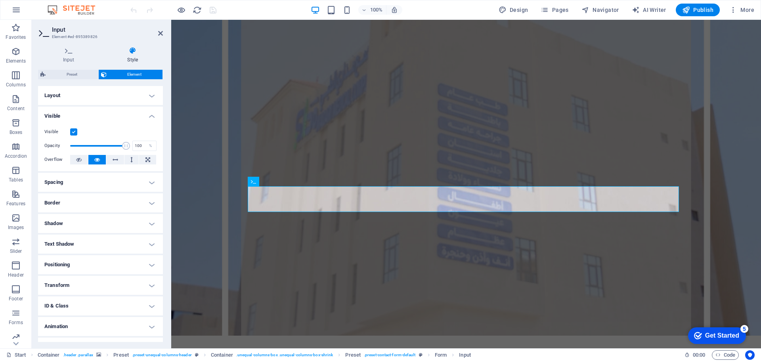
click at [152, 114] on h4 "Visible" at bounding box center [100, 114] width 125 height 14
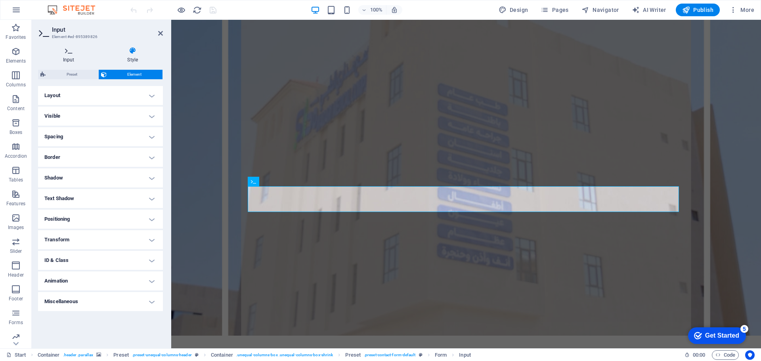
click at [80, 58] on h4 "Input" at bounding box center [70, 55] width 65 height 17
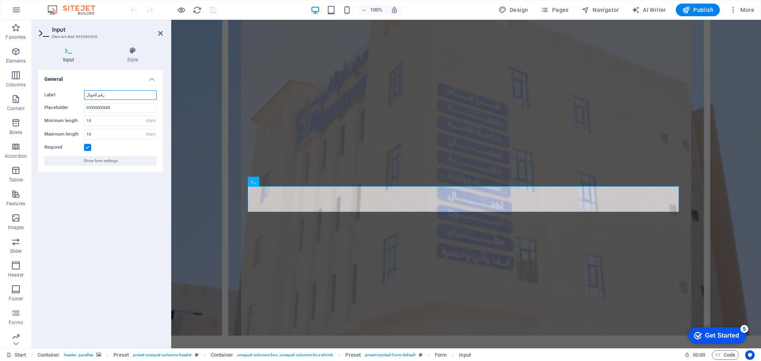
click at [94, 92] on input "رقم الجوال" at bounding box center [120, 95] width 73 height 10
click at [189, 162] on figure at bounding box center [466, 178] width 590 height 316
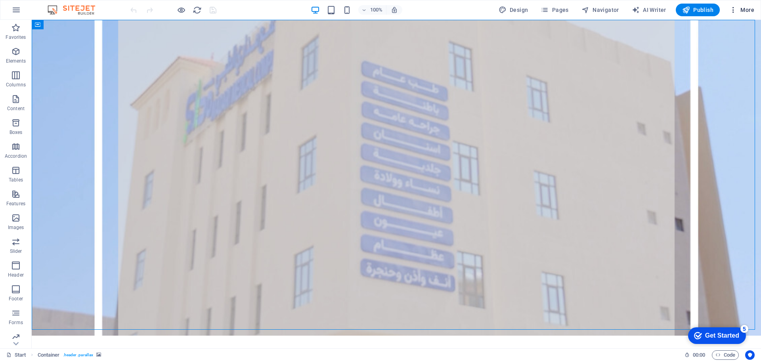
click at [749, 14] on button "More" at bounding box center [741, 10] width 31 height 13
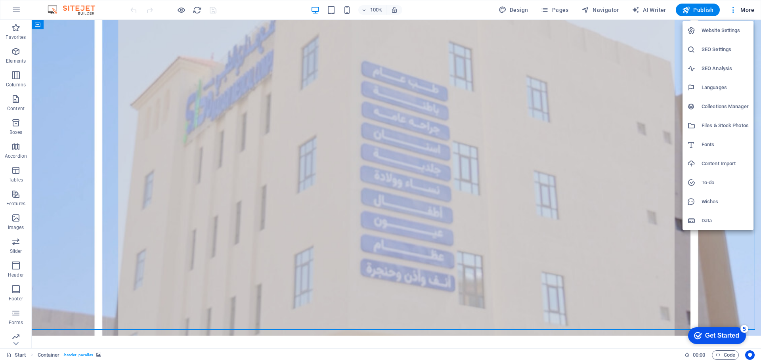
click at [718, 51] on h6 "SEO Settings" at bounding box center [724, 50] width 47 height 10
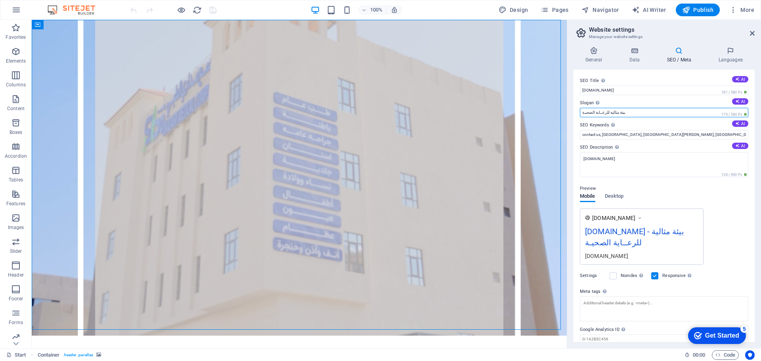
click at [607, 111] on input "بيئة مثالية للرعــاية الصحيـة" at bounding box center [664, 113] width 168 height 10
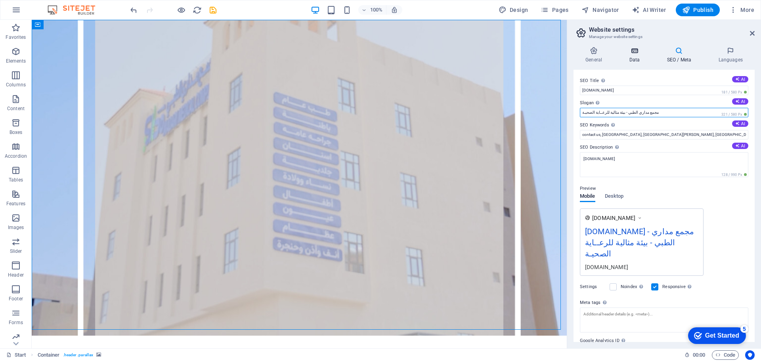
type input "مجمع مداري الطبي - بيئة مثالية للرعــاية الصحيـة"
click at [638, 54] on icon at bounding box center [634, 51] width 34 height 8
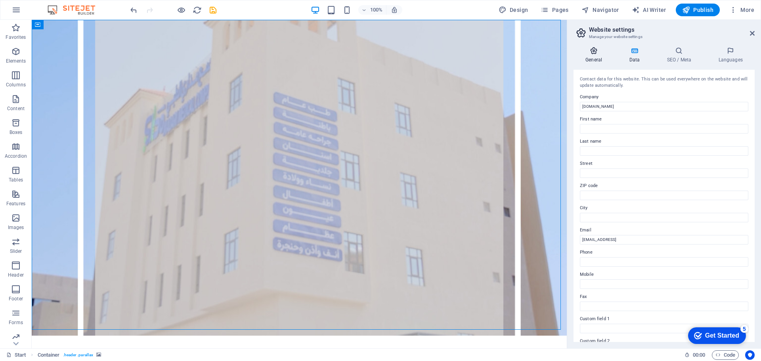
click at [592, 50] on icon at bounding box center [593, 51] width 40 height 8
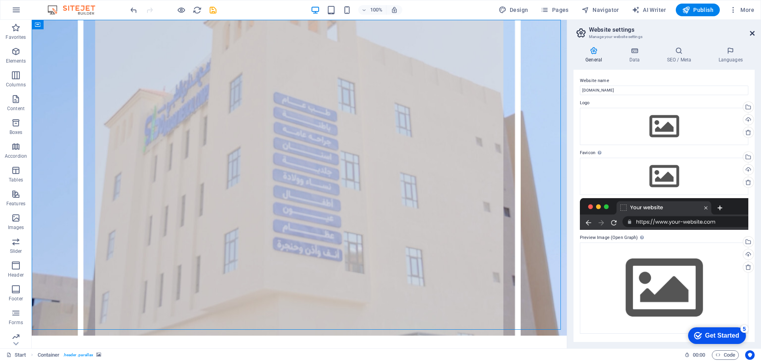
click at [753, 34] on icon at bounding box center [752, 33] width 5 height 6
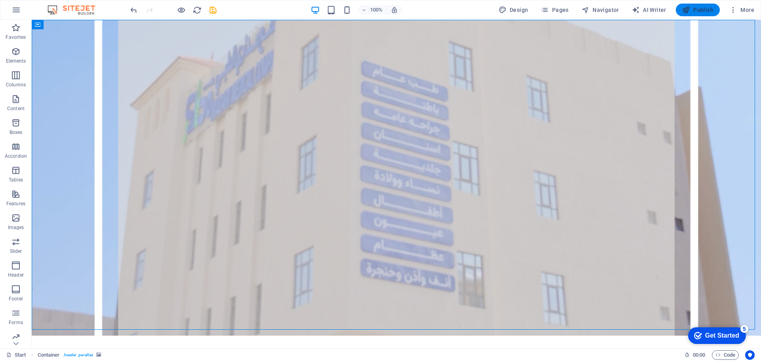
click at [703, 11] on span "Publish" at bounding box center [697, 10] width 31 height 8
